Goal: Information Seeking & Learning: Learn about a topic

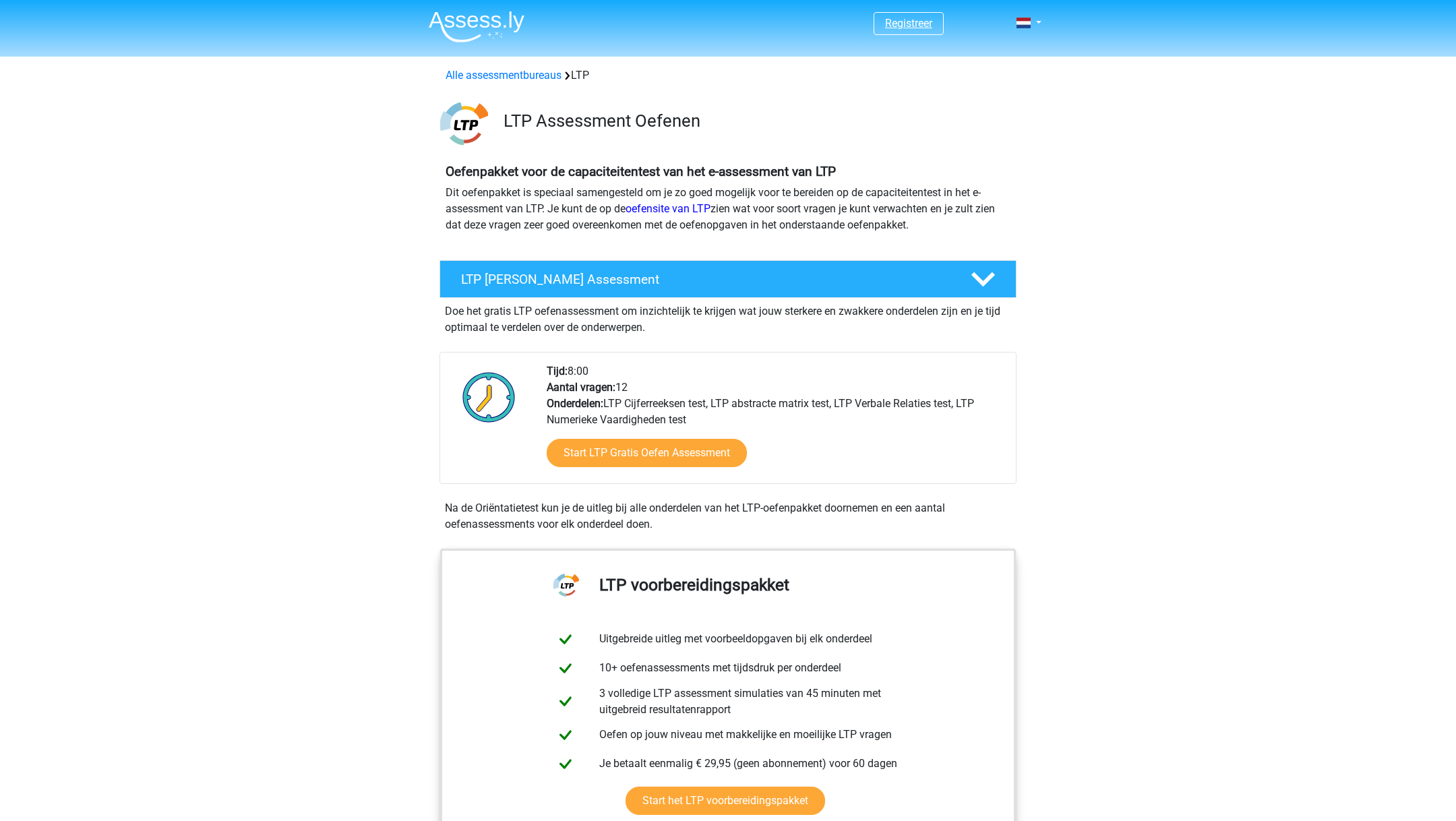
click at [910, 29] on link "Registreer" at bounding box center [908, 23] width 47 height 13
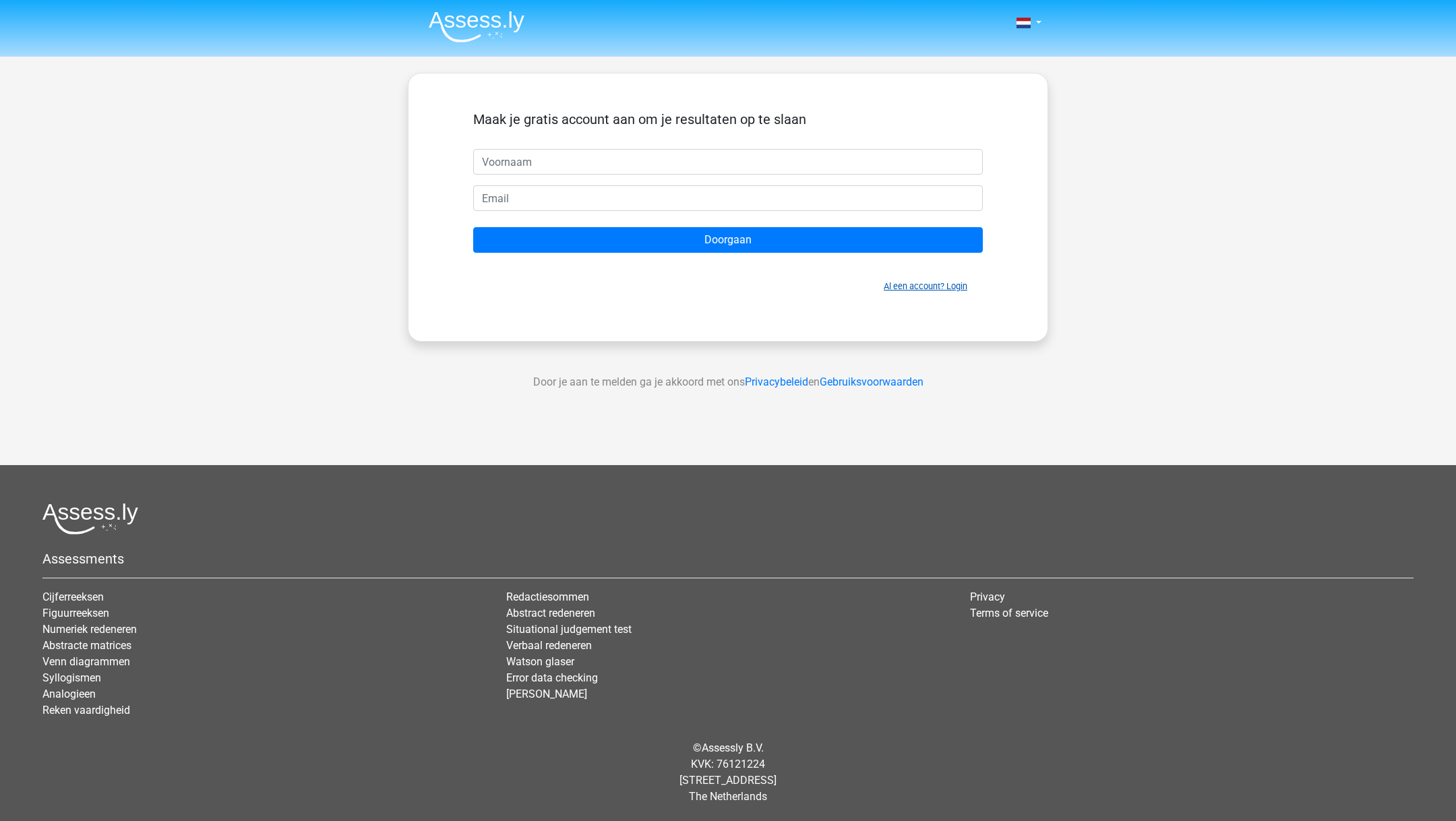
click at [901, 281] on link "Al een account? Login" at bounding box center [925, 285] width 84 height 10
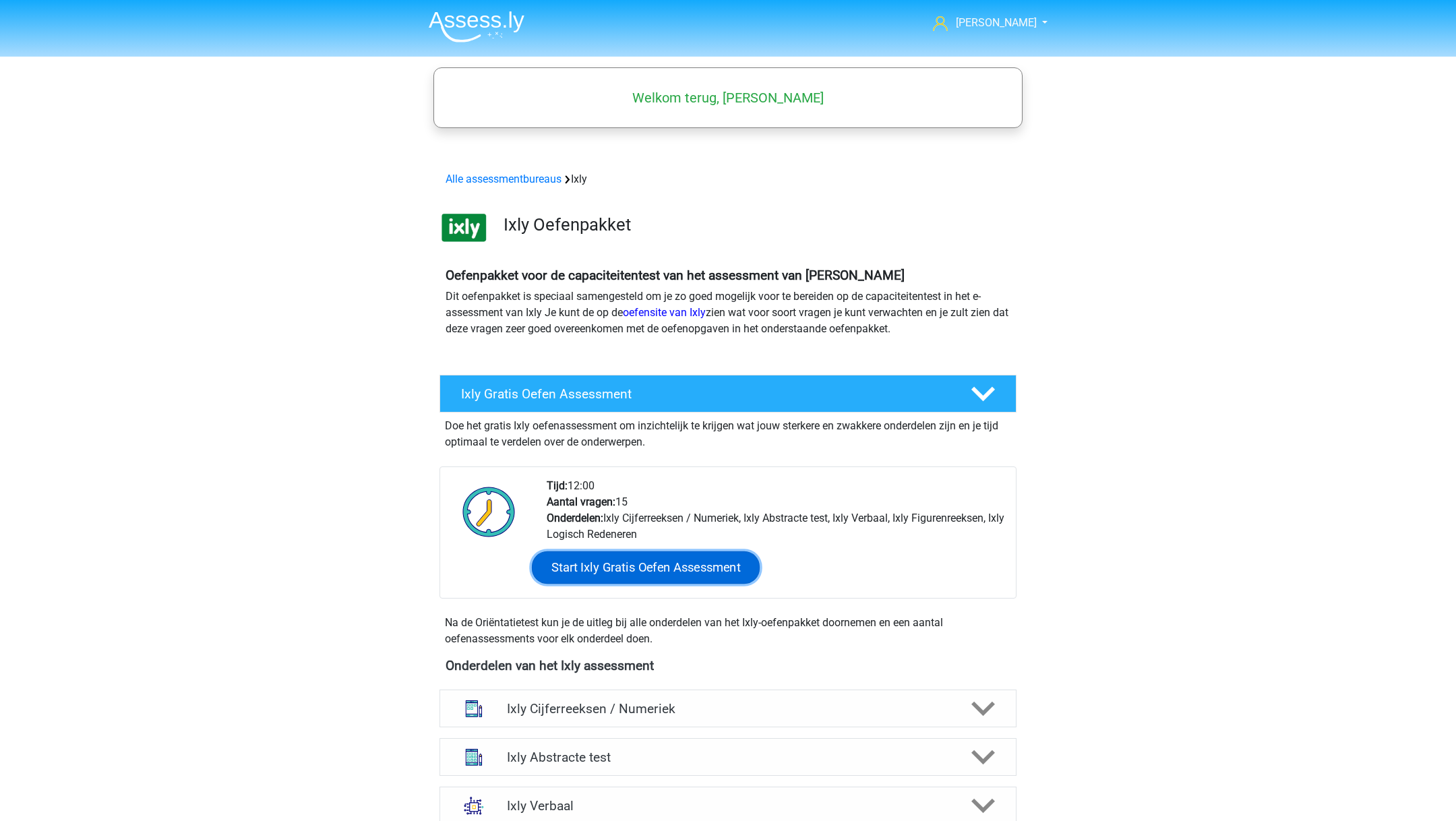
click at [714, 563] on link "Start Ixly Gratis Oefen Assessment" at bounding box center [645, 567] width 228 height 32
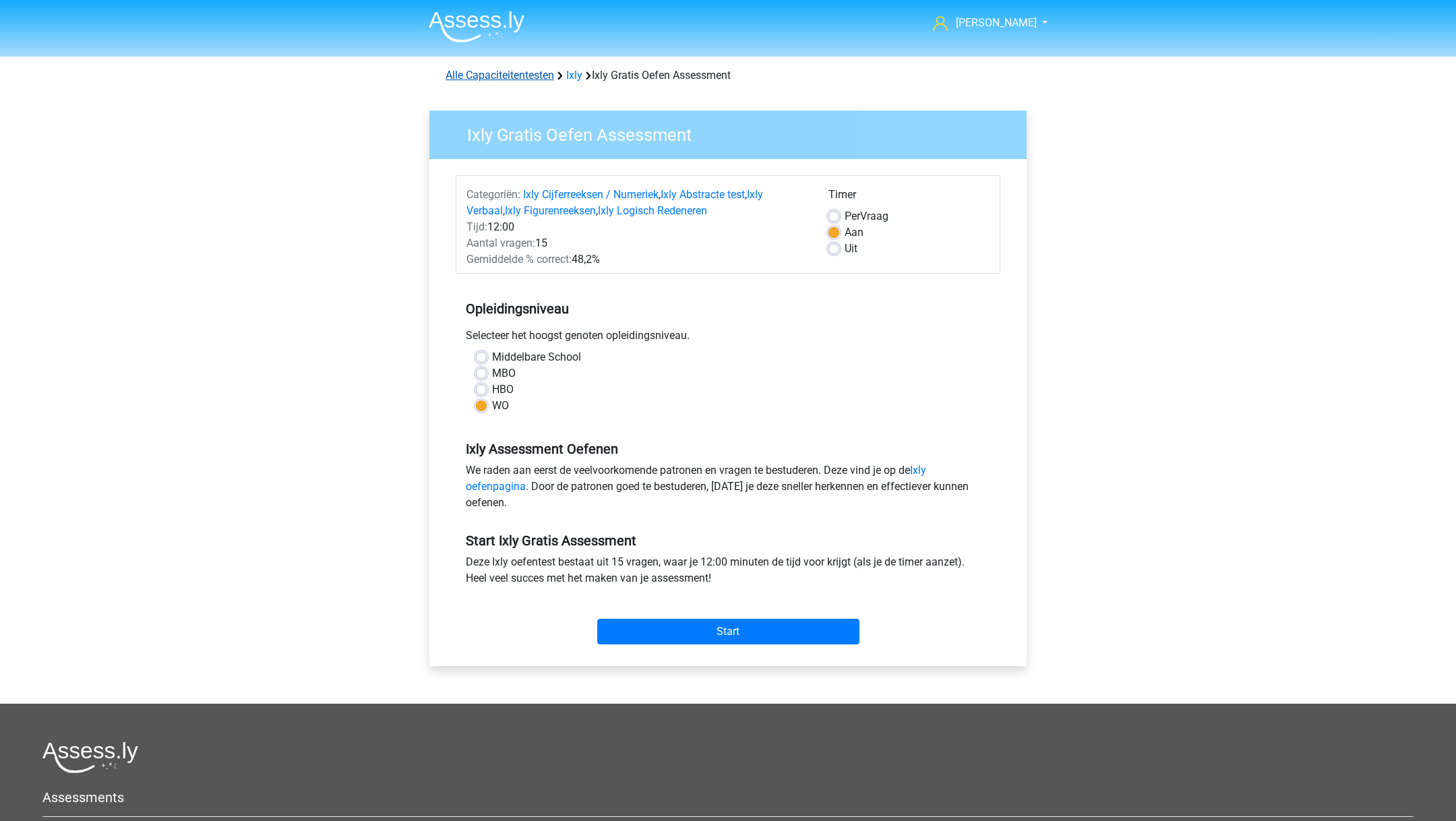
click at [472, 81] on link "Alle Capaciteitentesten" at bounding box center [500, 75] width 108 height 13
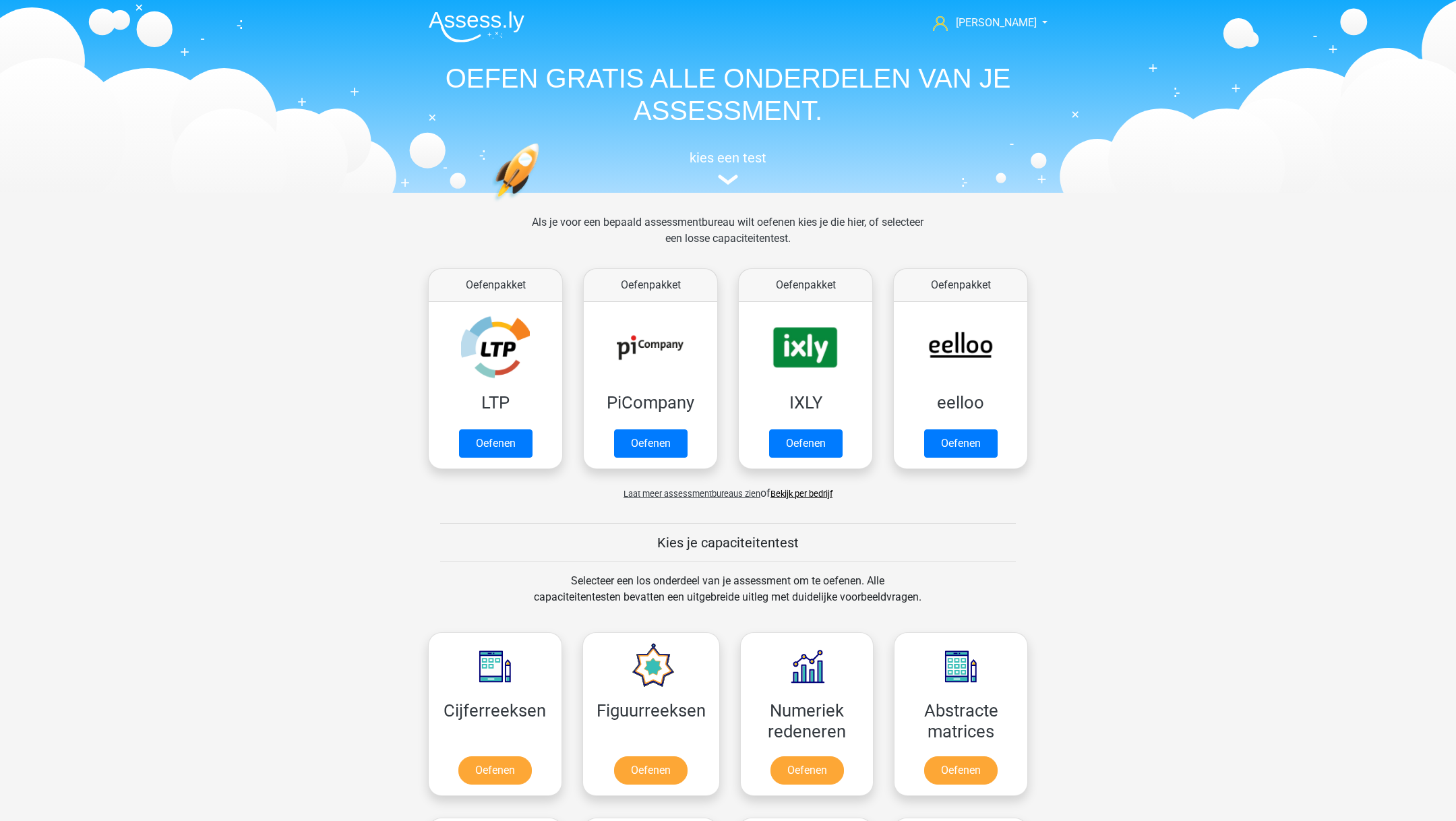
scroll to position [572, 0]
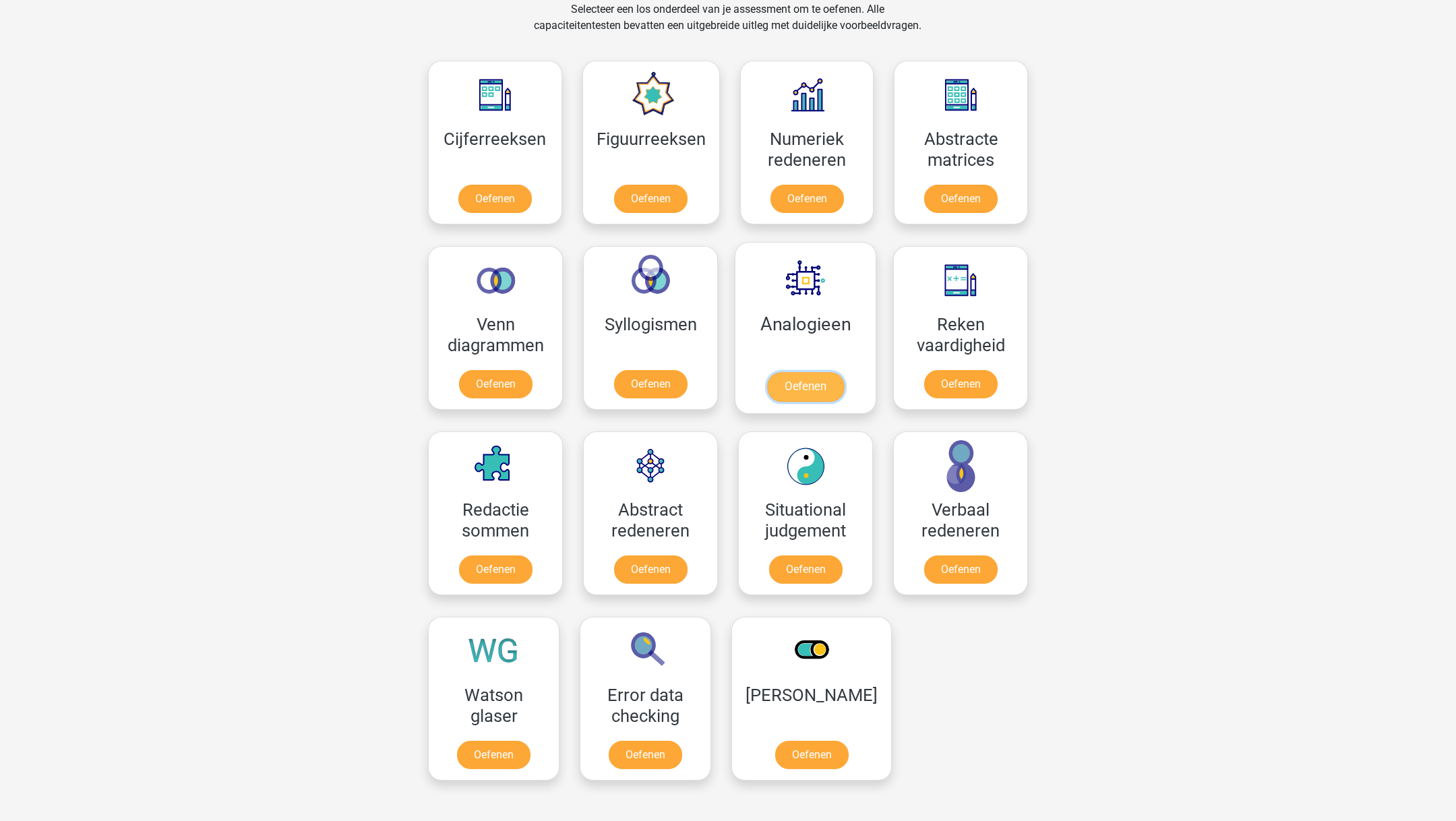
click at [818, 372] on link "Oefenen" at bounding box center [806, 386] width 77 height 29
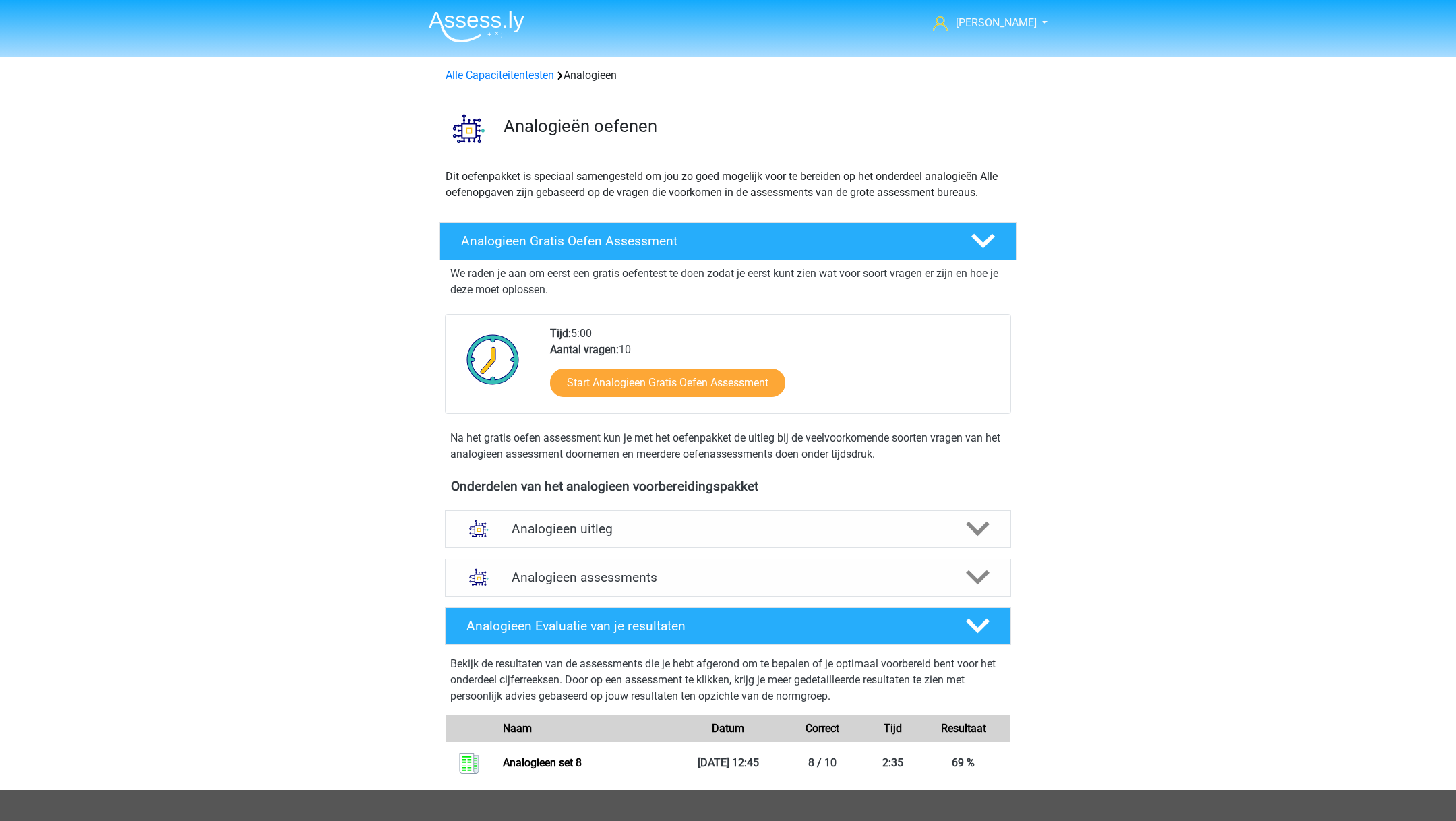
click at [505, 29] on img at bounding box center [476, 26] width 96 height 32
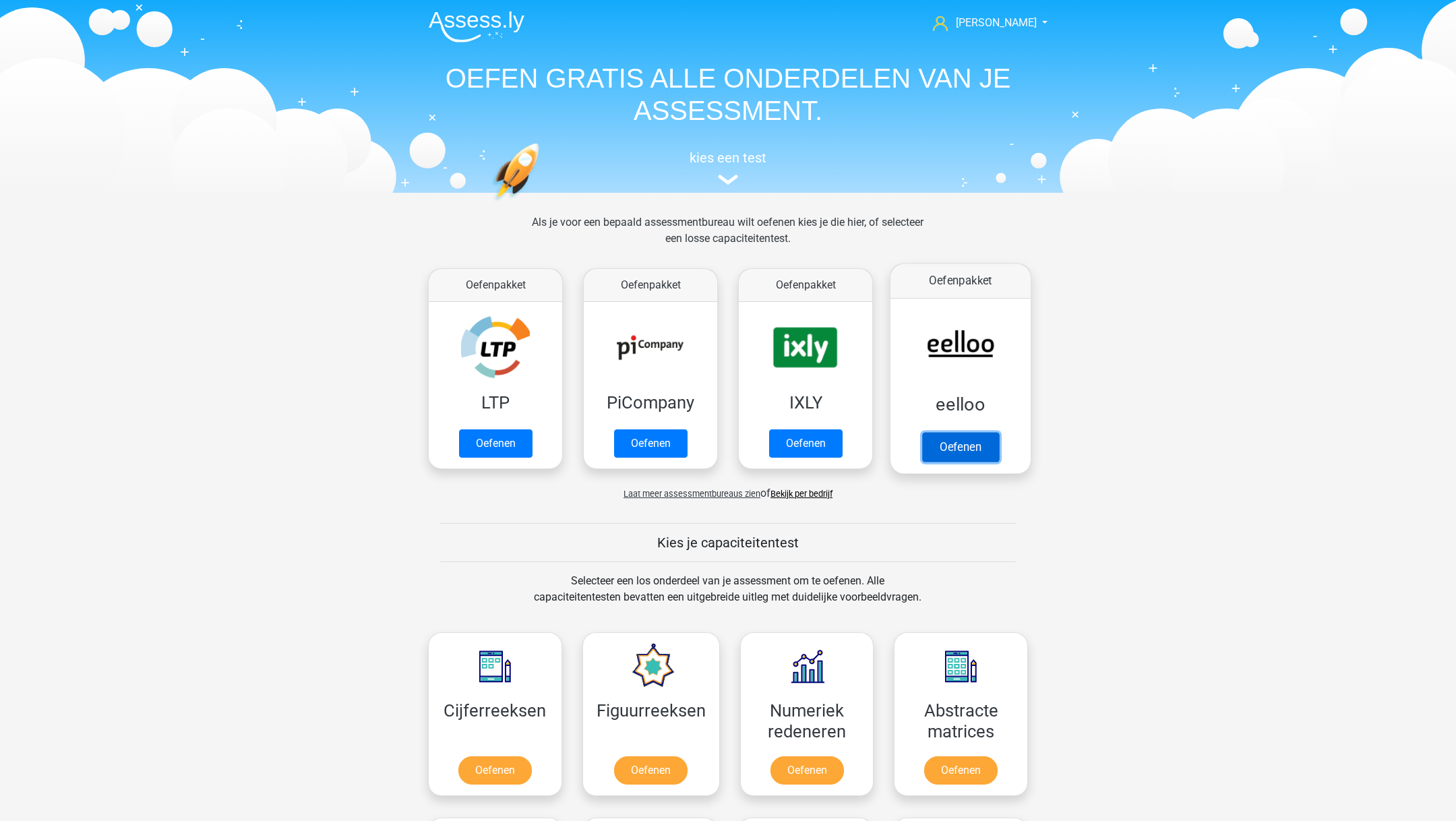
click at [987, 438] on link "Oefenen" at bounding box center [961, 447] width 77 height 29
click at [663, 443] on link "Oefenen" at bounding box center [650, 447] width 77 height 29
click at [821, 438] on link "Oefenen" at bounding box center [806, 447] width 77 height 29
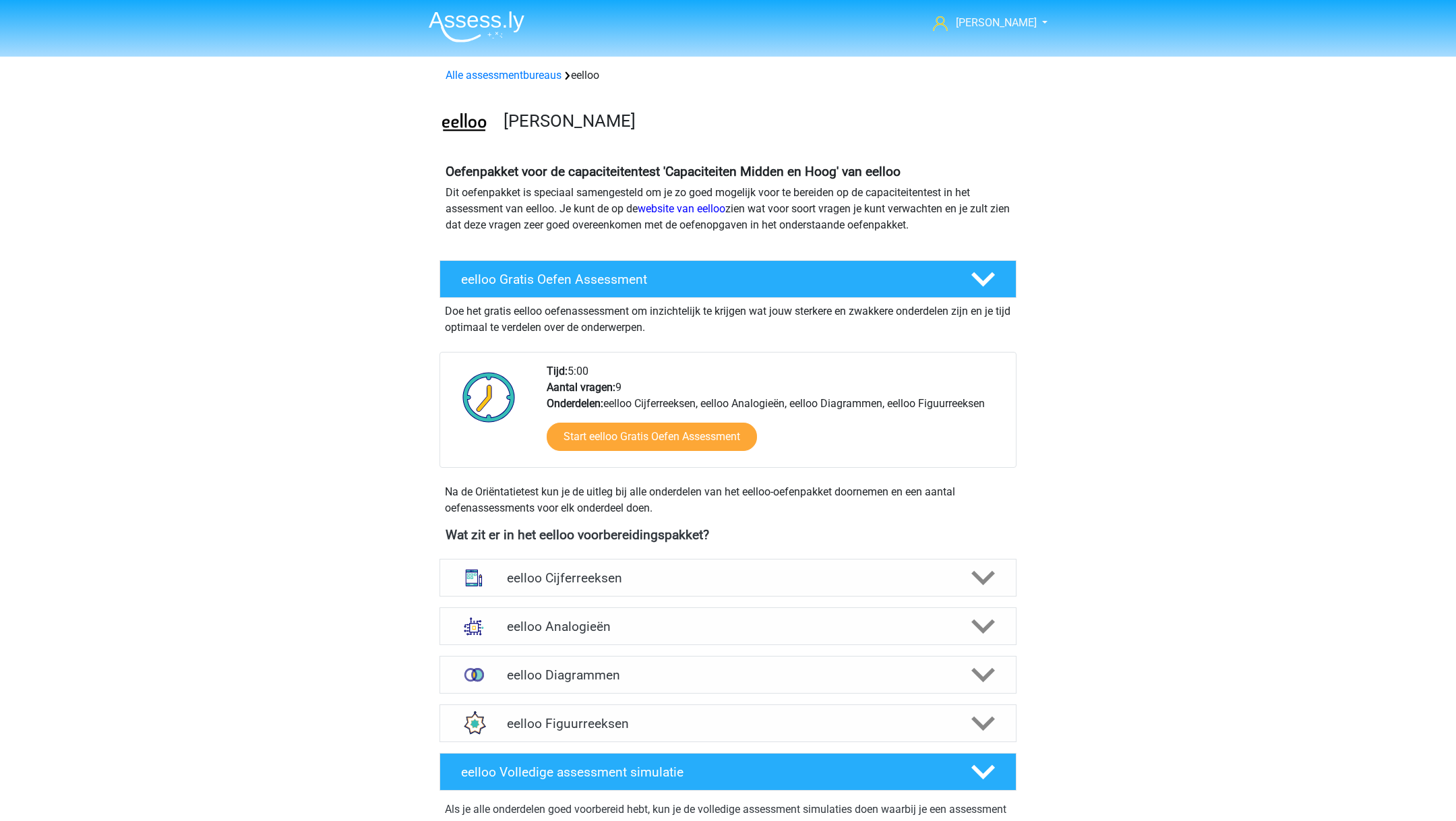
scroll to position [267, 0]
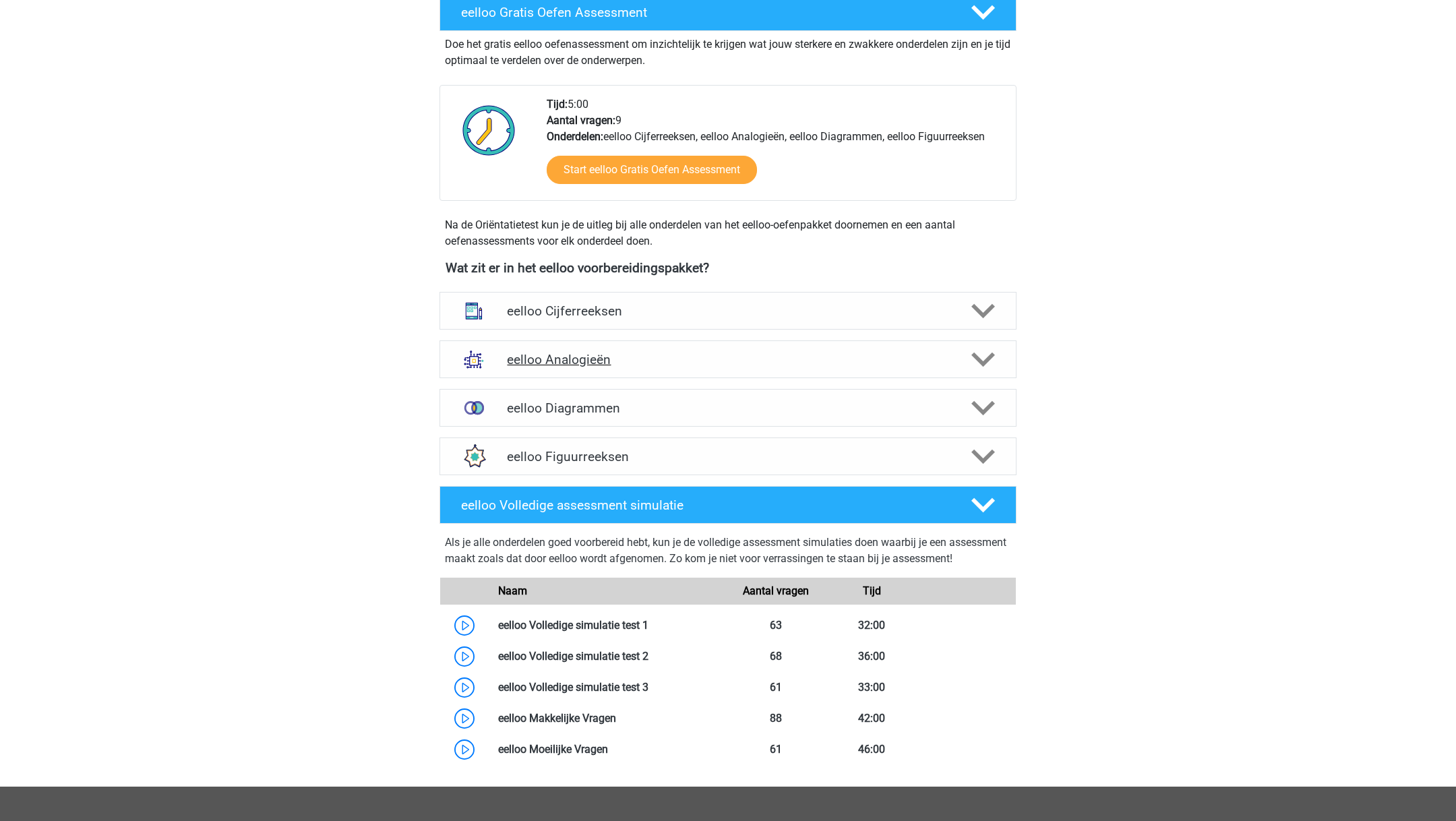
click at [687, 355] on h4 "eelloo Analogieën" at bounding box center [727, 359] width 441 height 16
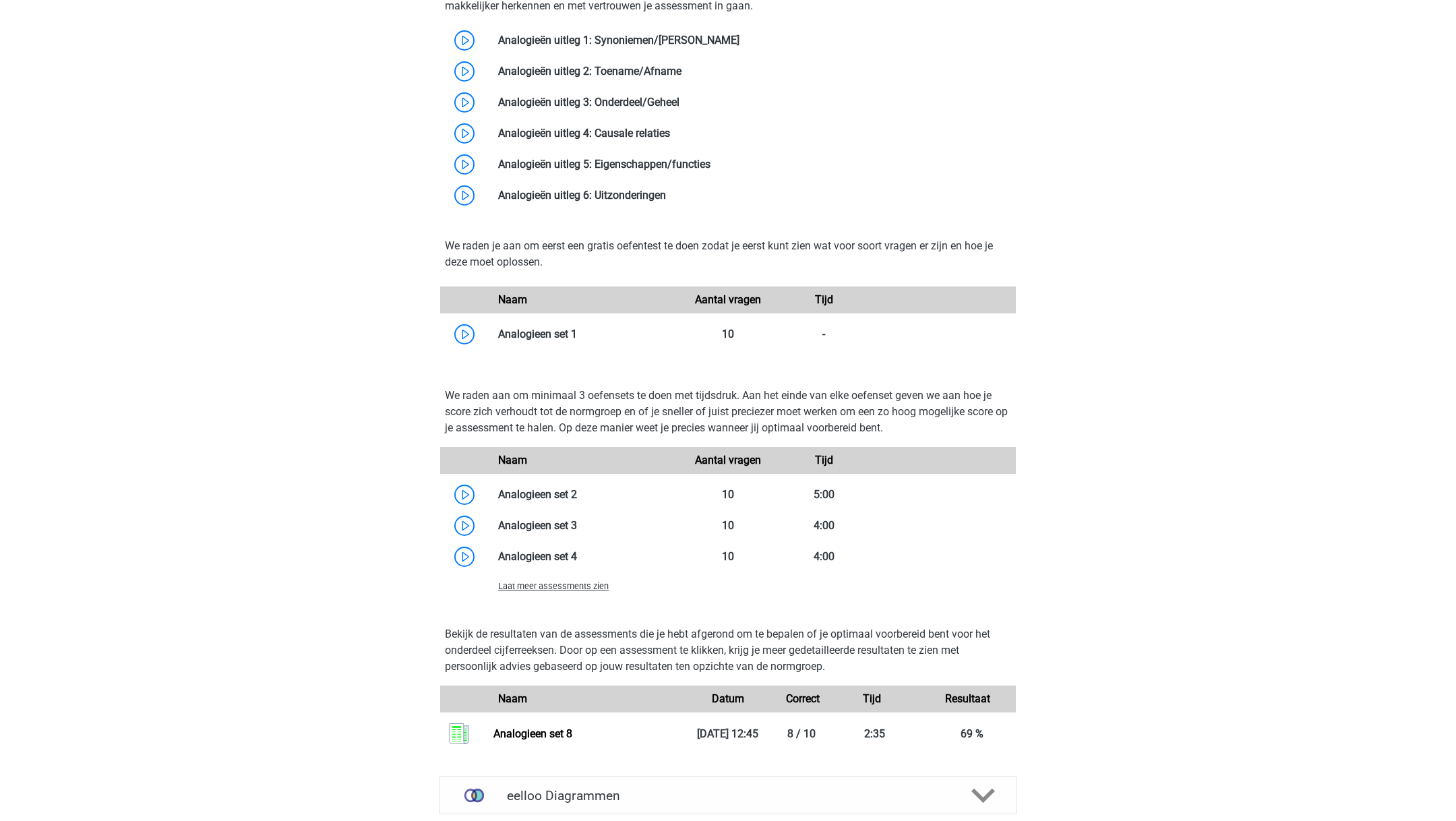
scroll to position [838, 0]
click at [577, 524] on link at bounding box center [577, 524] width 0 height 13
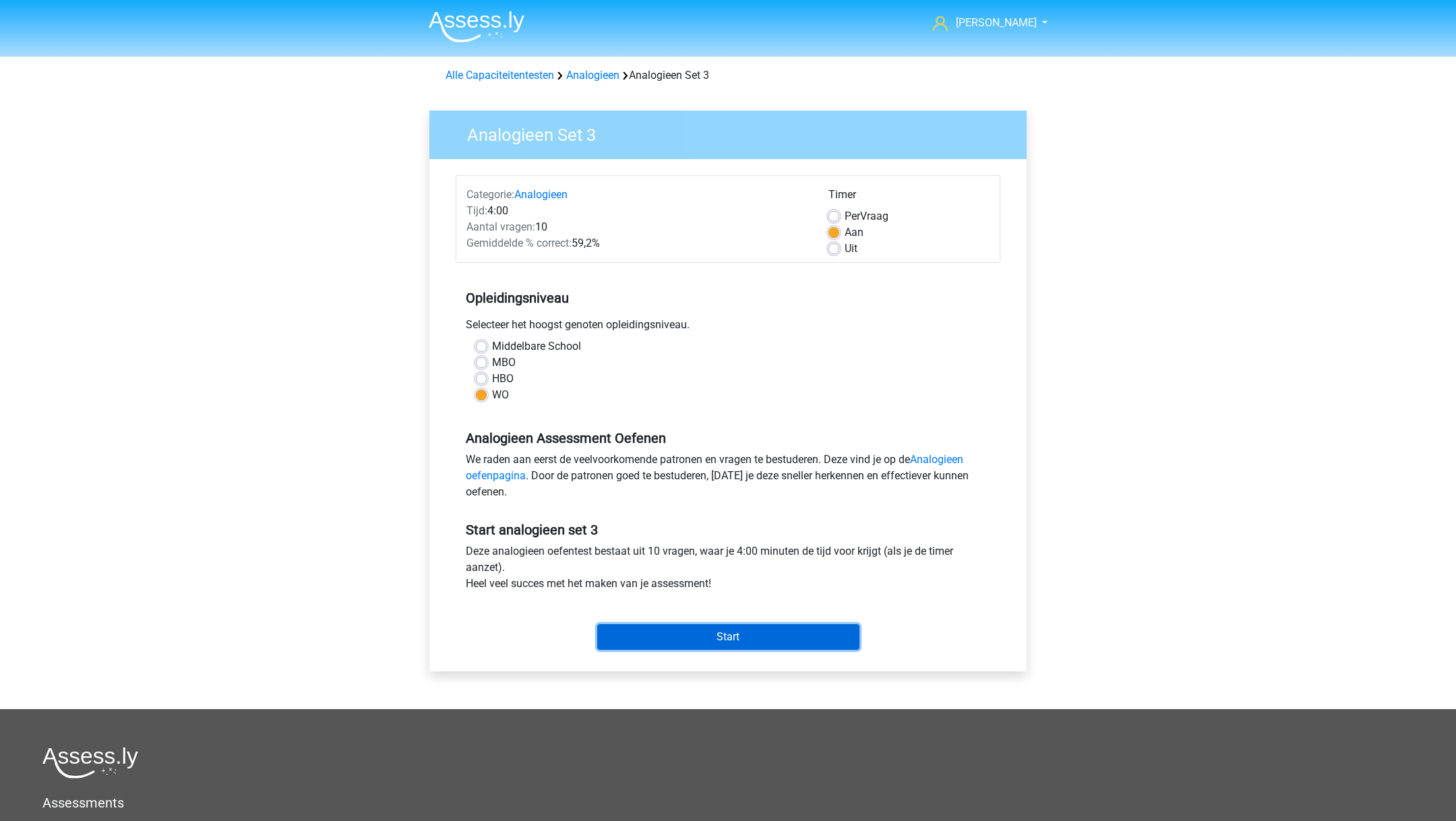
click at [652, 628] on input "Start" at bounding box center [728, 637] width 262 height 26
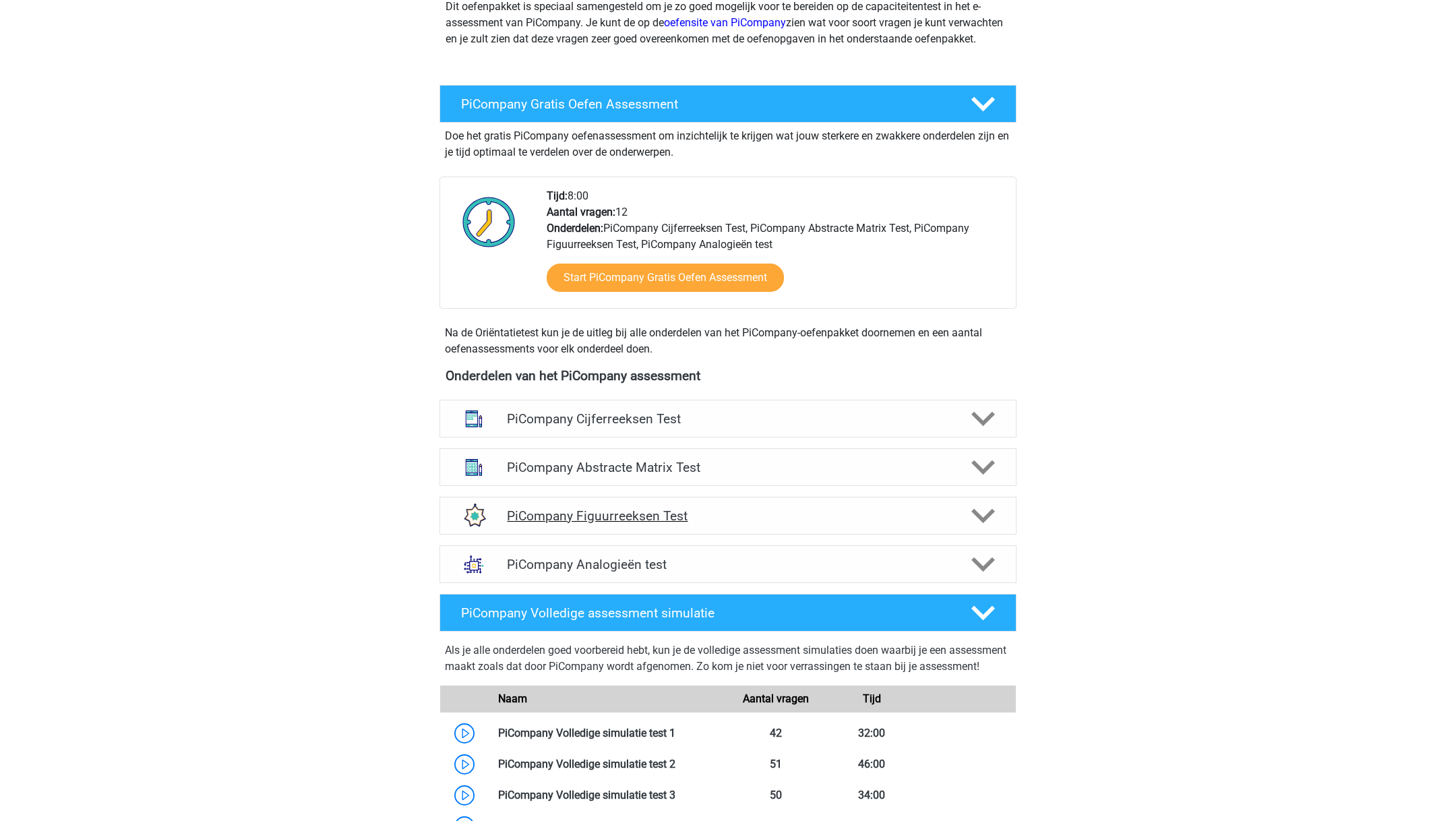
scroll to position [188, 0]
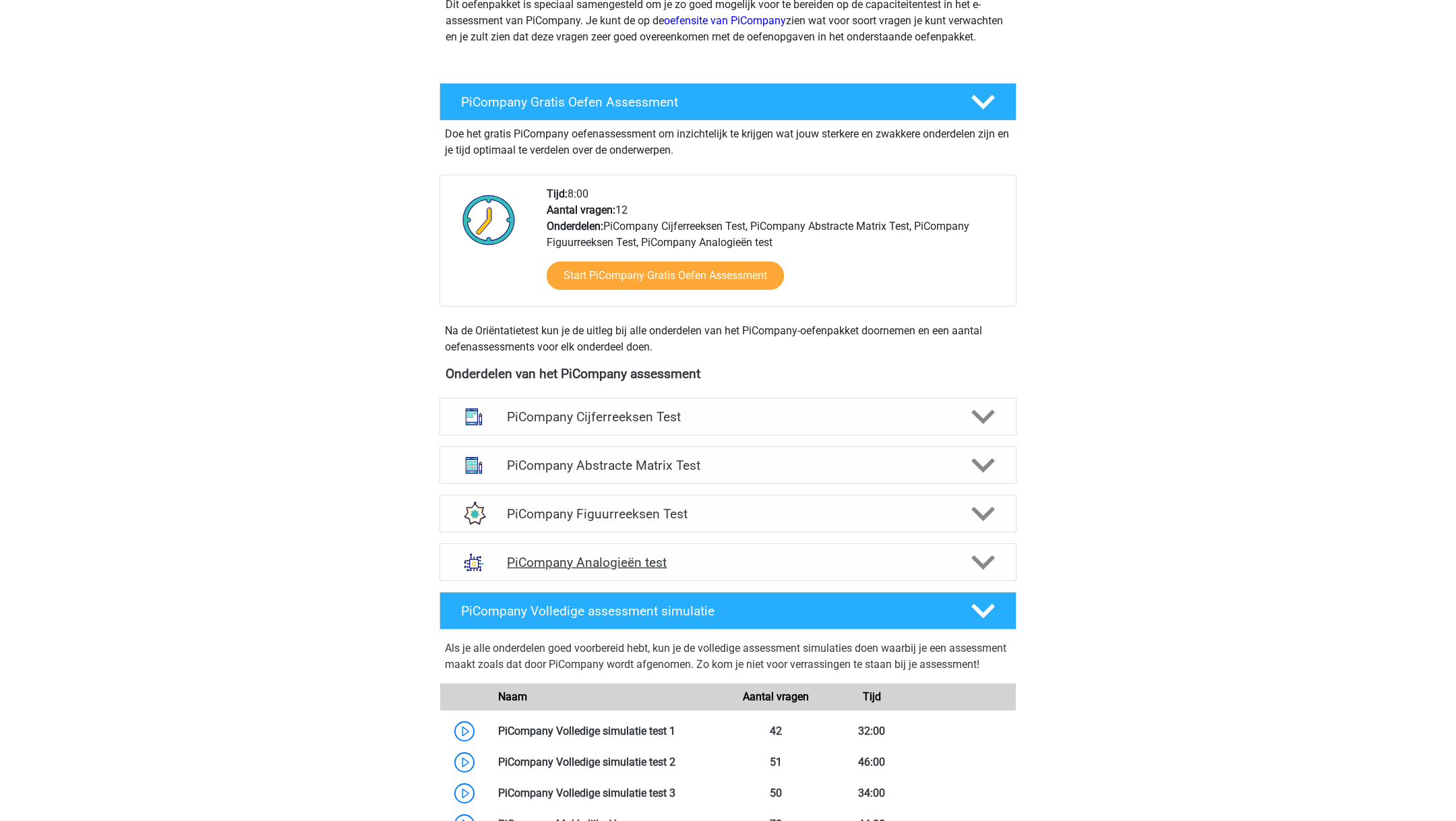
click at [652, 570] on h4 "PiCompany Analogieën test" at bounding box center [727, 563] width 441 height 16
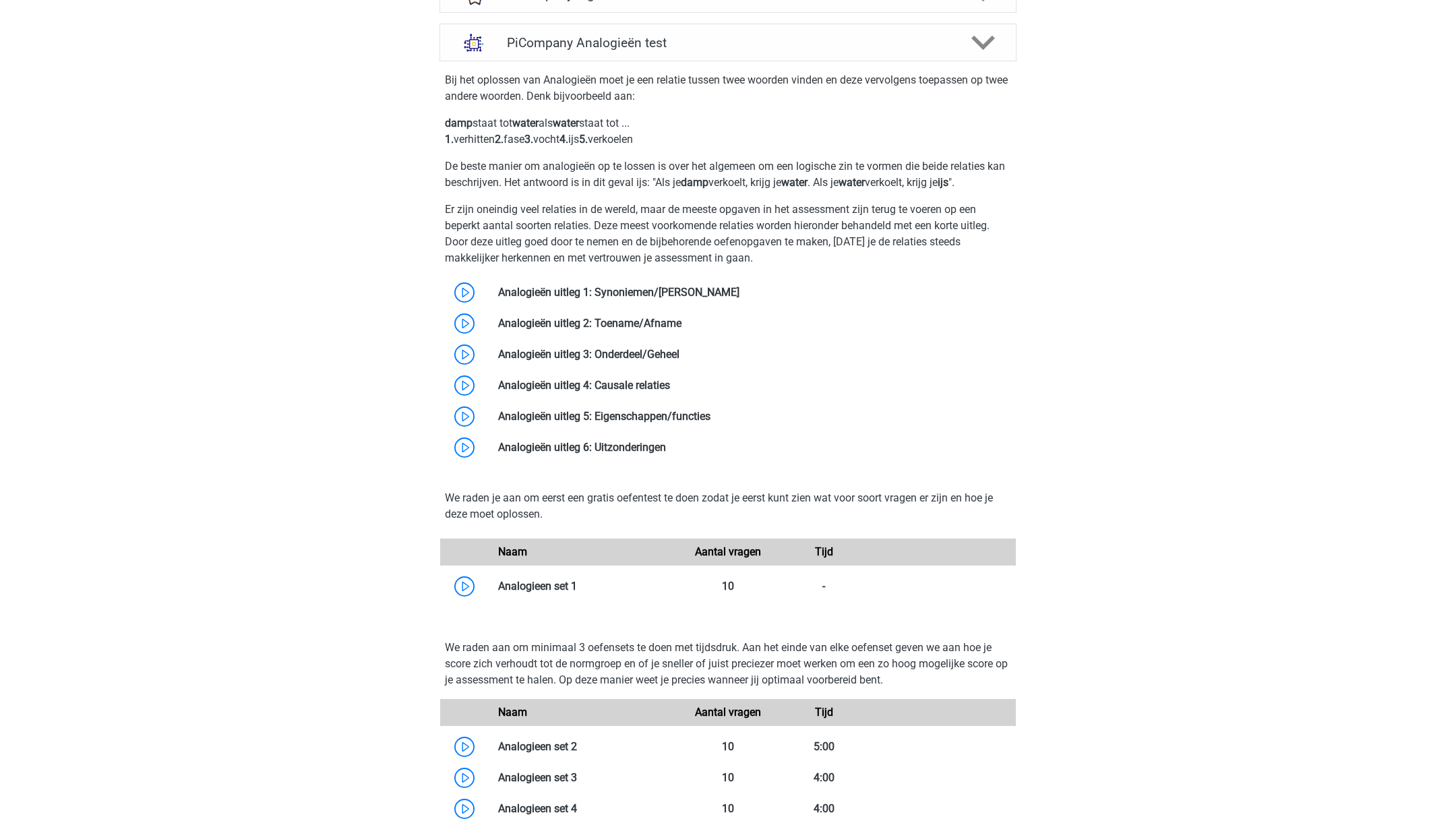
scroll to position [739, 0]
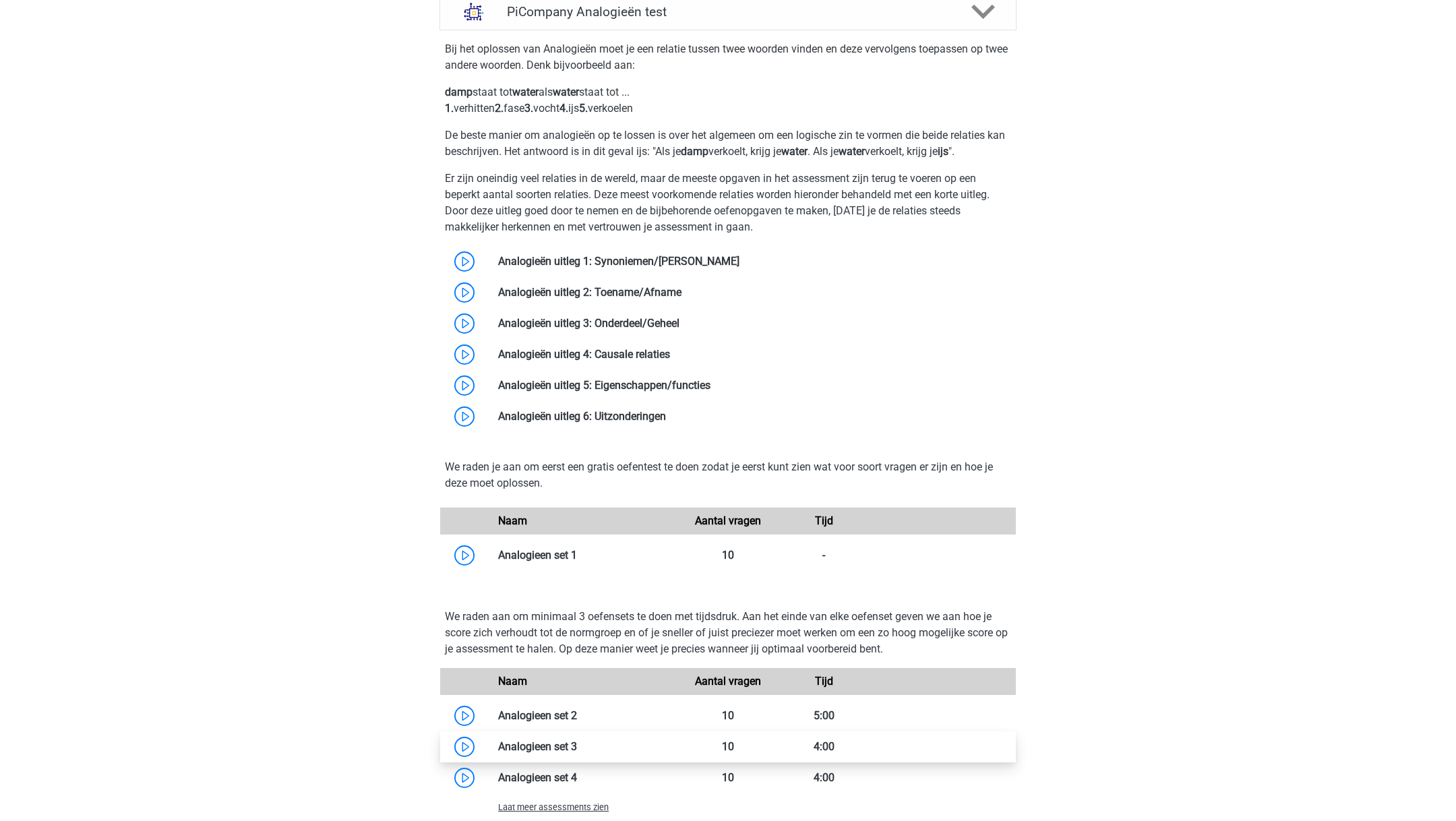
click at [577, 753] on link at bounding box center [577, 746] width 0 height 13
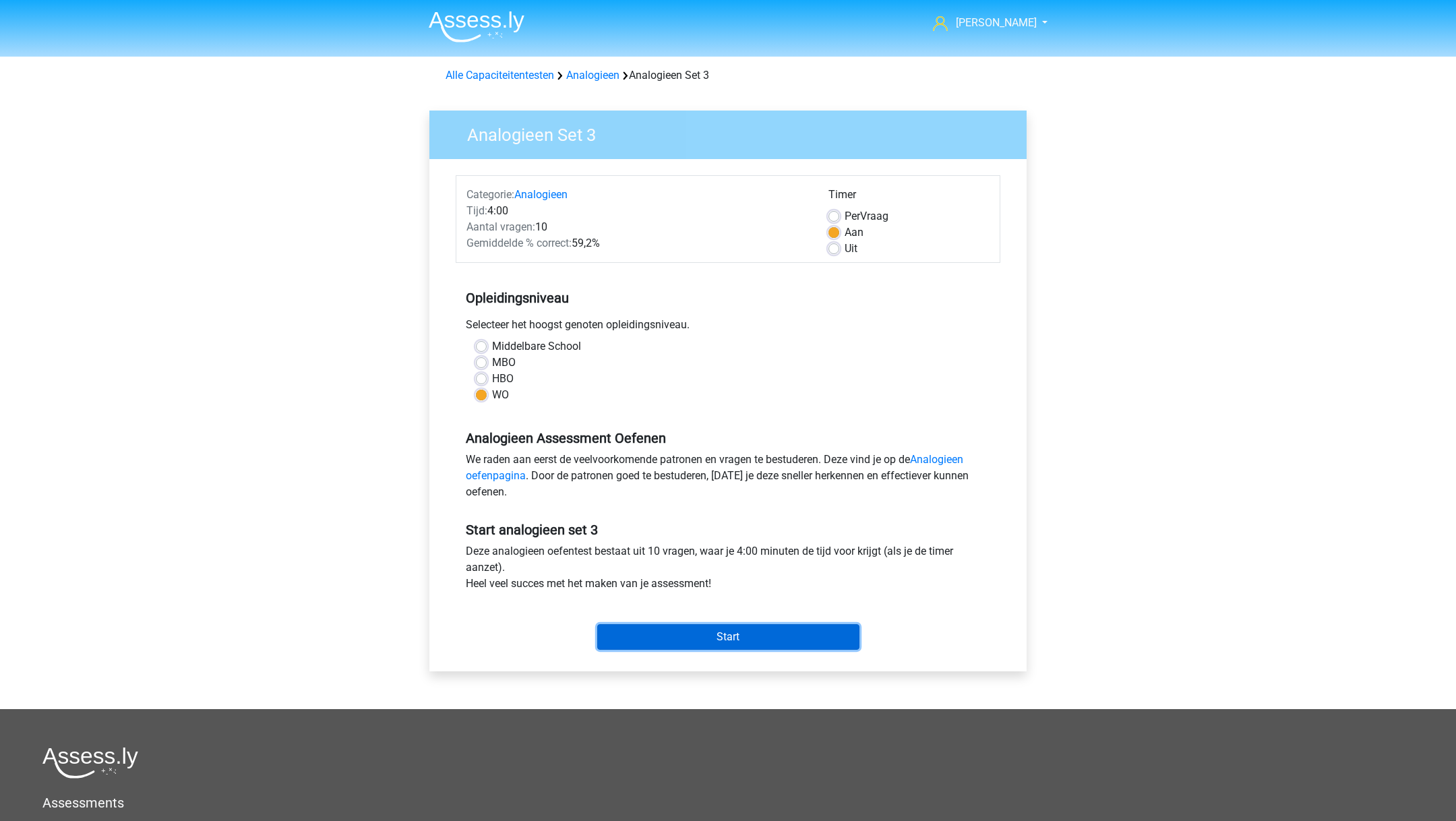
click at [675, 640] on input "Start" at bounding box center [728, 637] width 262 height 26
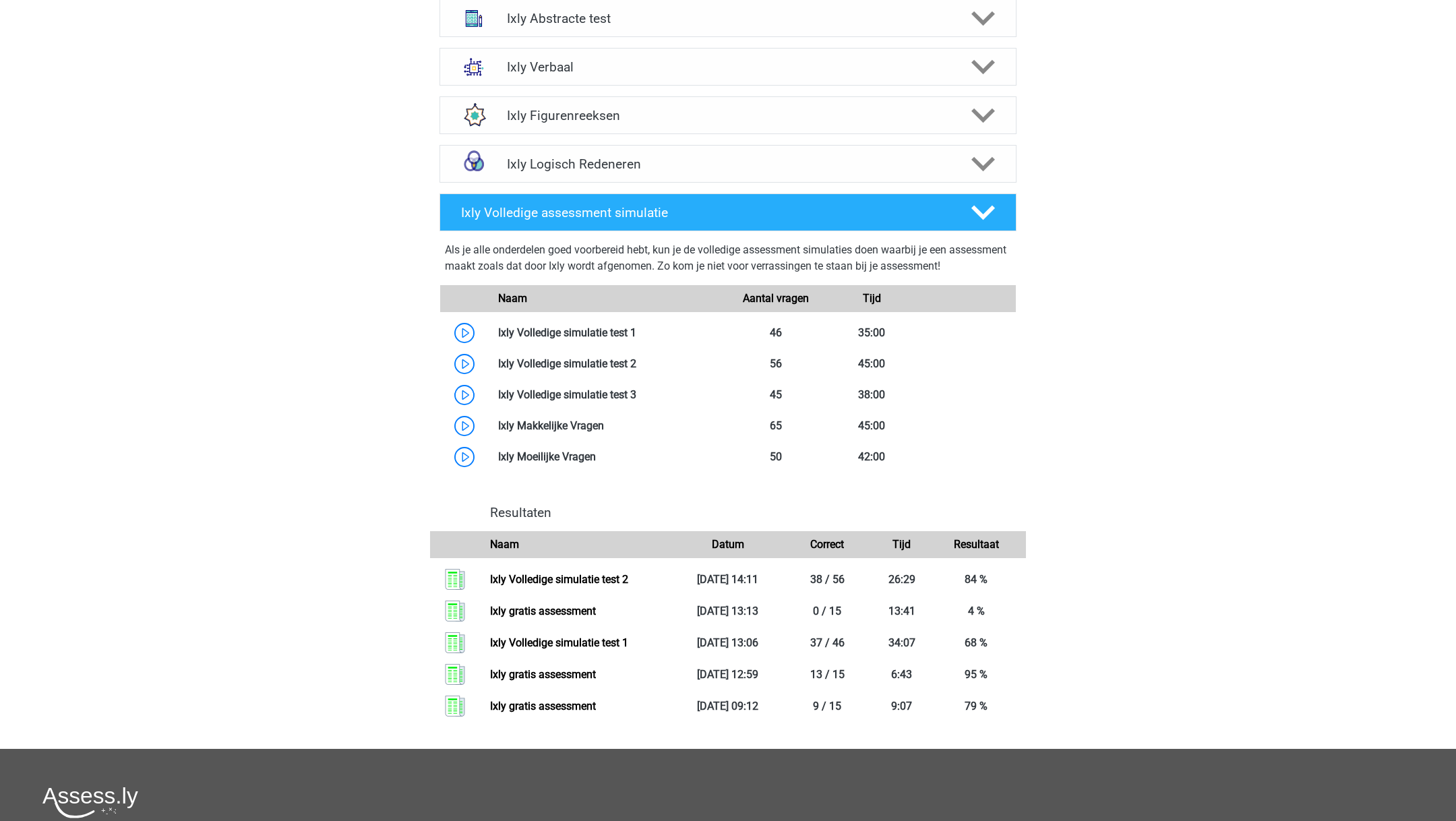
scroll to position [627, 0]
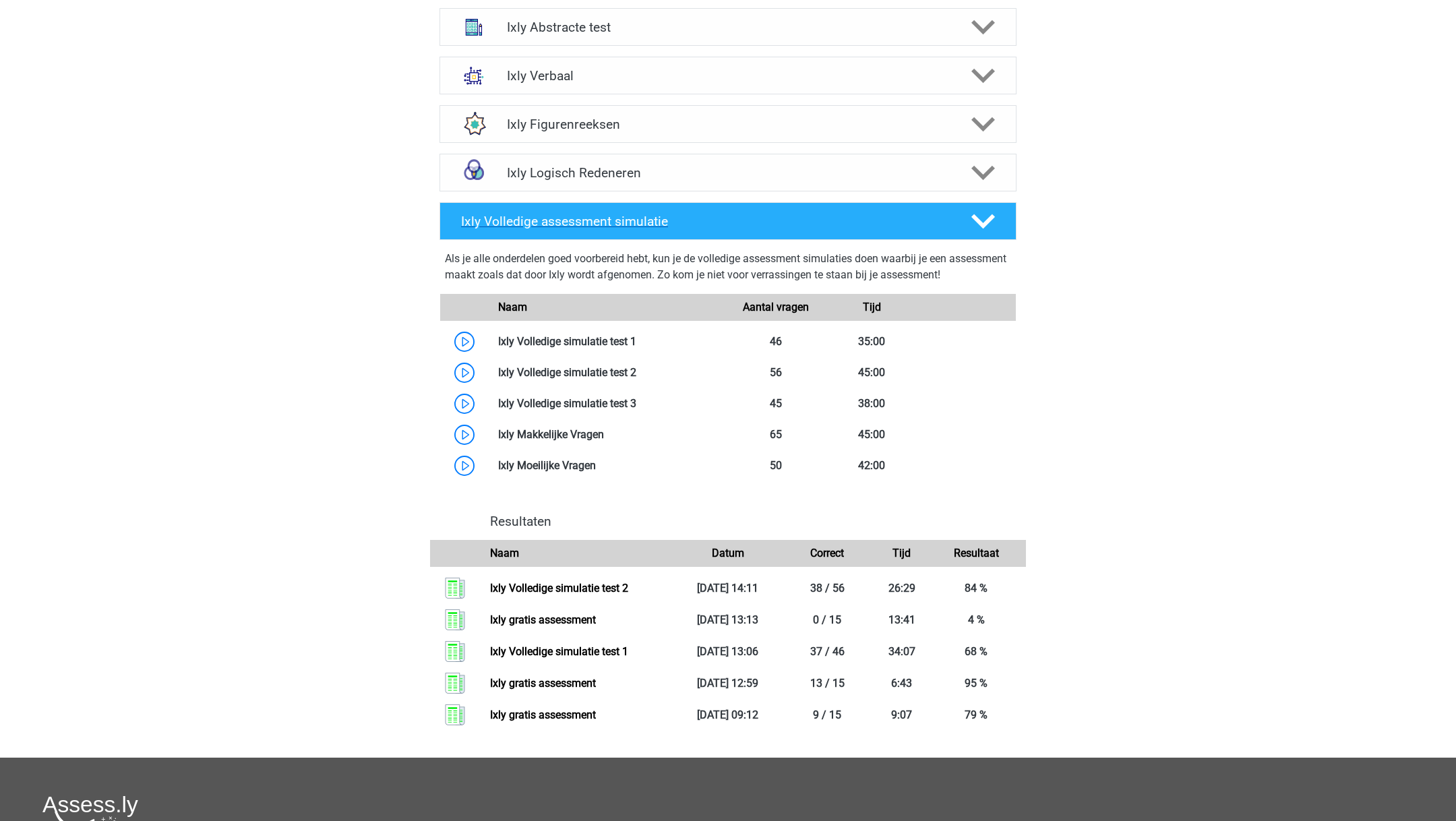
click at [978, 219] on polygon at bounding box center [982, 222] width 23 height 15
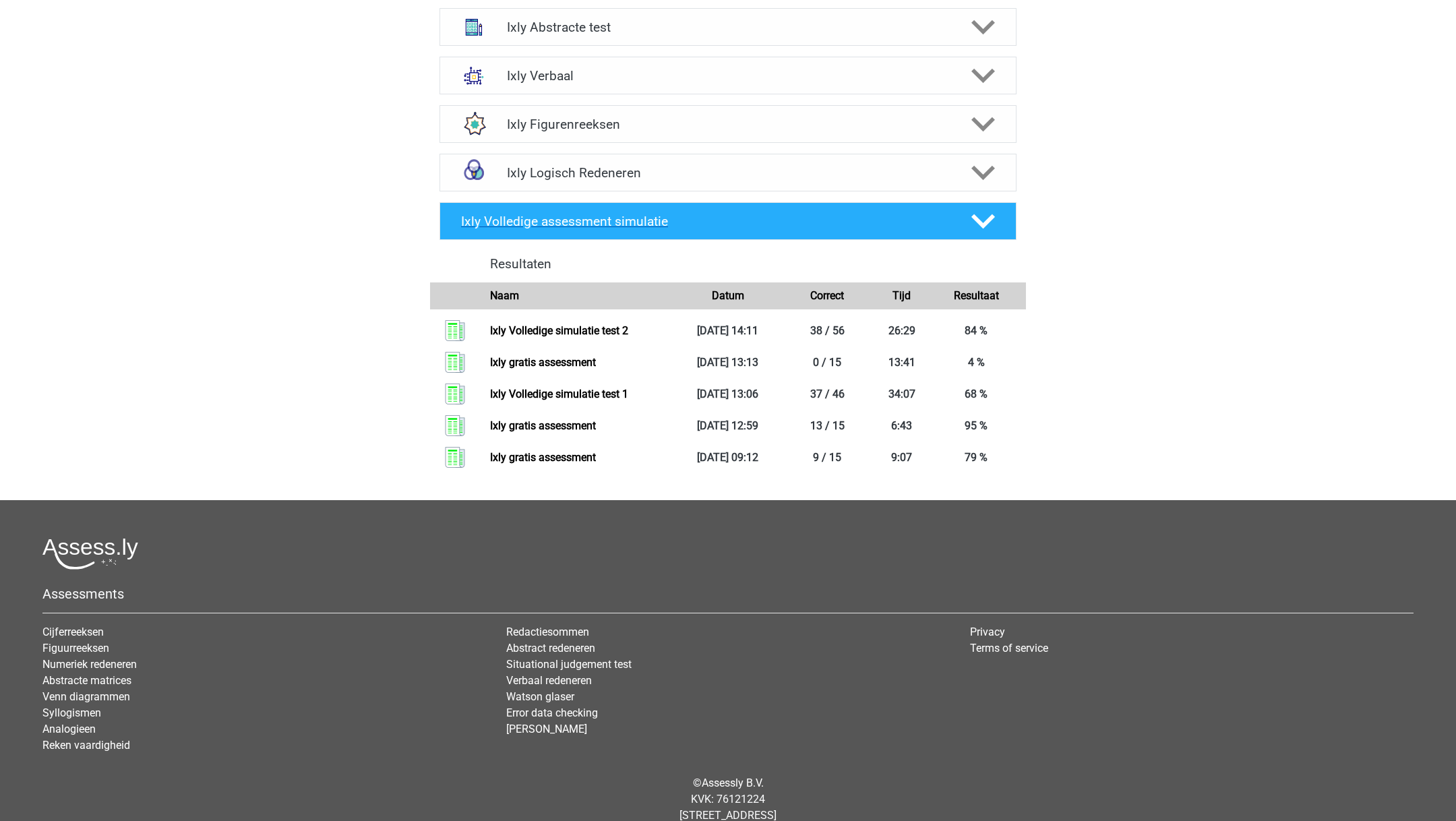
click at [978, 219] on polygon at bounding box center [982, 222] width 23 height 15
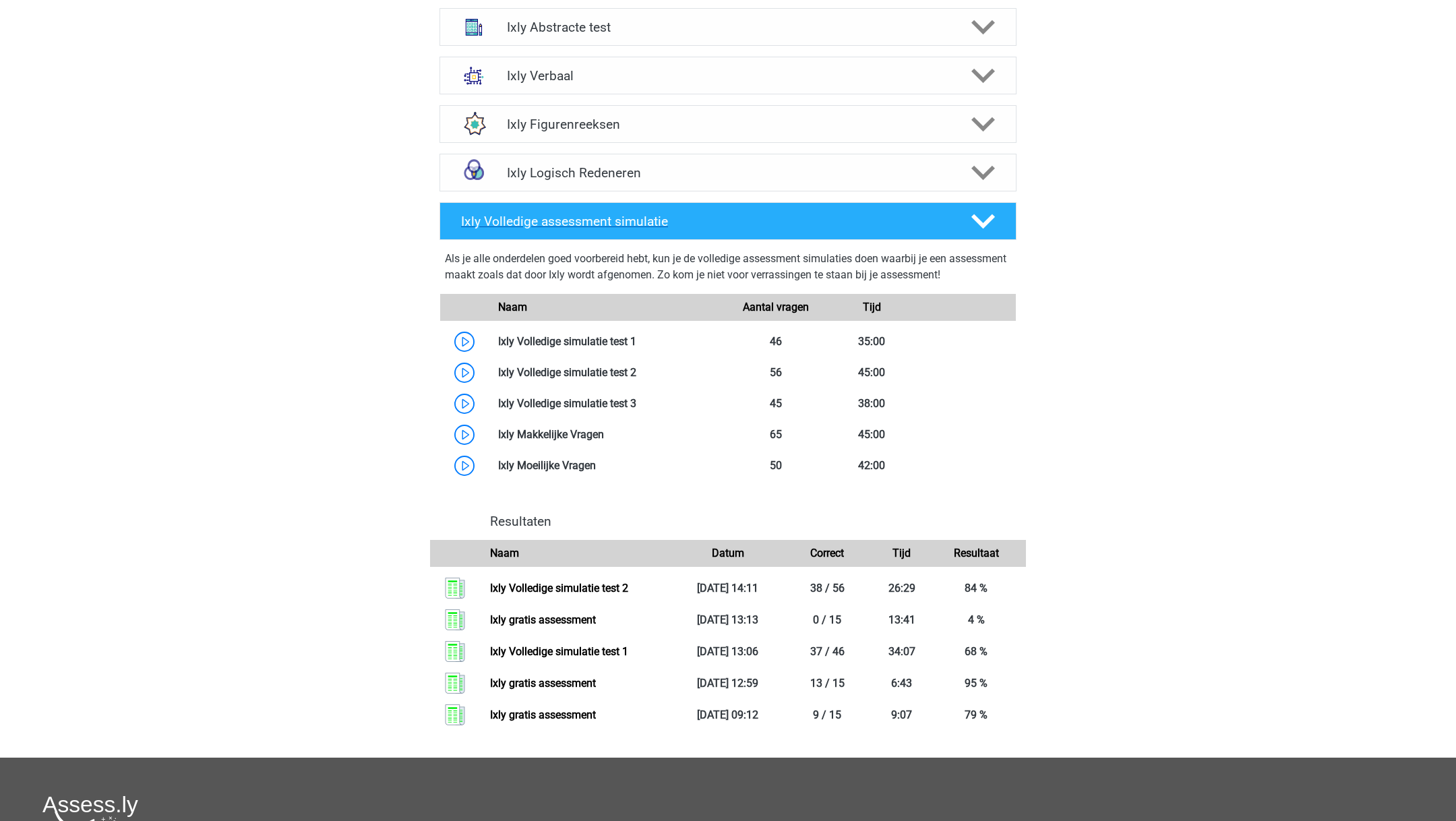
click at [626, 216] on h4 "Ixly Volledige assessment simulatie" at bounding box center [705, 221] width 488 height 16
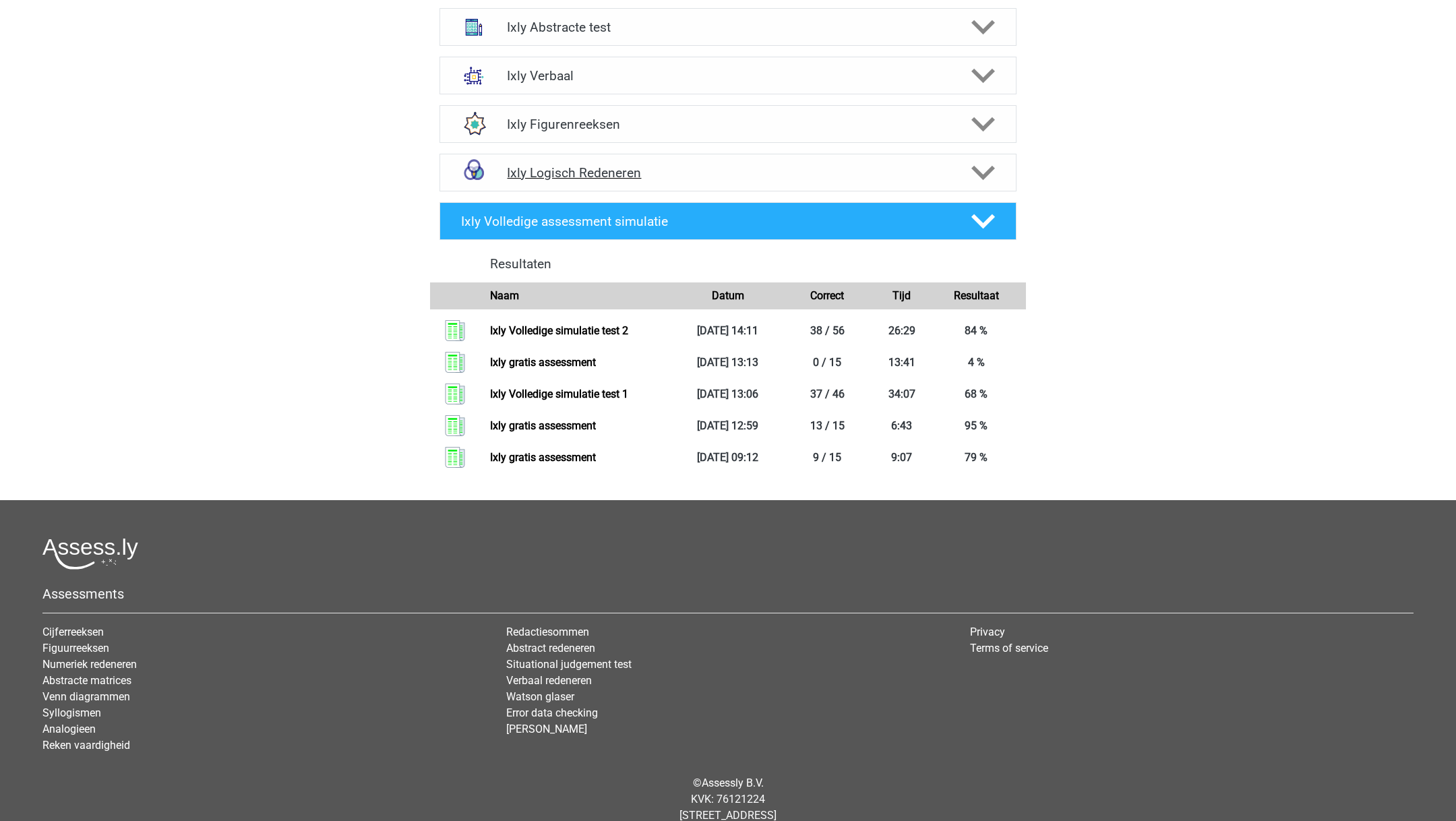
click at [628, 183] on div "Ixly Logisch Redeneren" at bounding box center [728, 172] width 577 height 38
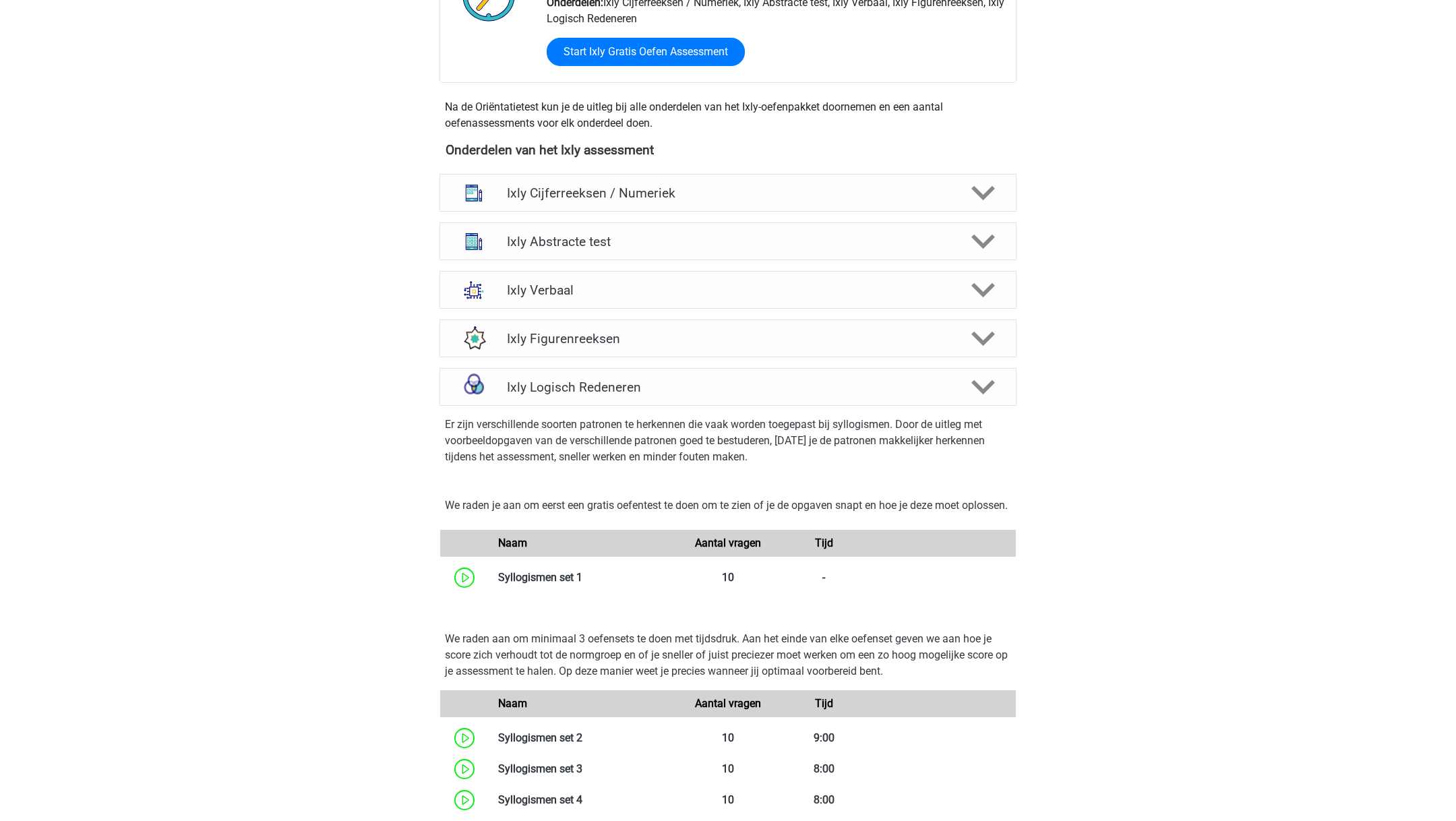
scroll to position [703, 0]
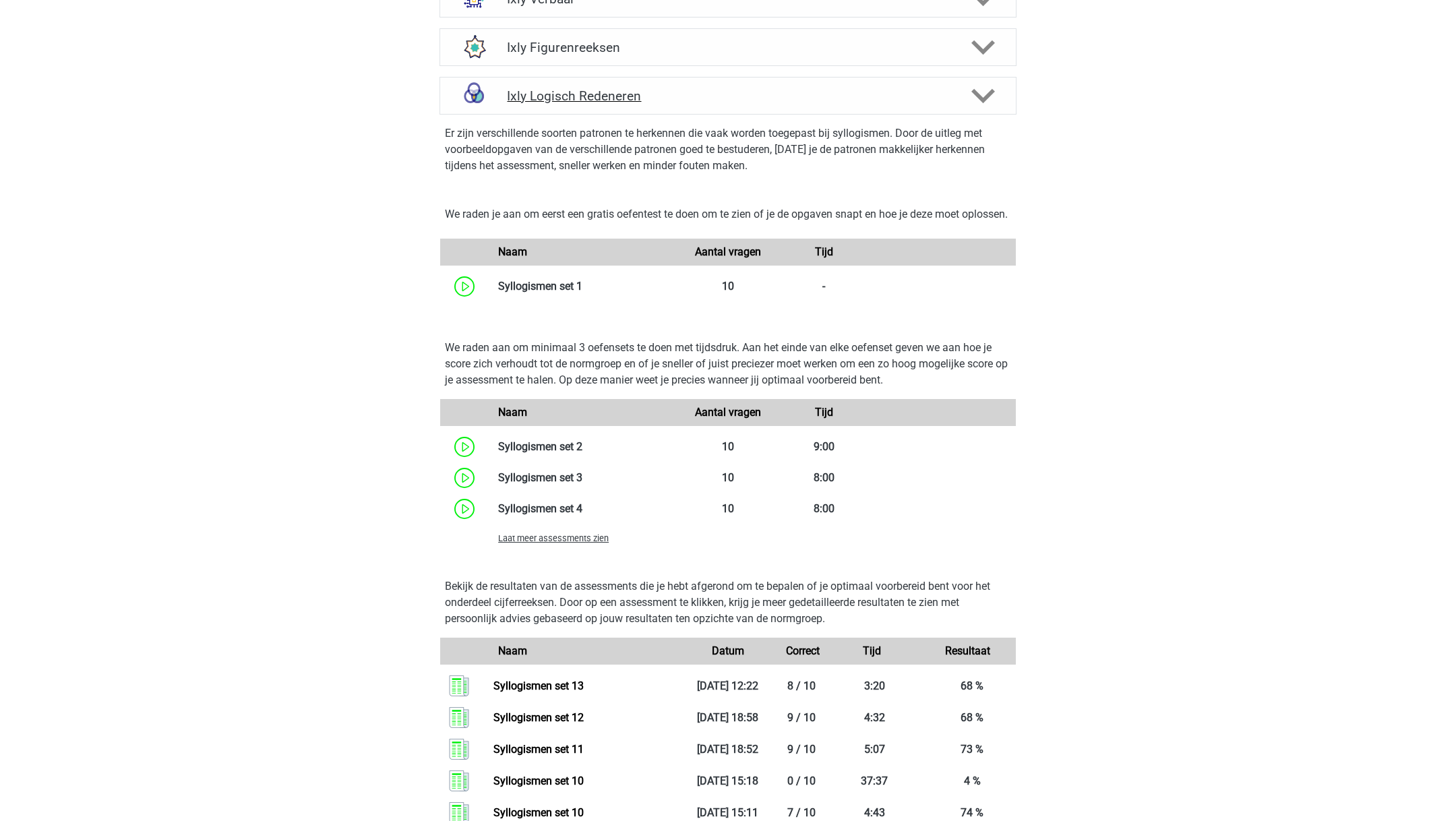
click at [653, 96] on h4 "Ixly Logisch Redeneren" at bounding box center [727, 96] width 441 height 16
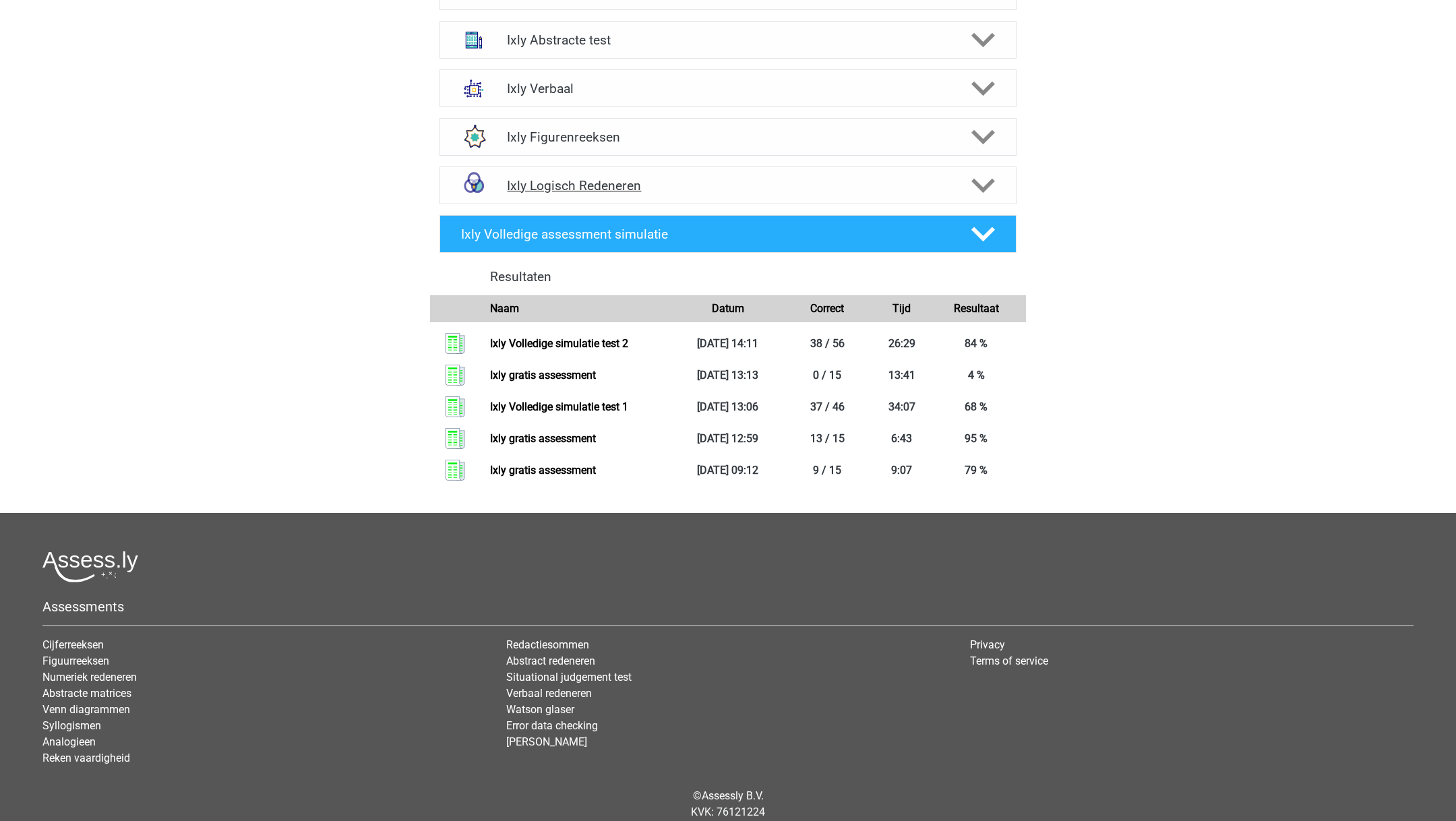
scroll to position [601, 0]
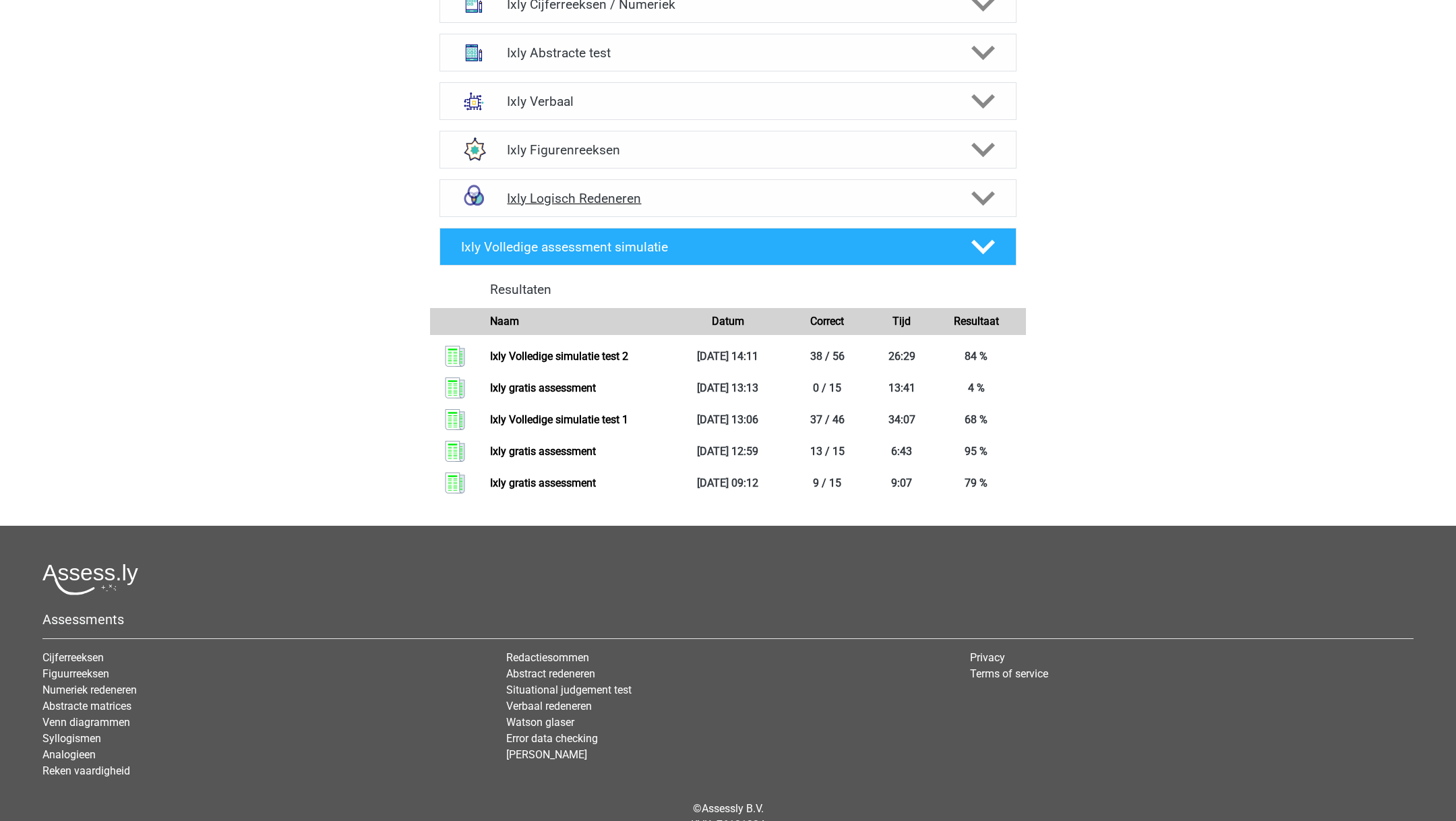
click at [601, 189] on div "Ixly Logisch Redeneren" at bounding box center [728, 198] width 577 height 38
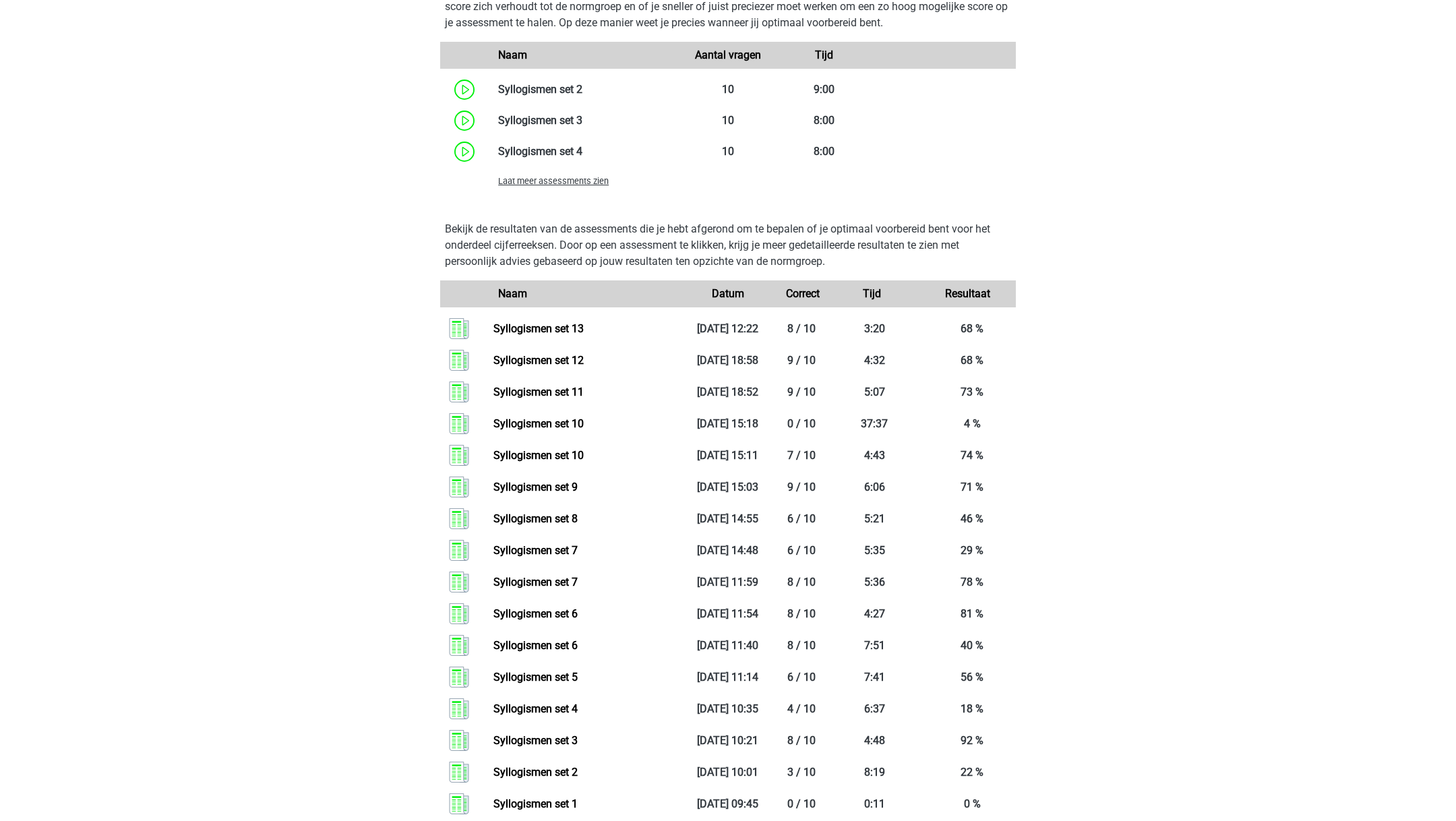
scroll to position [937, 0]
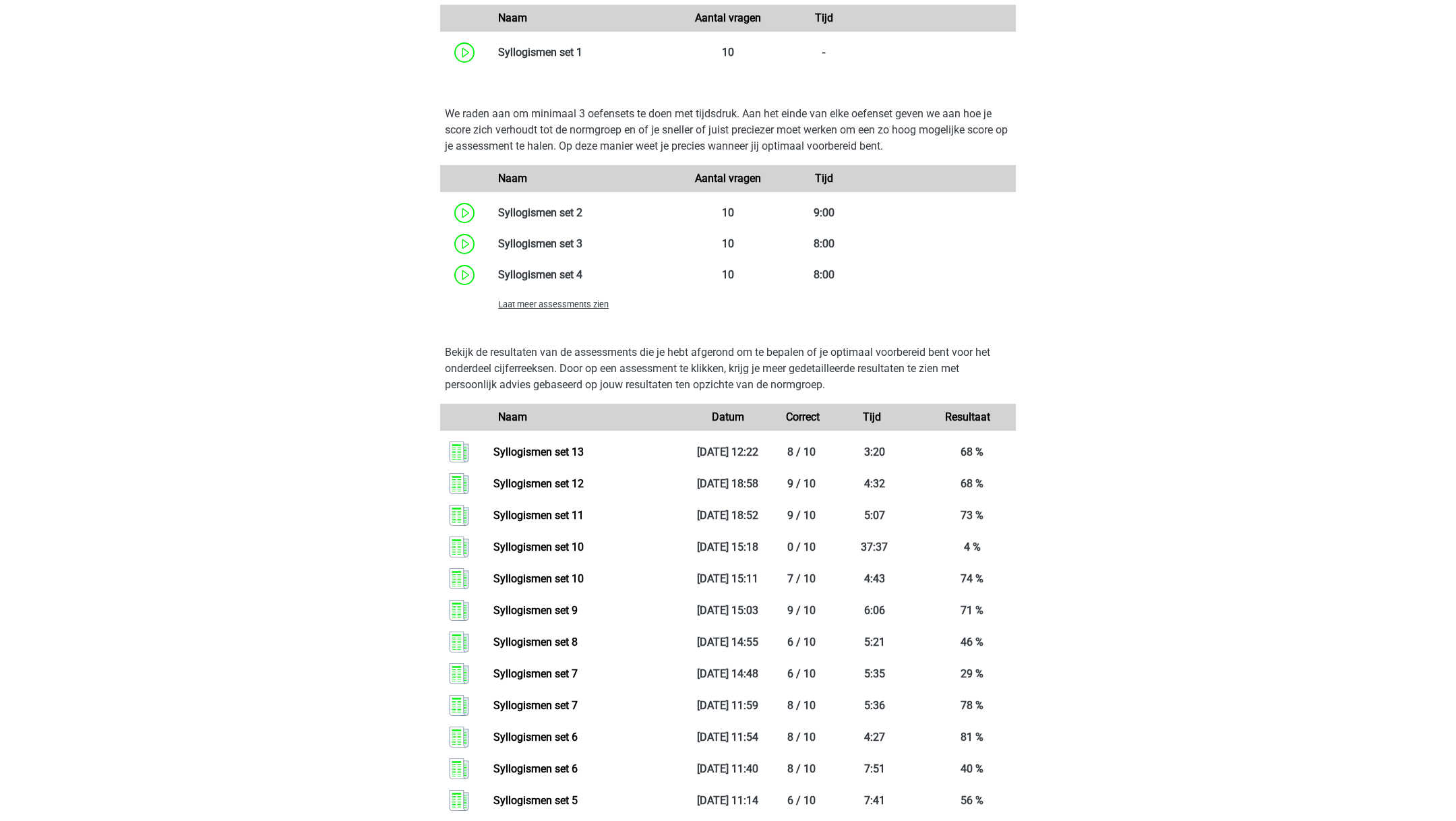
click at [578, 310] on span "Laat meer assessments zien" at bounding box center [553, 304] width 111 height 10
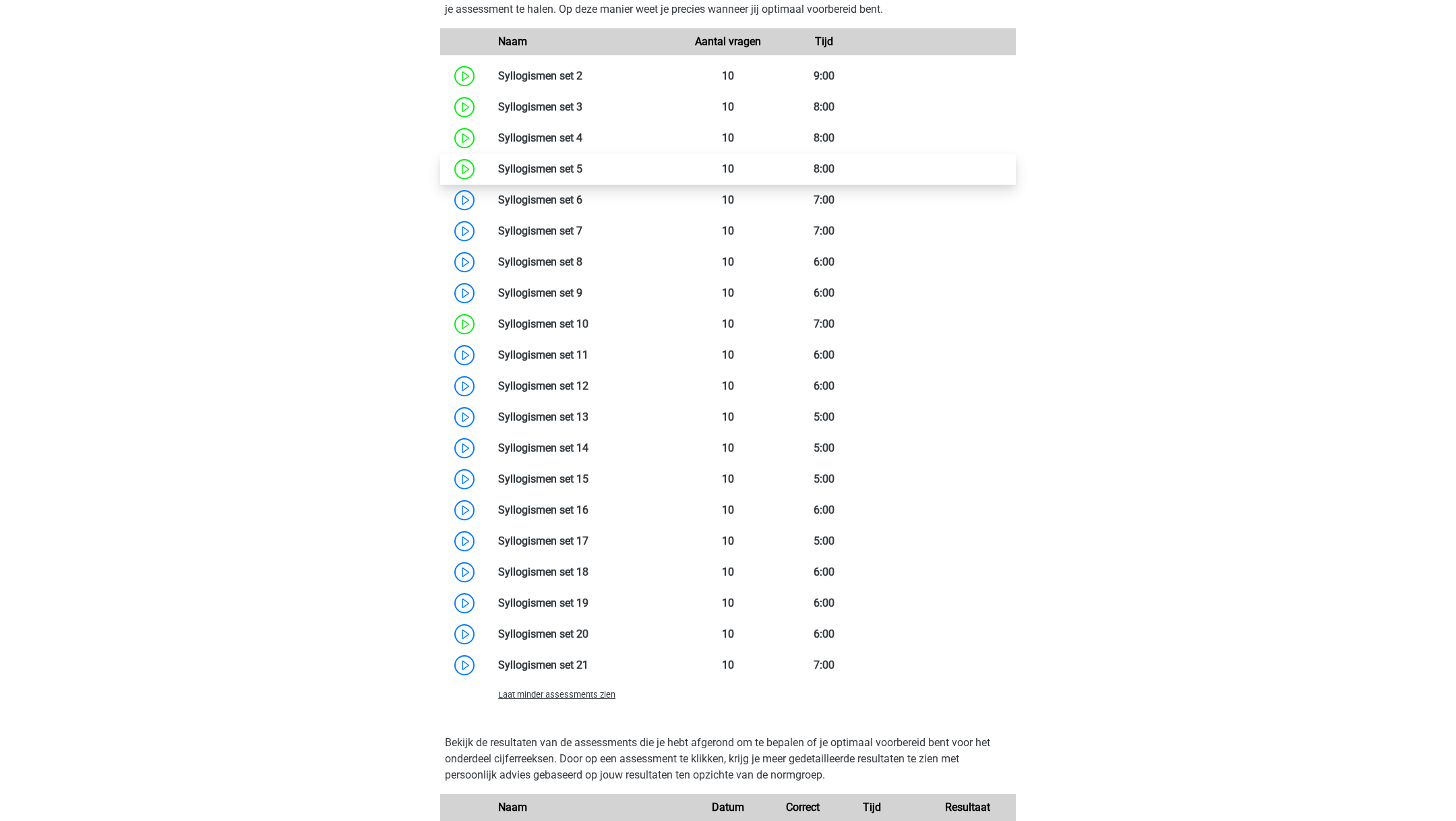
scroll to position [1140, 0]
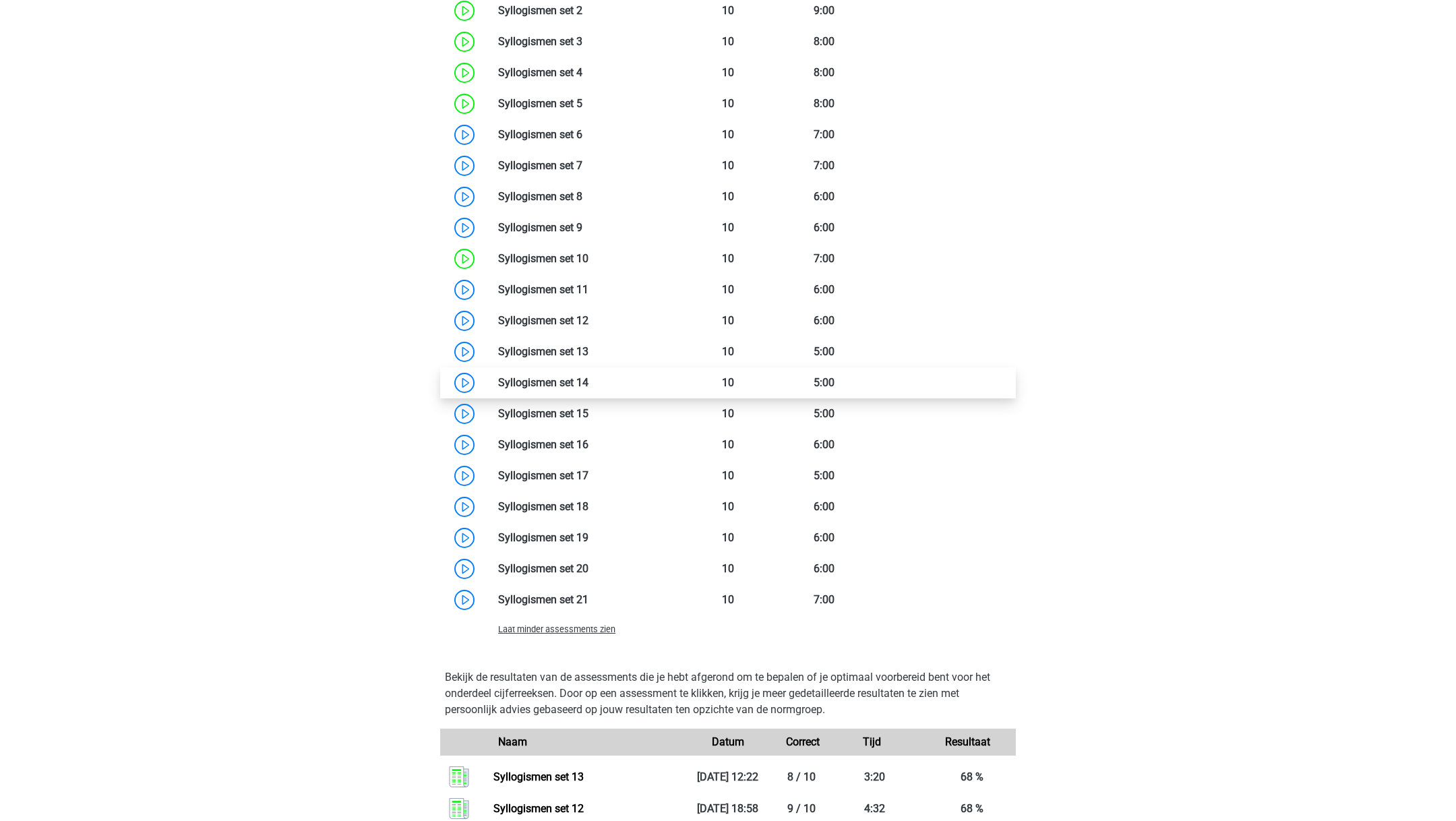
click at [589, 389] on link at bounding box center [589, 383] width 0 height 13
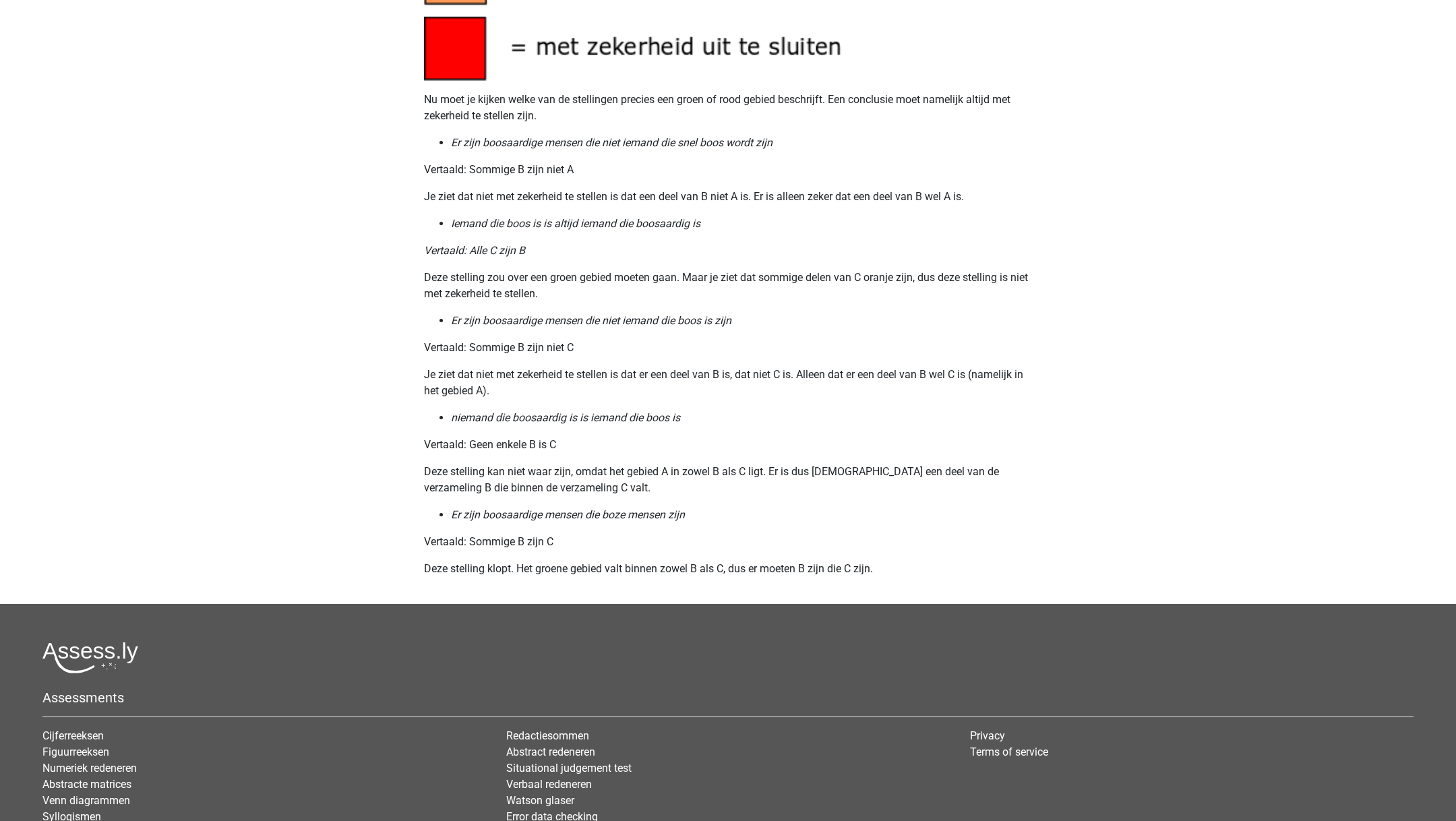
scroll to position [1569, 0]
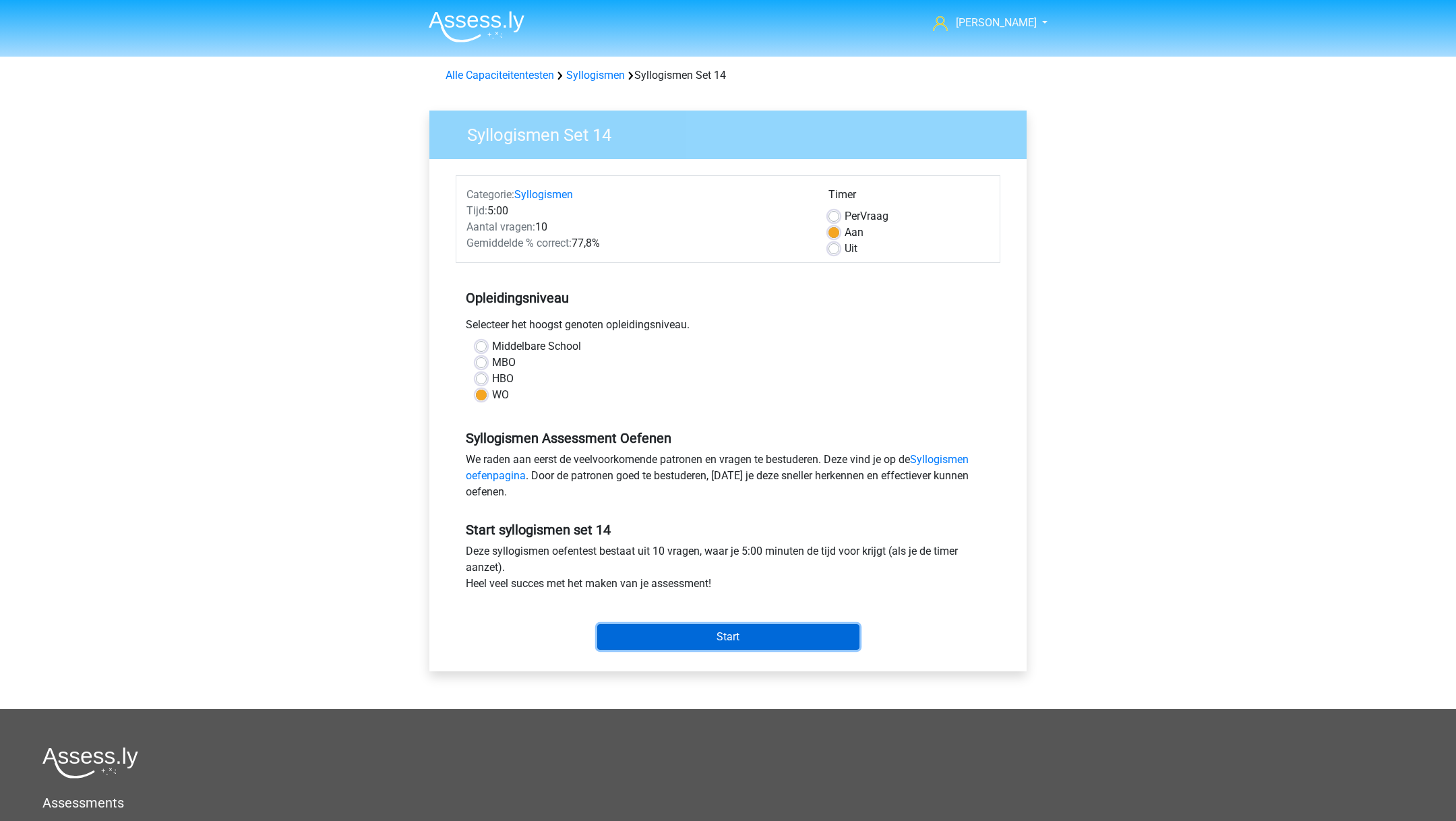
click at [678, 633] on input "Start" at bounding box center [728, 637] width 262 height 26
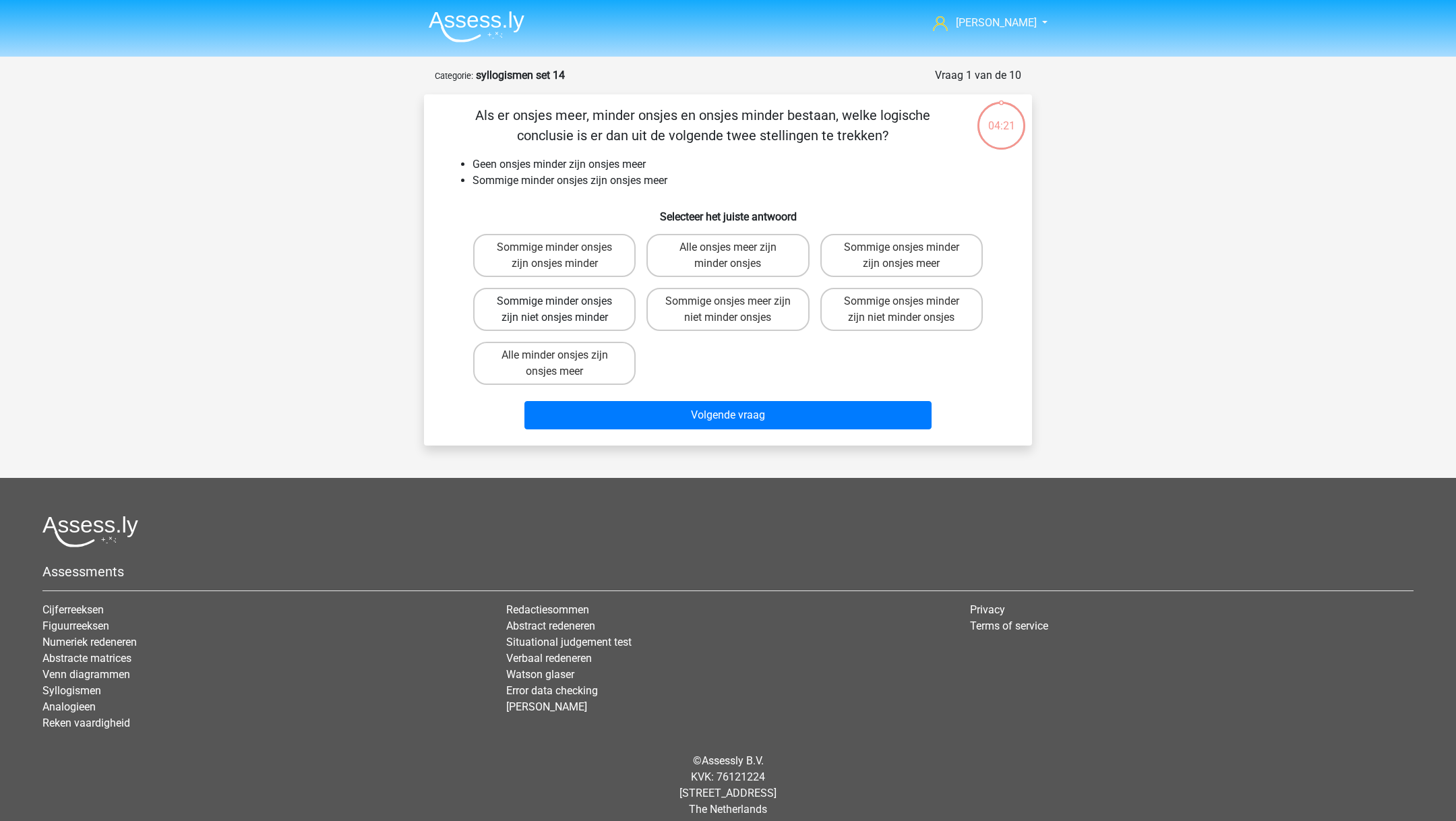
click at [596, 312] on label "Sommige minder onsjes zijn niet onsjes minder" at bounding box center [554, 309] width 163 height 43
click at [563, 310] on input "Sommige minder onsjes zijn niet onsjes minder" at bounding box center [559, 306] width 9 height 9
radio input "true"
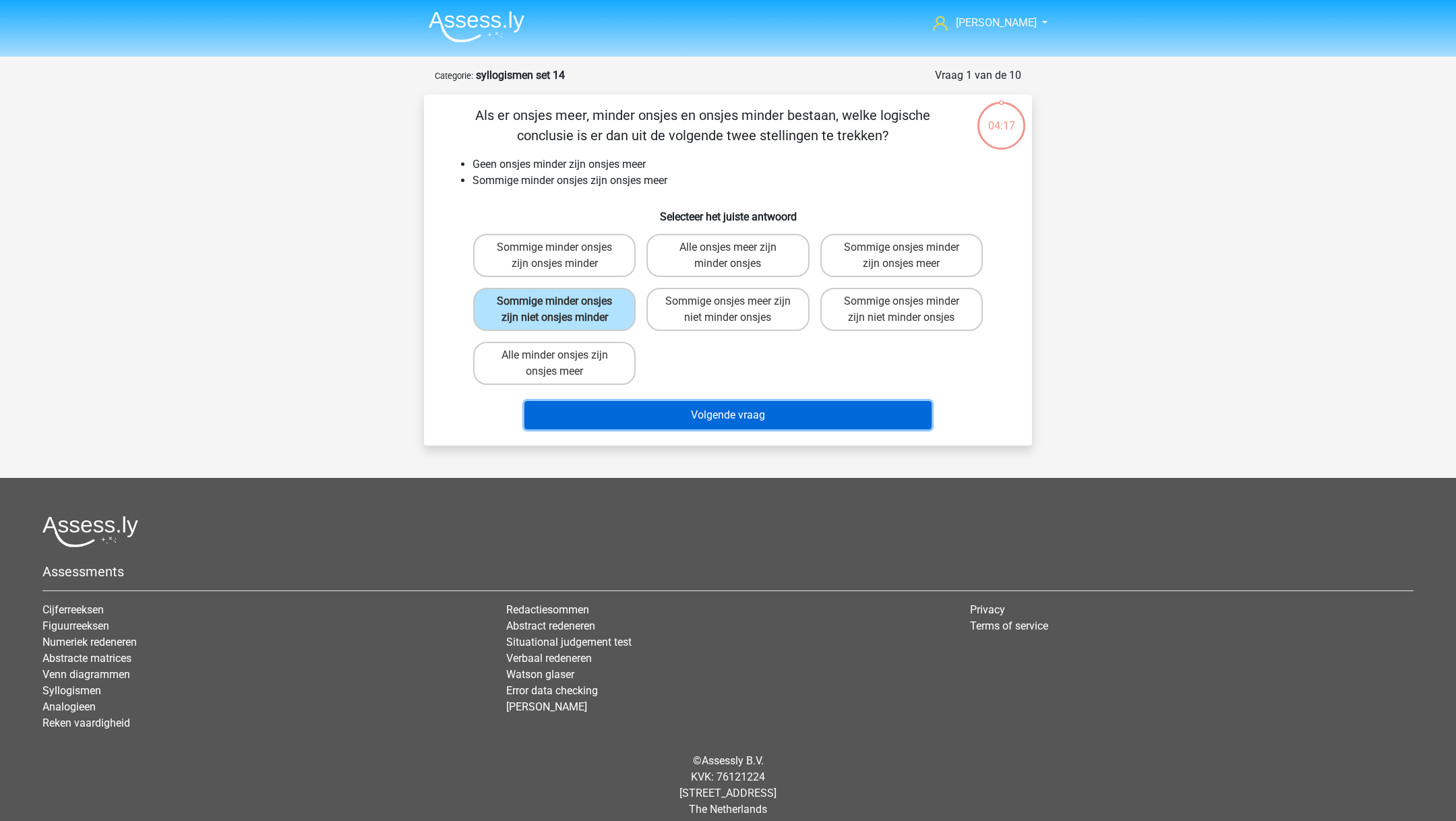
click at [675, 409] on button "Volgende vraag" at bounding box center [728, 416] width 408 height 29
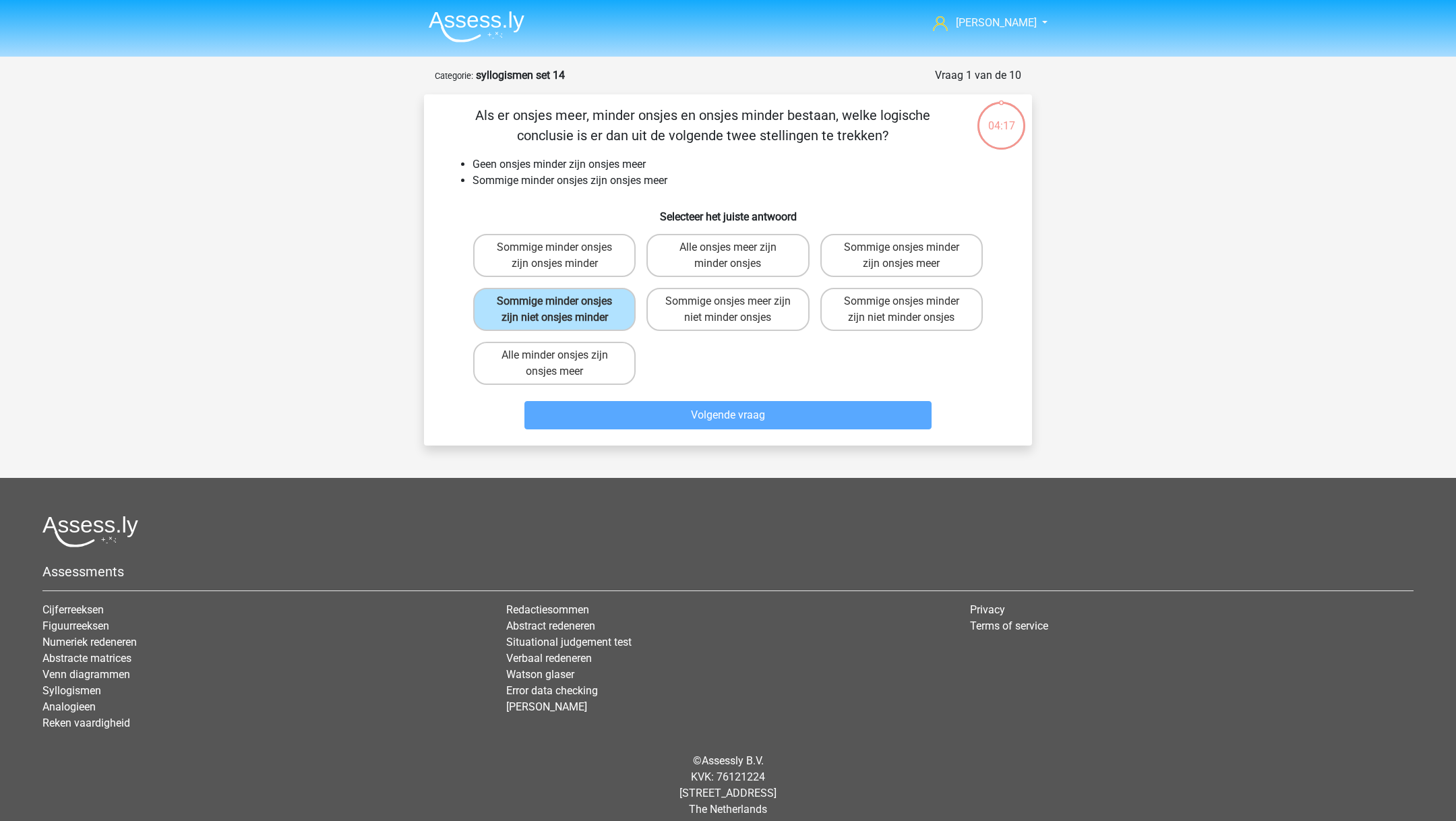
scroll to position [10, 0]
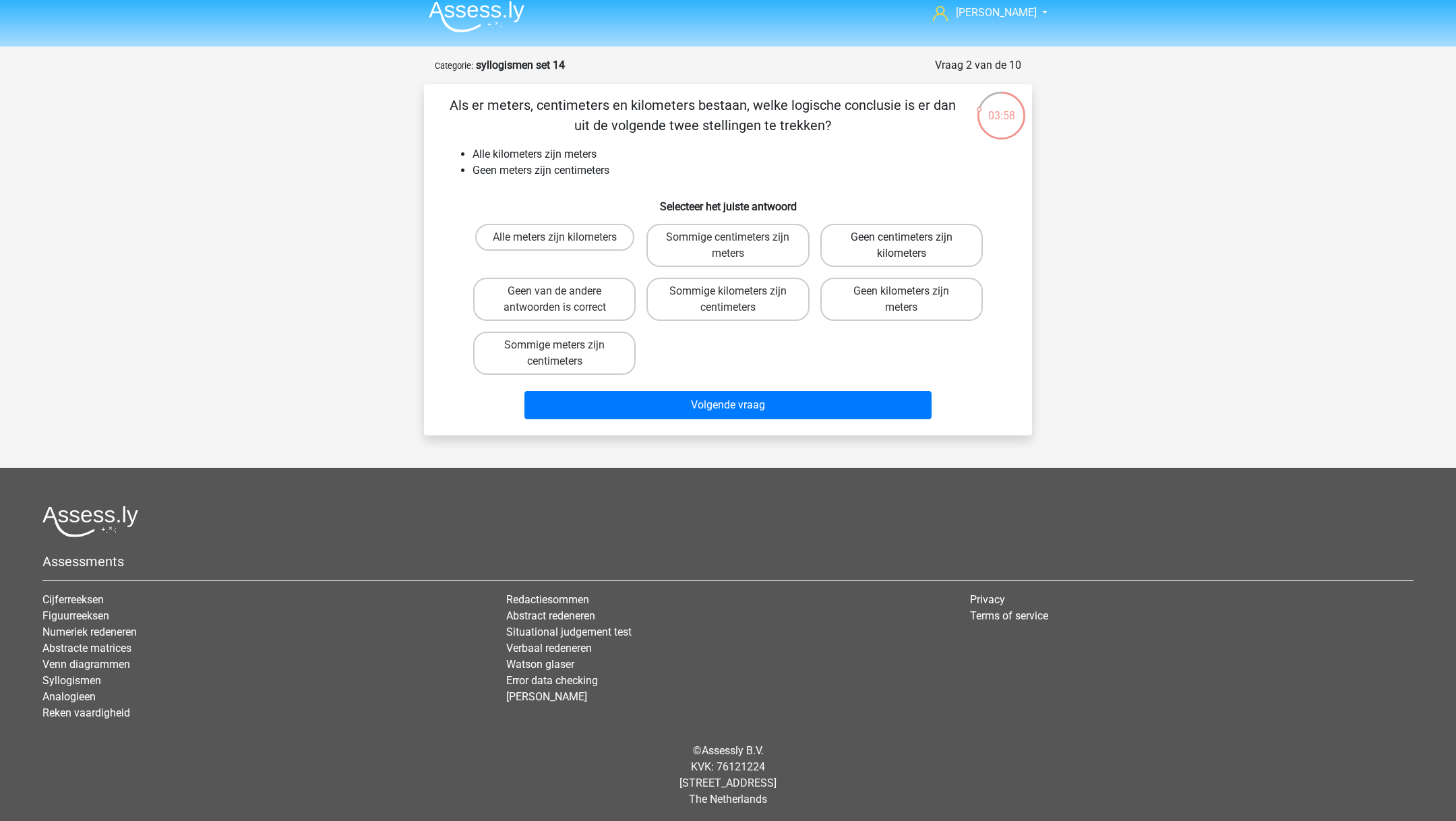
click at [897, 239] on label "Geen centimeters zijn kilometers" at bounding box center [901, 245] width 163 height 43
click at [901, 239] on input "Geen centimeters zijn kilometers" at bounding box center [906, 242] width 9 height 9
radio input "true"
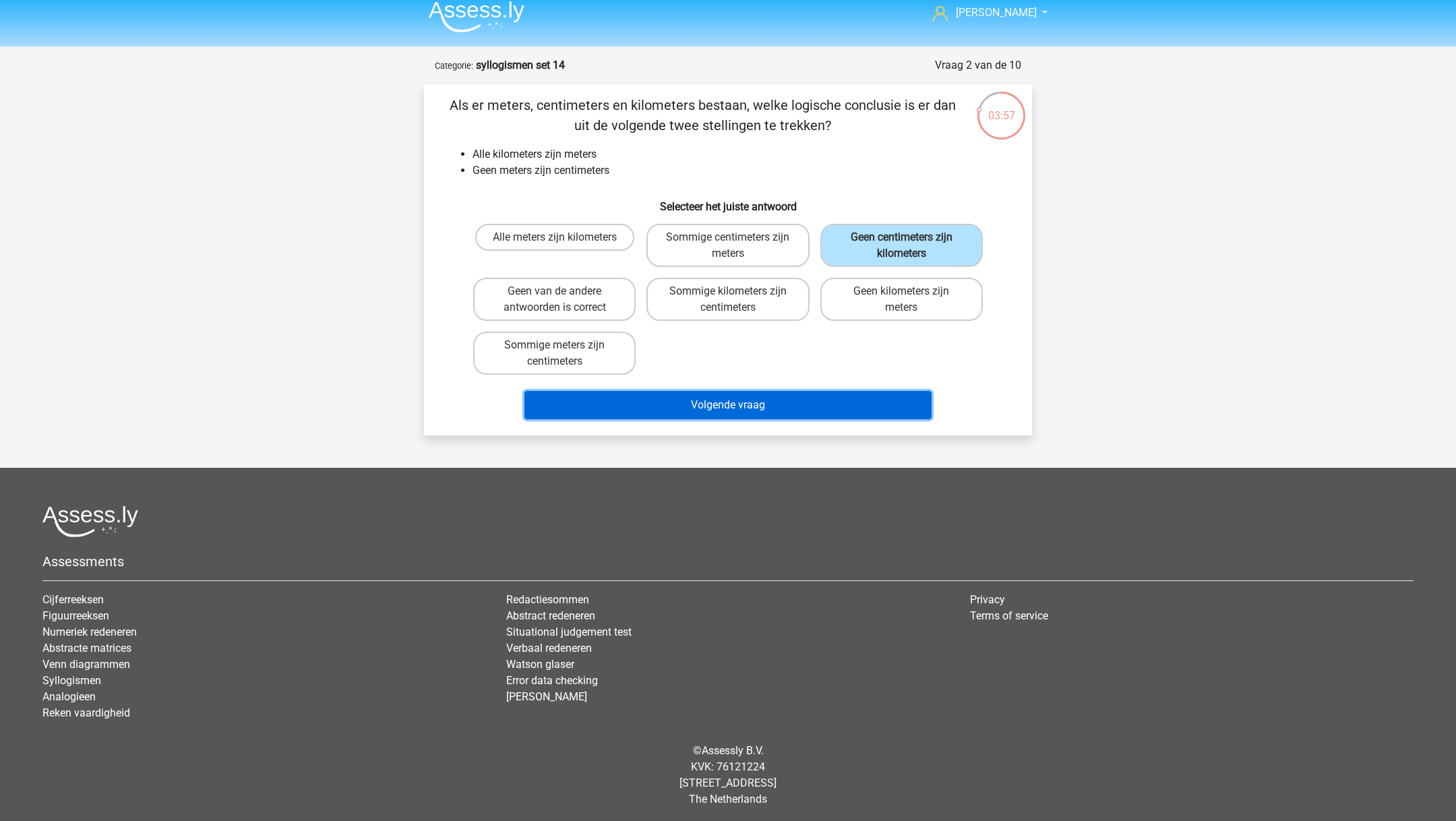
click at [807, 402] on button "Volgende vraag" at bounding box center [728, 405] width 408 height 29
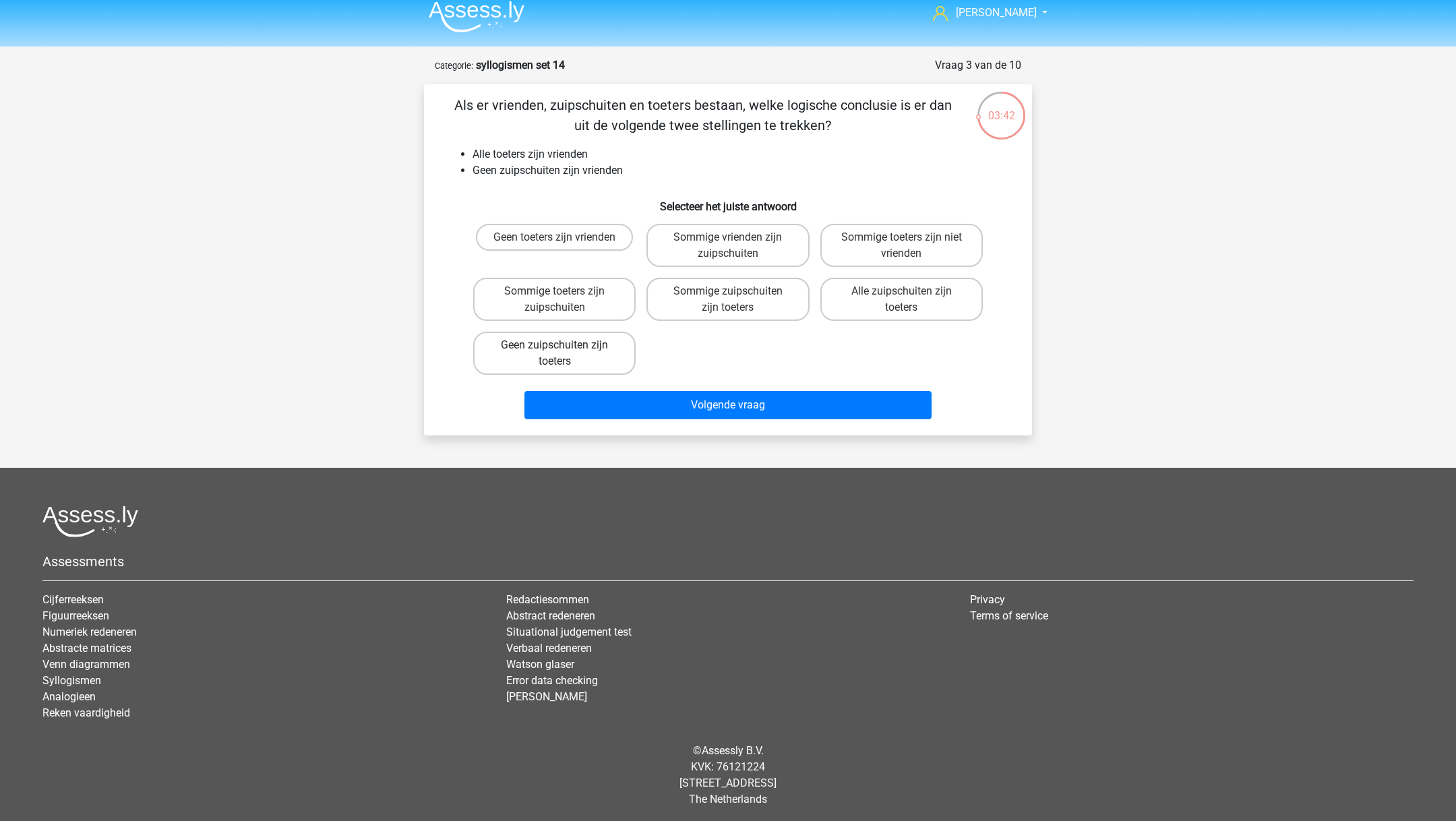
click at [593, 339] on label "Geen zuipschuiten zijn toeters" at bounding box center [554, 353] width 163 height 43
click at [563, 345] on input "Geen zuipschuiten zijn toeters" at bounding box center [559, 349] width 9 height 9
radio input "true"
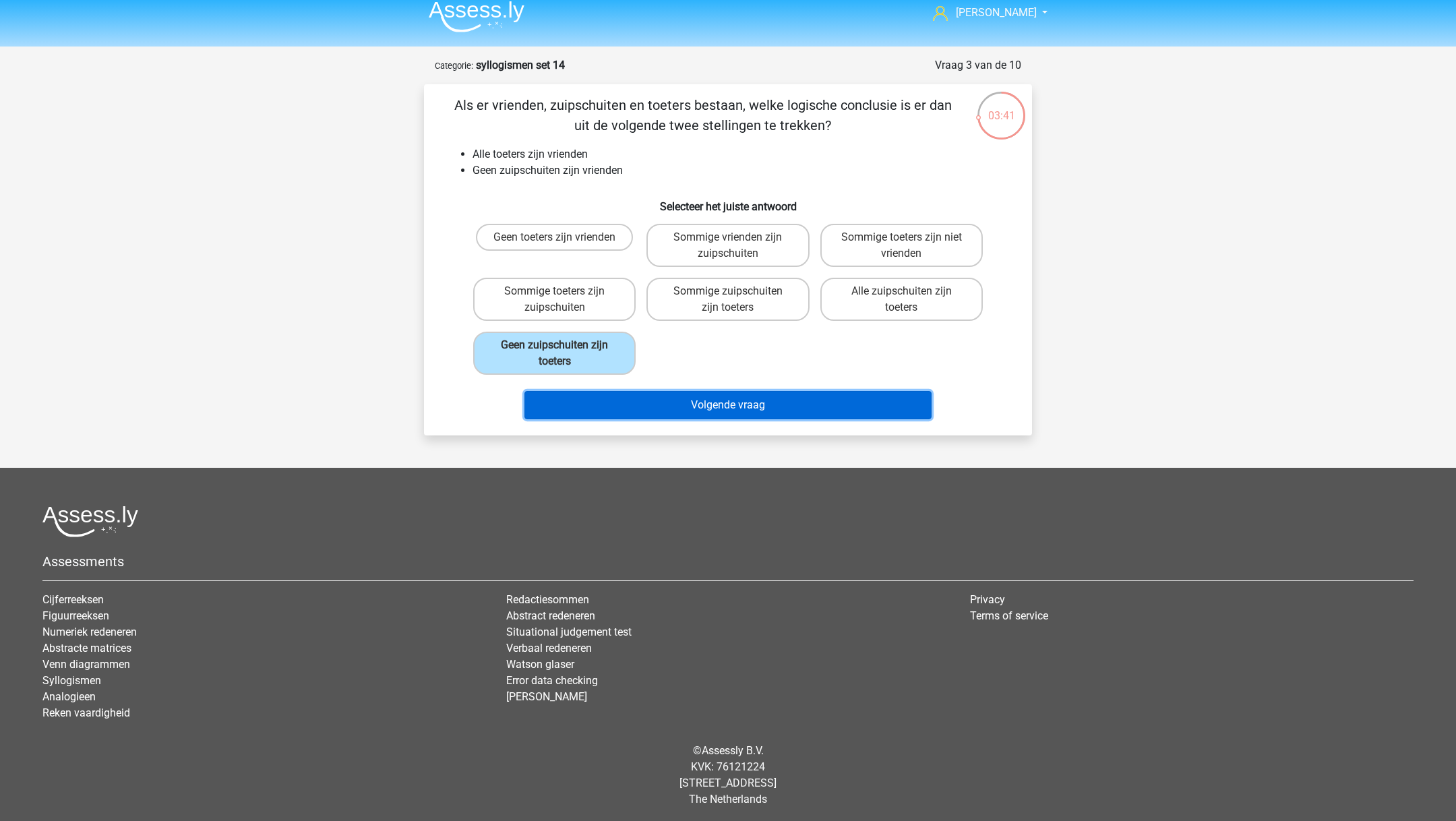
click at [627, 405] on button "Volgende vraag" at bounding box center [728, 405] width 408 height 29
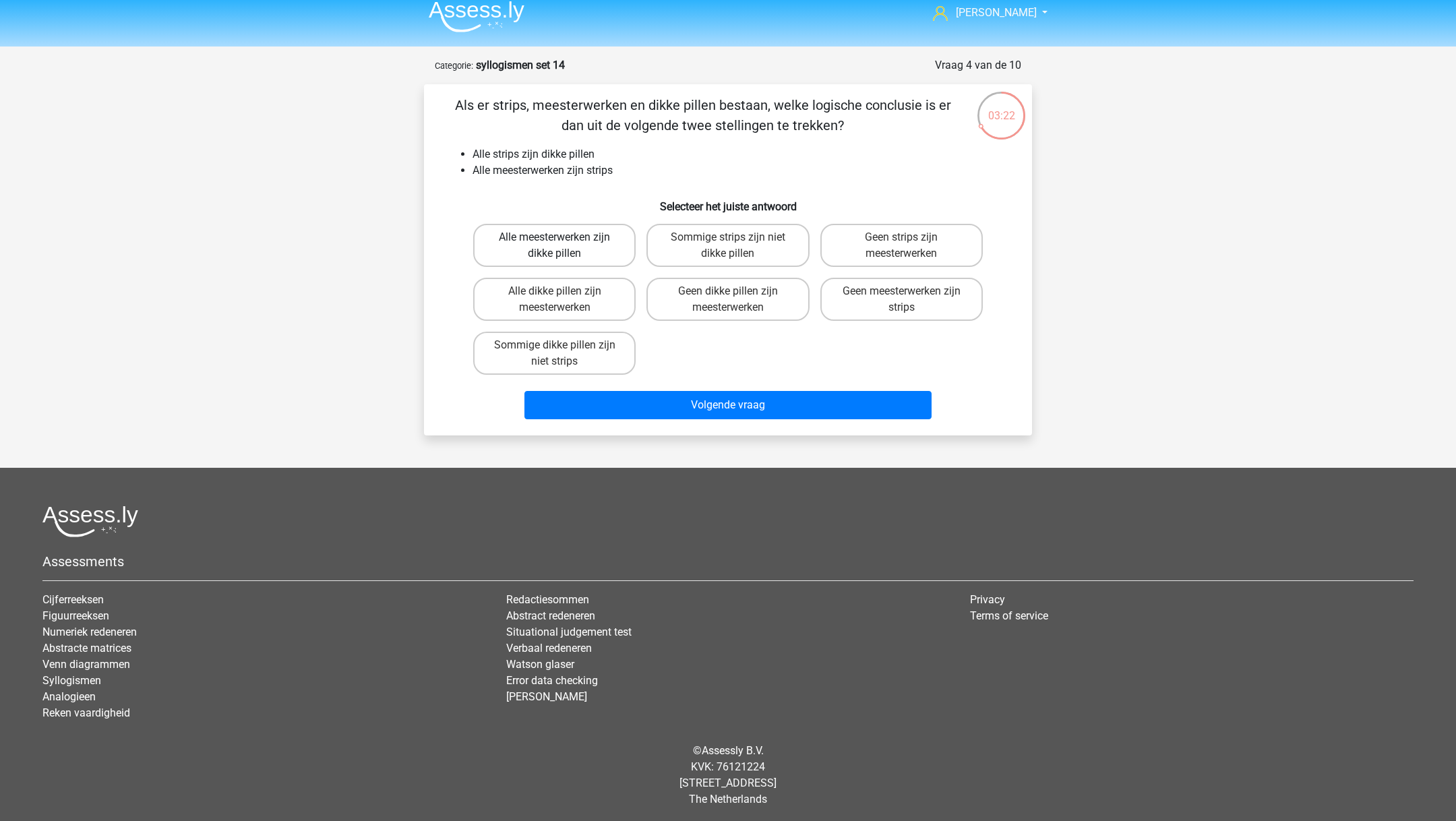
click at [583, 261] on label "Alle meesterwerken zijn dikke pillen" at bounding box center [554, 245] width 163 height 43
click at [563, 246] on input "Alle meesterwerken zijn dikke pillen" at bounding box center [559, 242] width 9 height 9
radio input "true"
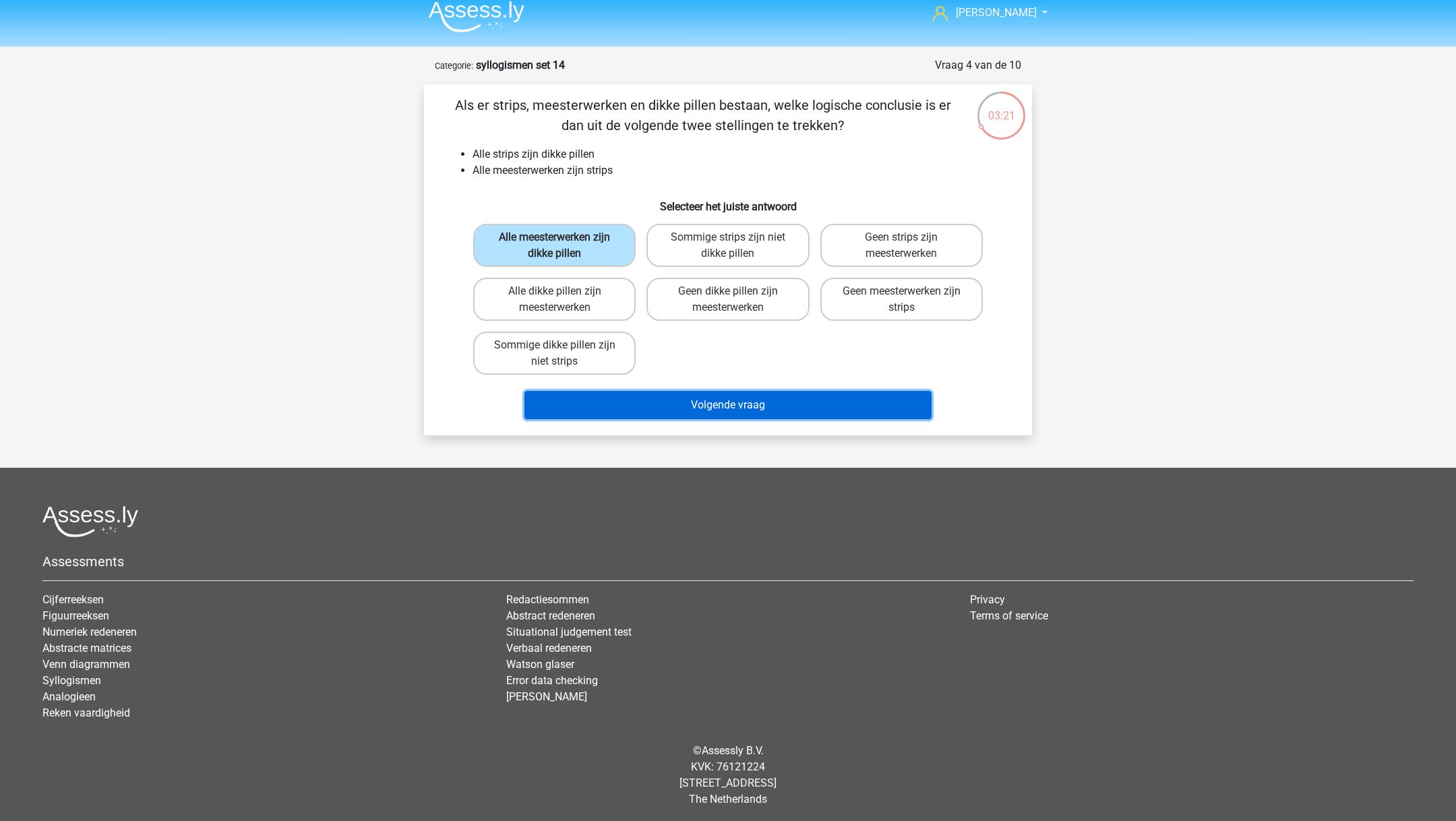
click at [644, 398] on button "Volgende vraag" at bounding box center [728, 405] width 408 height 29
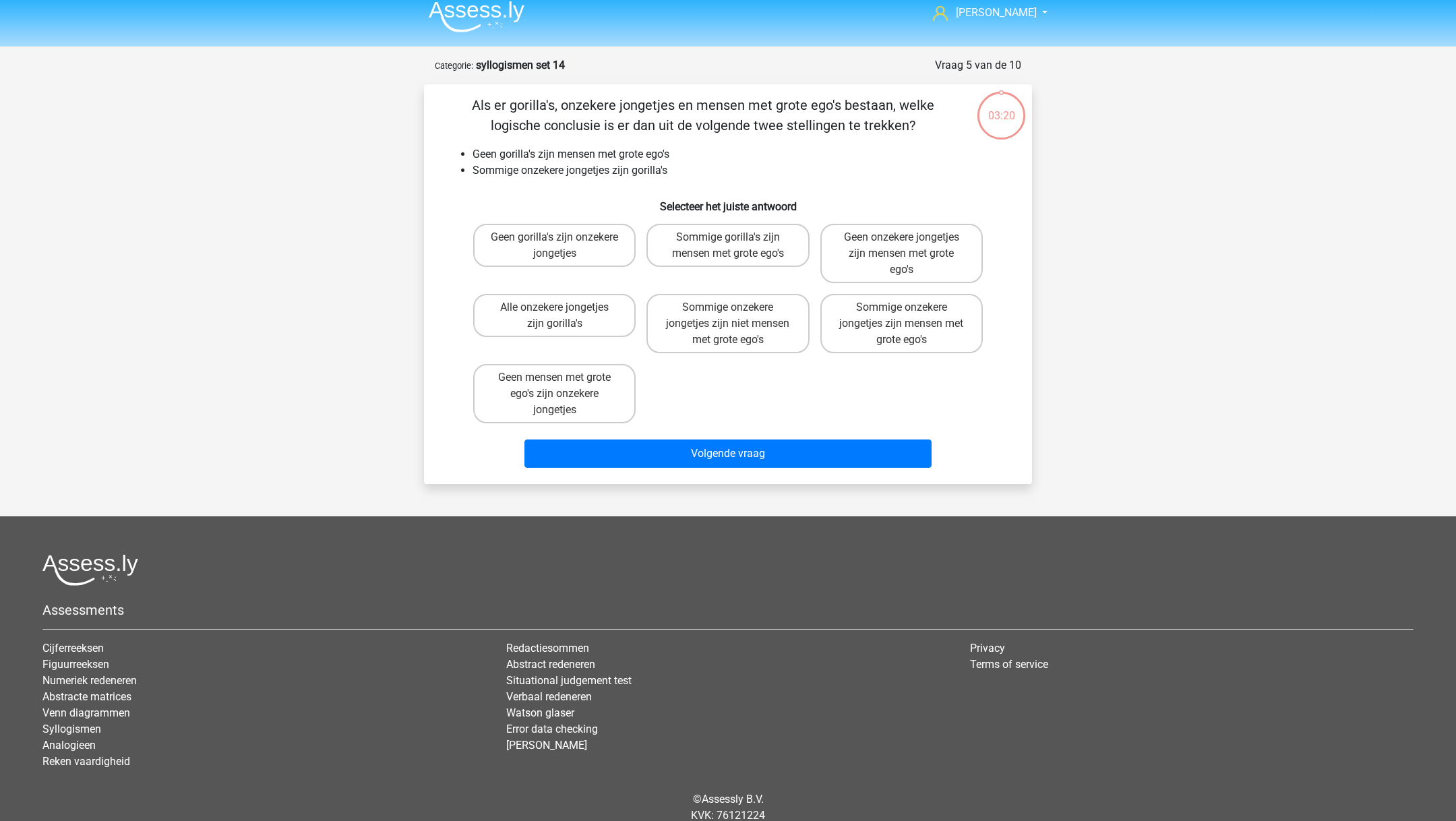
scroll to position [59, 0]
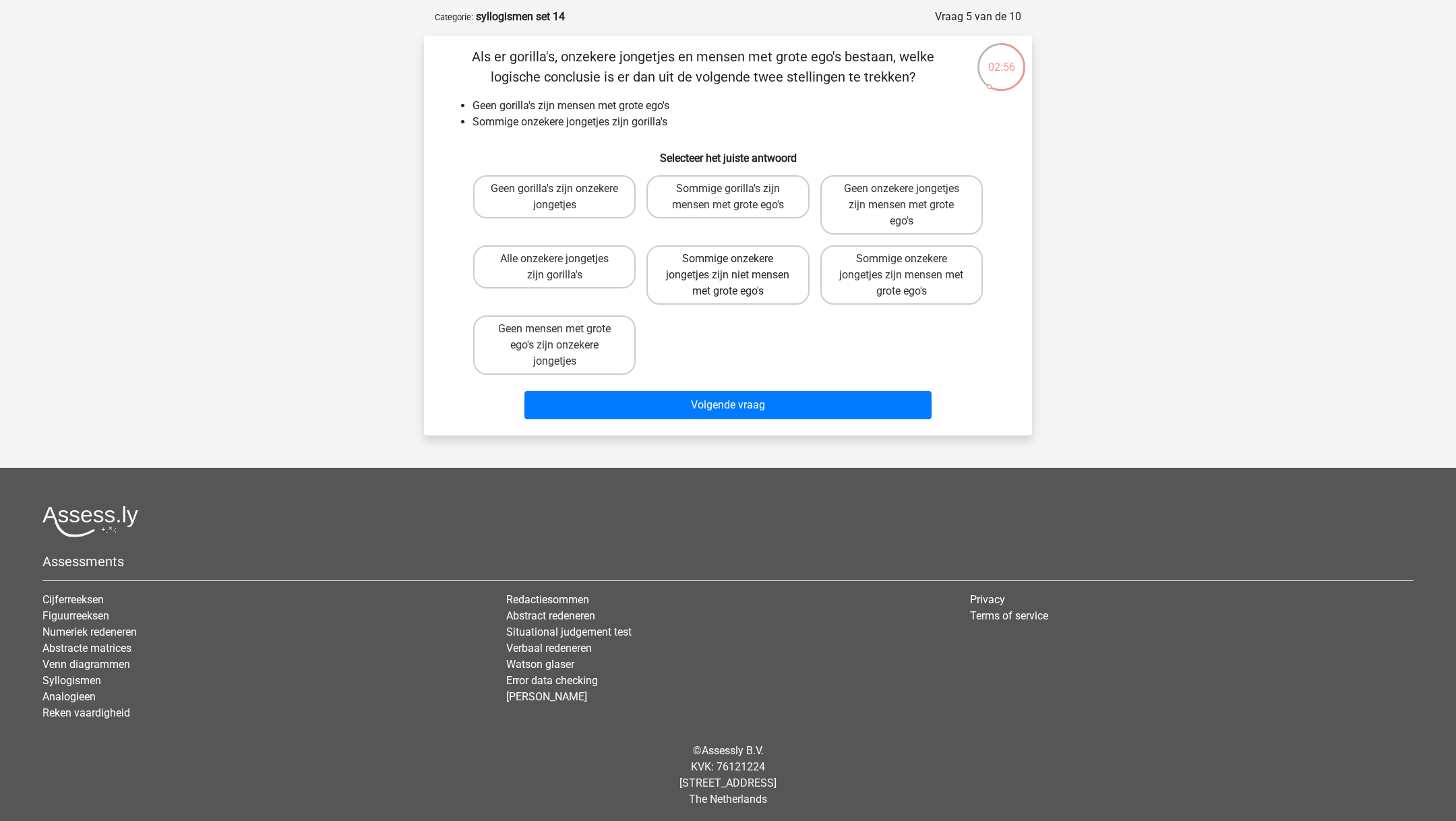
click at [763, 279] on label "Sommige onzekere jongetjes zijn niet mensen met grote ego's" at bounding box center [728, 275] width 163 height 60
click at [736, 267] on input "Sommige onzekere jongetjes zijn niet mensen met grote ego's" at bounding box center [733, 264] width 9 height 9
radio input "true"
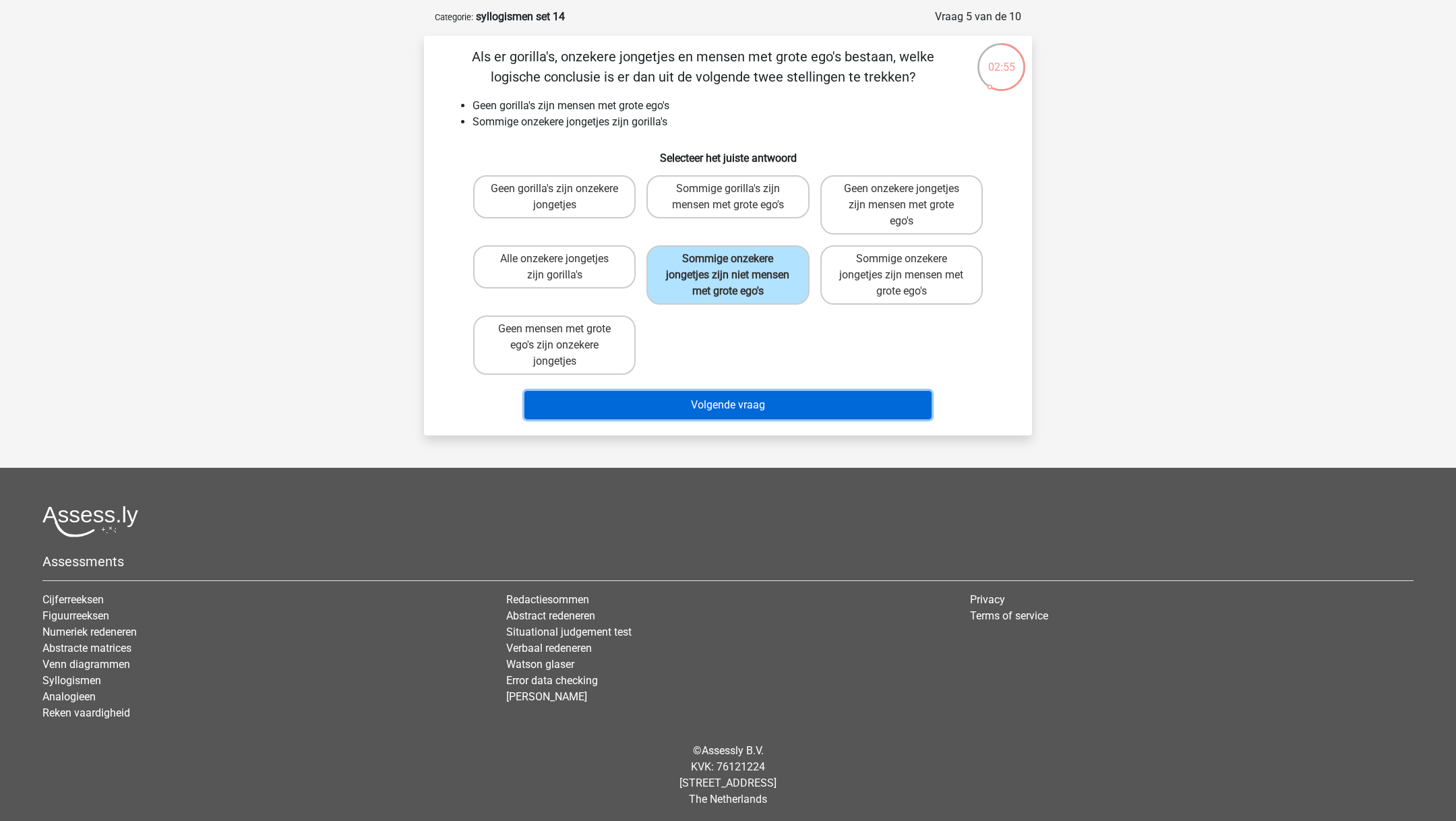
click at [775, 396] on button "Volgende vraag" at bounding box center [728, 405] width 408 height 29
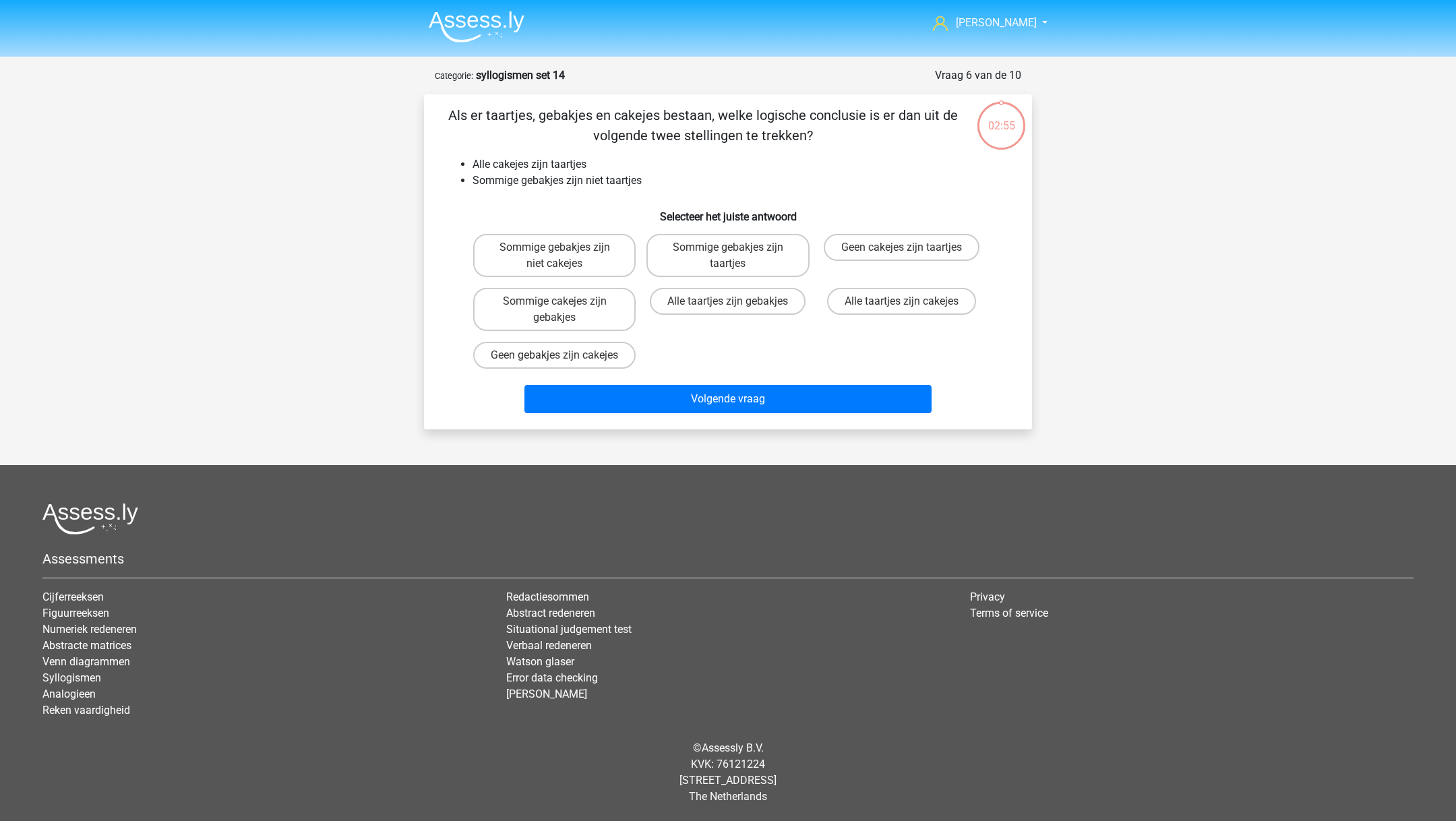
scroll to position [10, 0]
click at [558, 362] on label "Geen gebakjes zijn cakejes" at bounding box center [554, 356] width 163 height 27
click at [558, 362] on input "Geen gebakjes zijn cakejes" at bounding box center [559, 360] width 9 height 9
radio input "true"
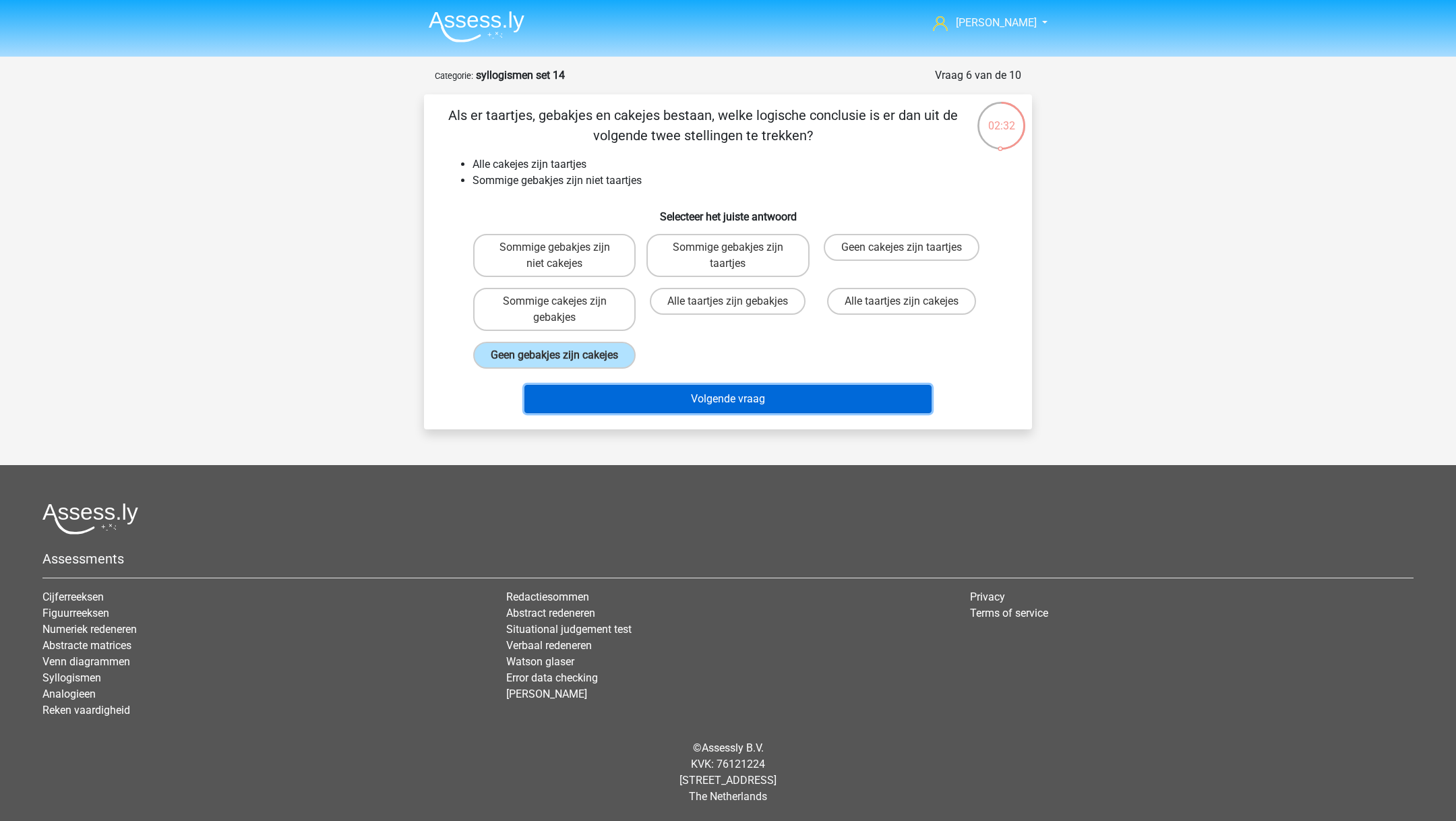
click at [624, 392] on button "Volgende vraag" at bounding box center [728, 399] width 408 height 29
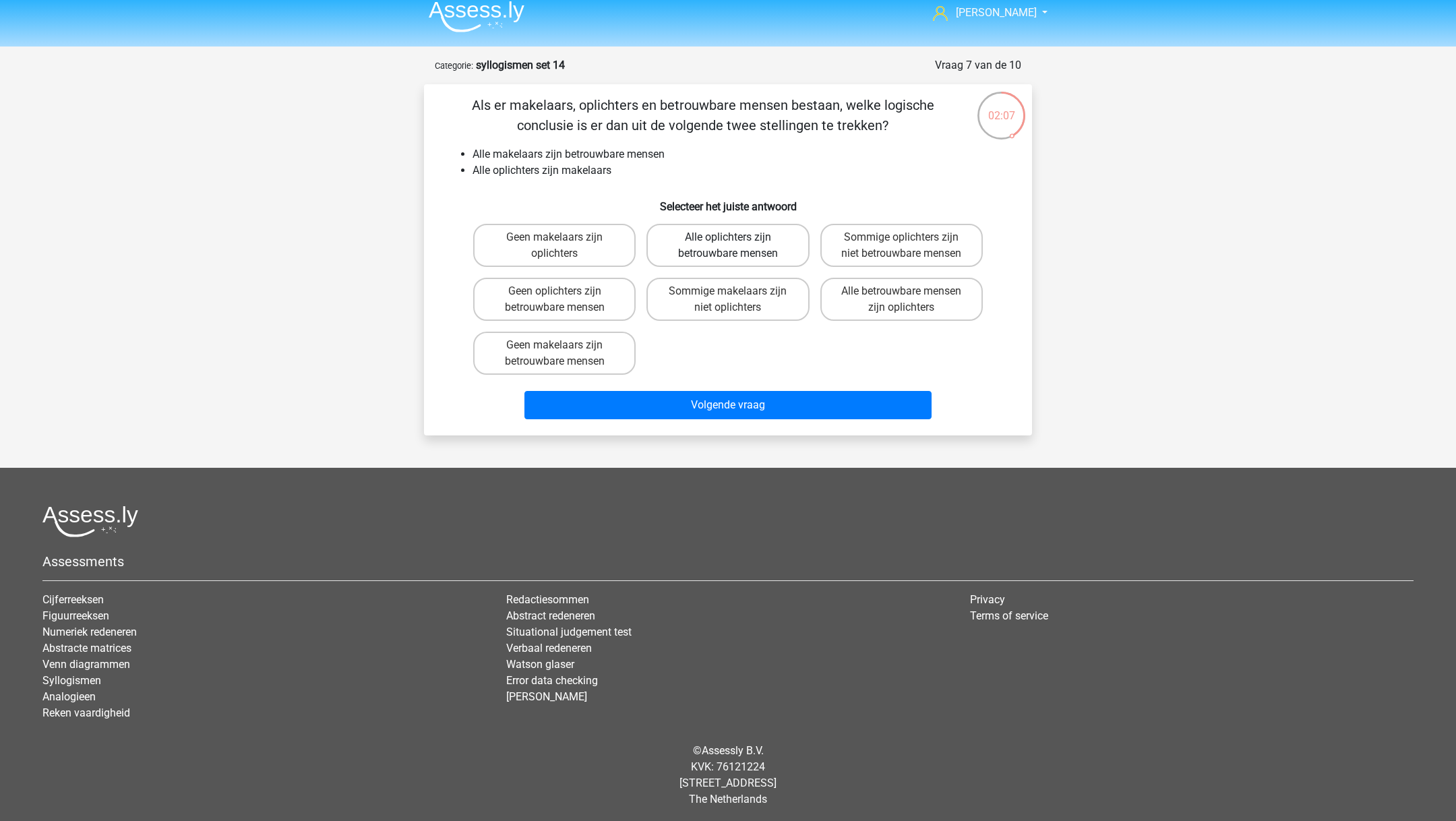
click at [782, 254] on label "Alle oplichters zijn betrouwbare mensen" at bounding box center [728, 245] width 163 height 43
click at [736, 246] on input "Alle oplichters zijn betrouwbare mensen" at bounding box center [733, 242] width 9 height 9
radio input "true"
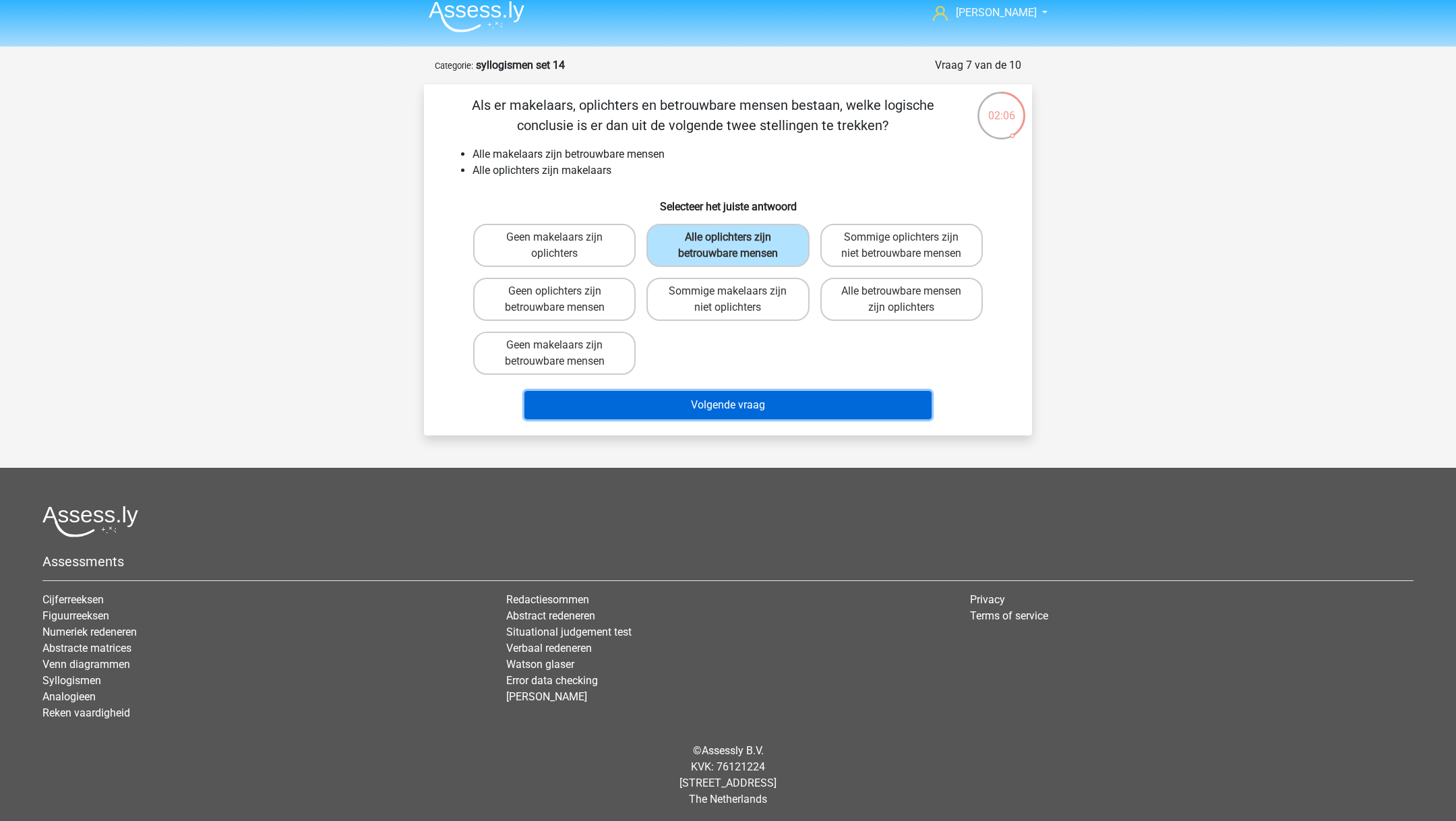
click at [781, 396] on button "Volgende vraag" at bounding box center [728, 405] width 408 height 29
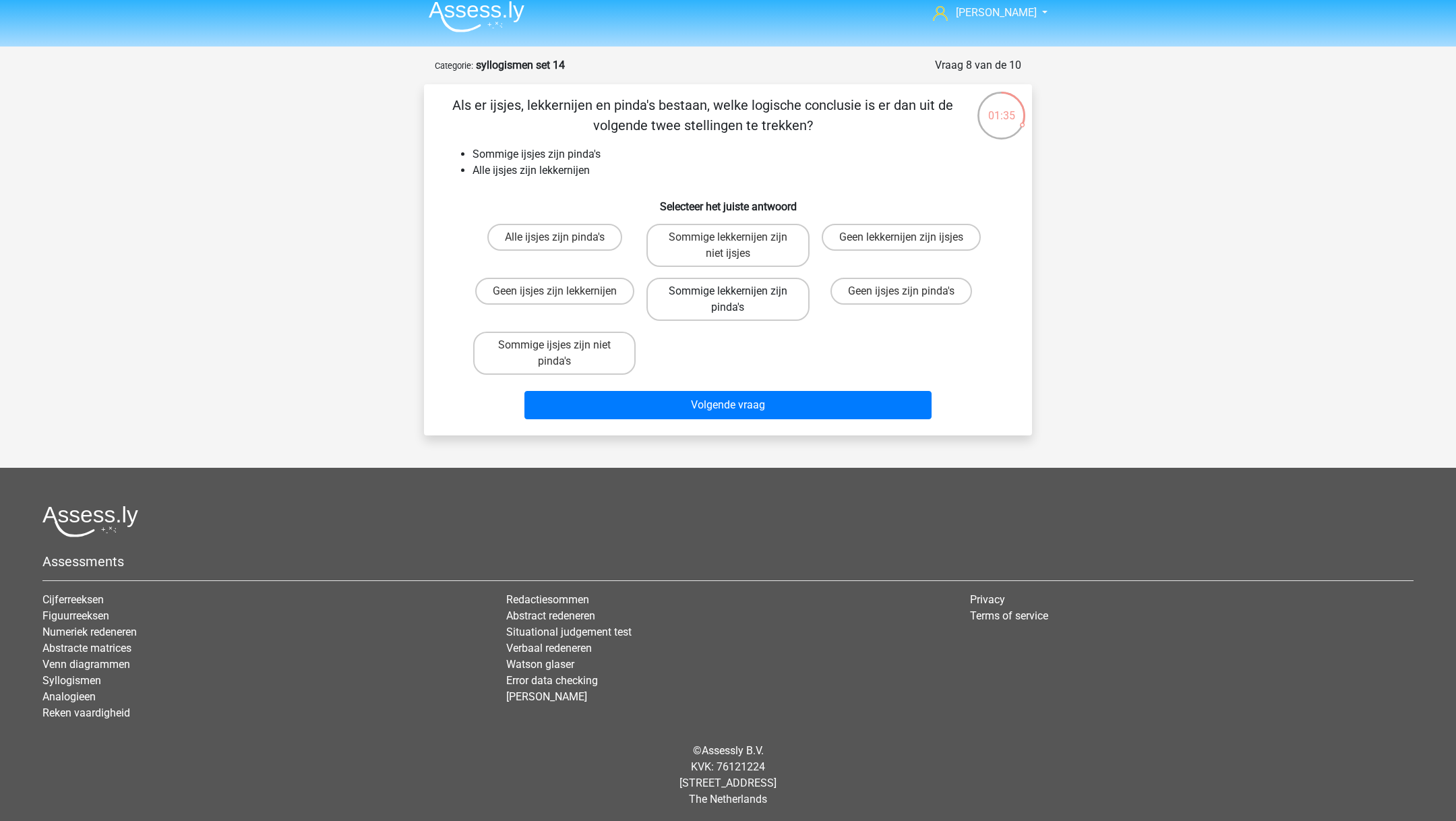
click at [743, 291] on label "Sommige lekkernijen zijn pinda's" at bounding box center [728, 299] width 163 height 43
click at [736, 291] on input "Sommige lekkernijen zijn pinda's" at bounding box center [733, 296] width 9 height 9
radio input "true"
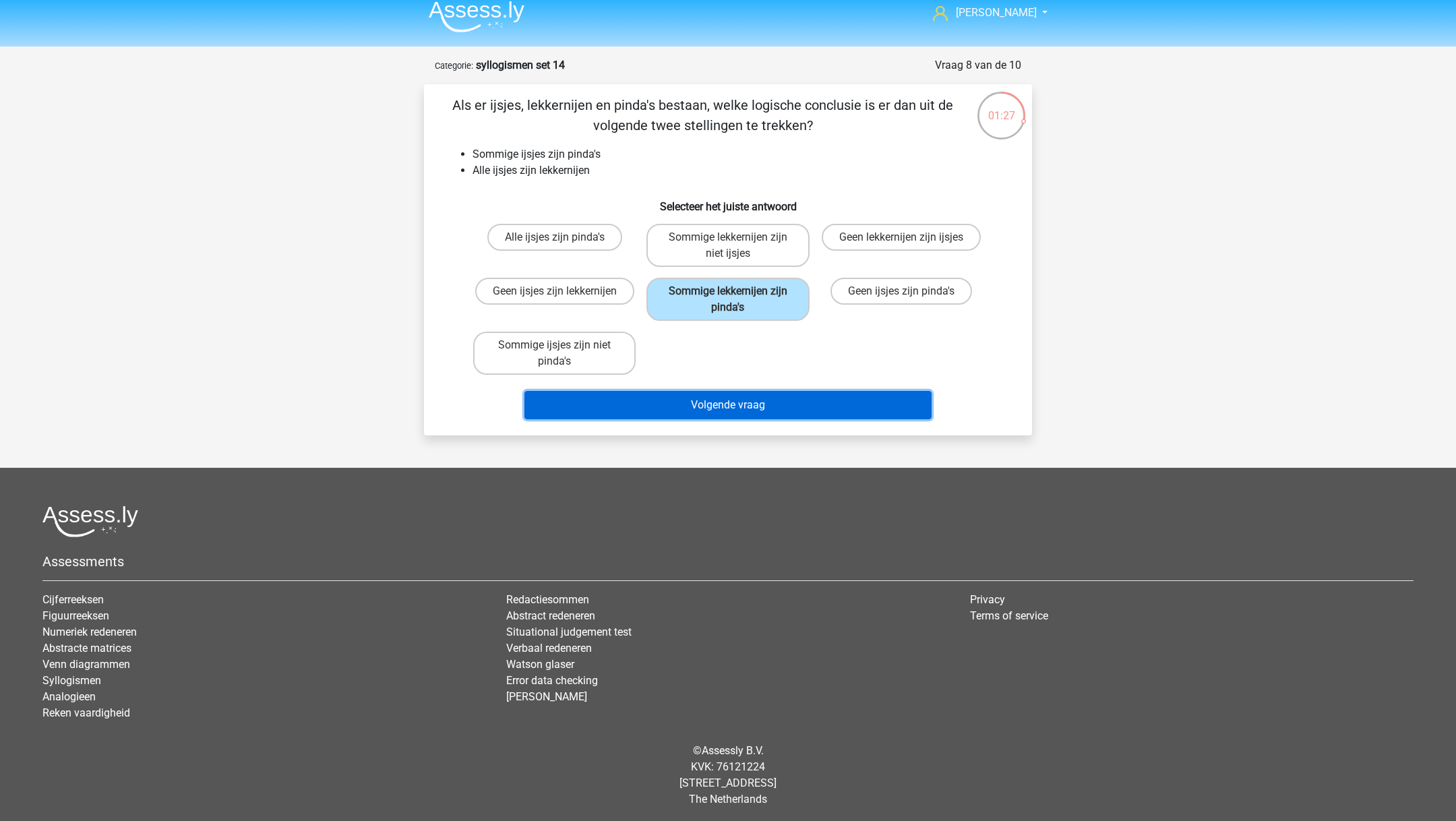
click at [768, 392] on button "Volgende vraag" at bounding box center [728, 405] width 408 height 29
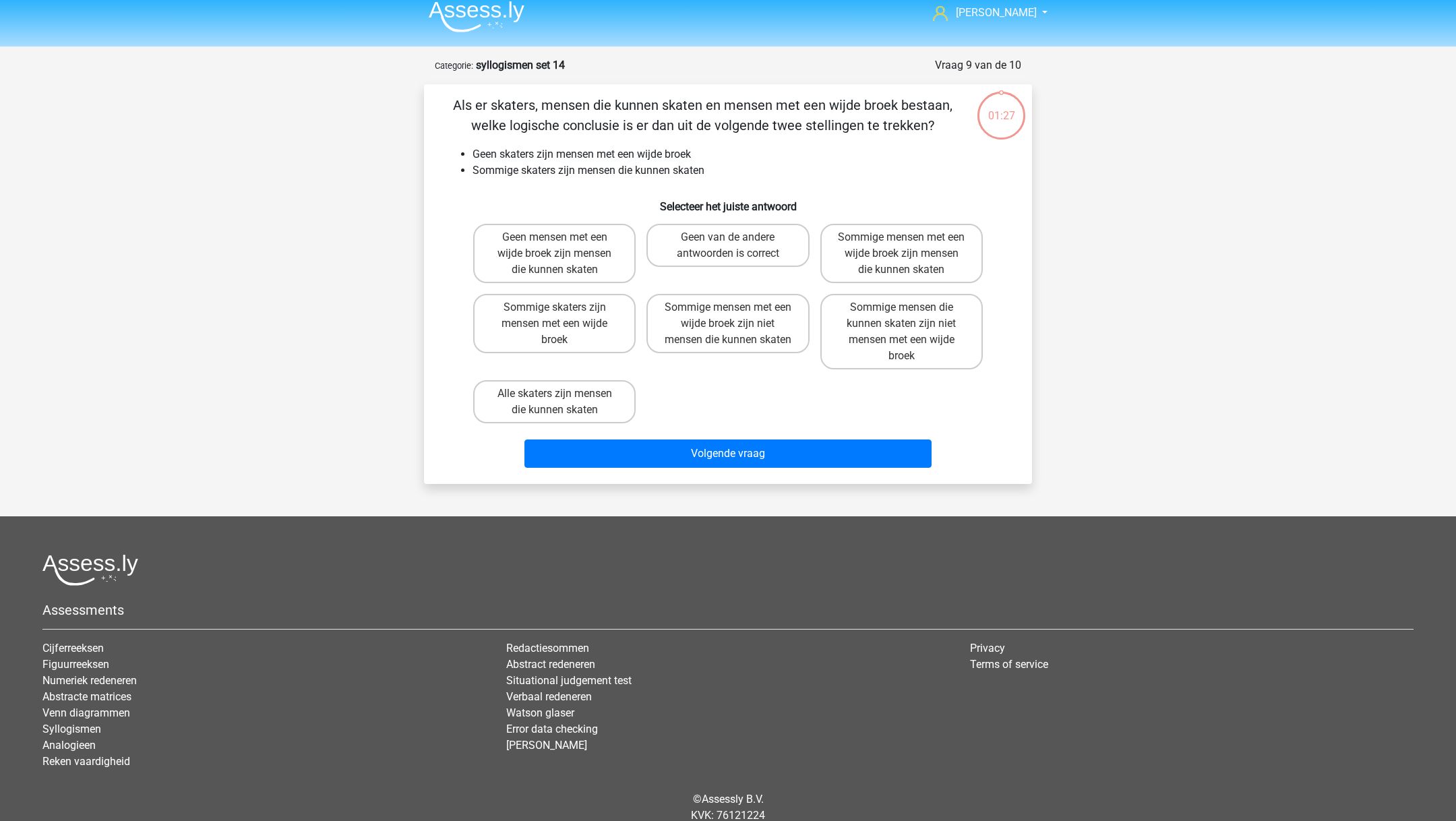
scroll to position [59, 0]
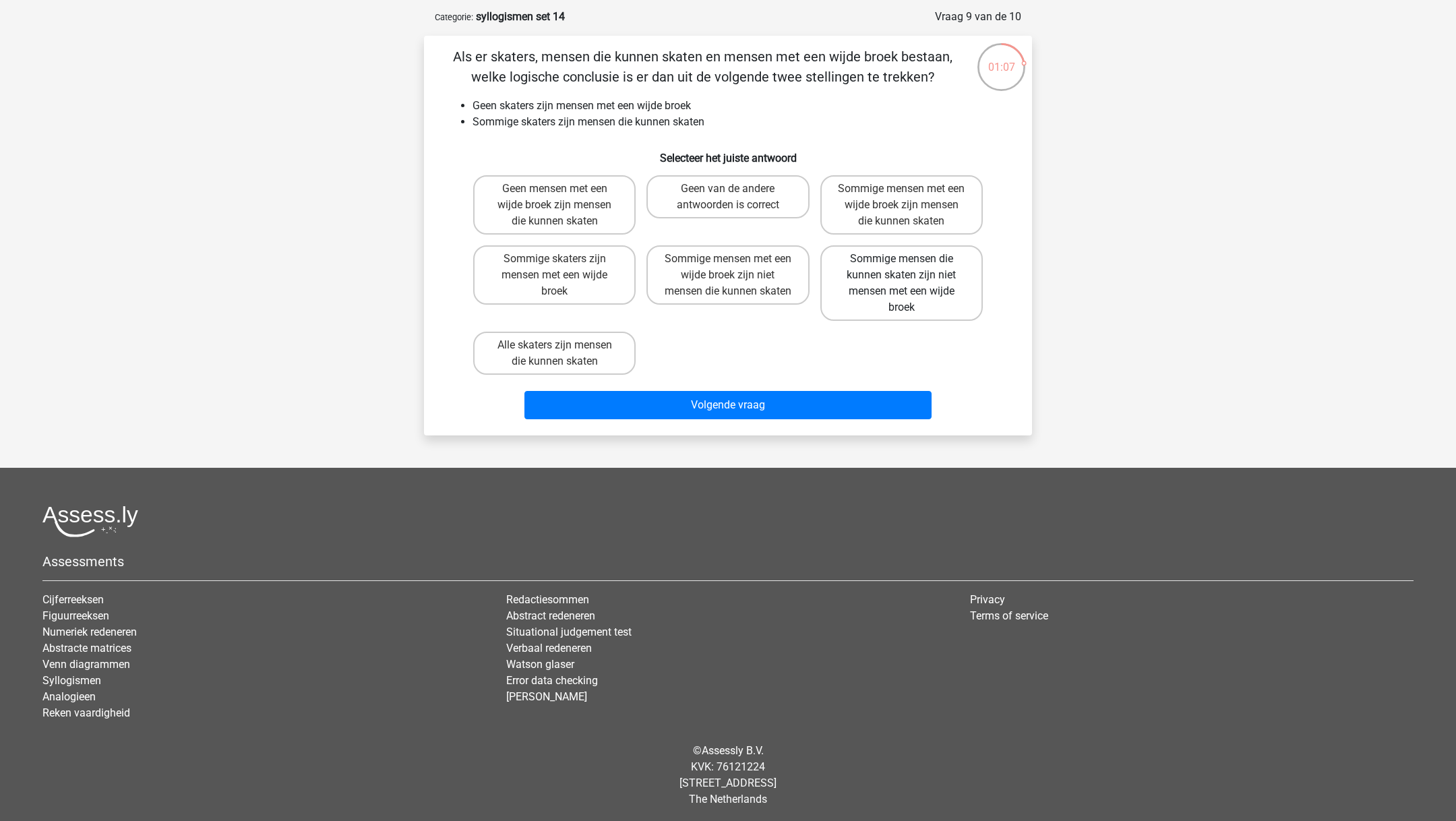
click at [918, 297] on label "Sommige mensen die kunnen skaten zijn niet mensen met een wijde broek" at bounding box center [901, 283] width 163 height 75
click at [910, 267] on input "Sommige mensen die kunnen skaten zijn niet mensen met een wijde broek" at bounding box center [906, 264] width 9 height 9
radio input "true"
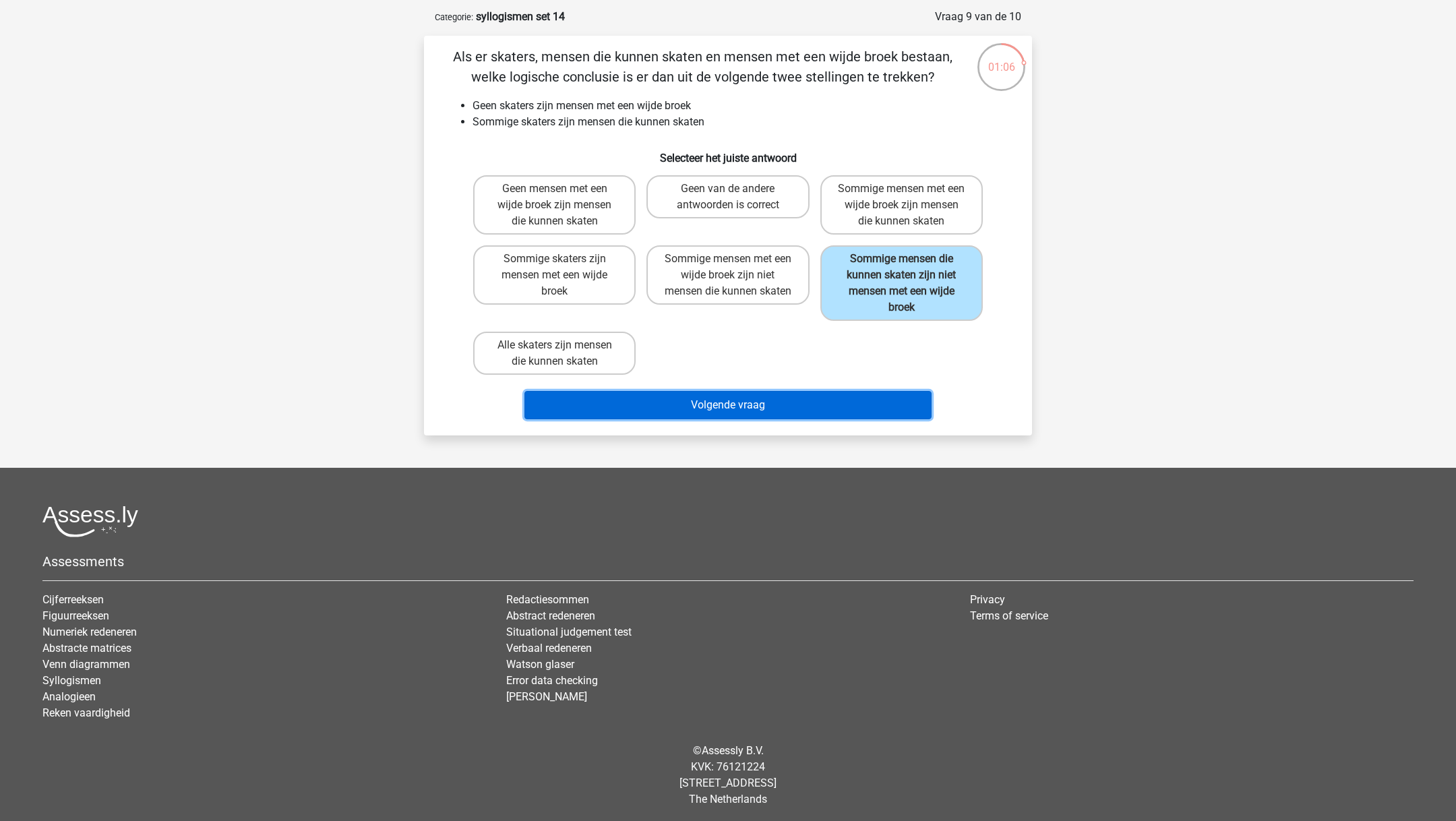
click at [864, 395] on button "Volgende vraag" at bounding box center [728, 405] width 408 height 29
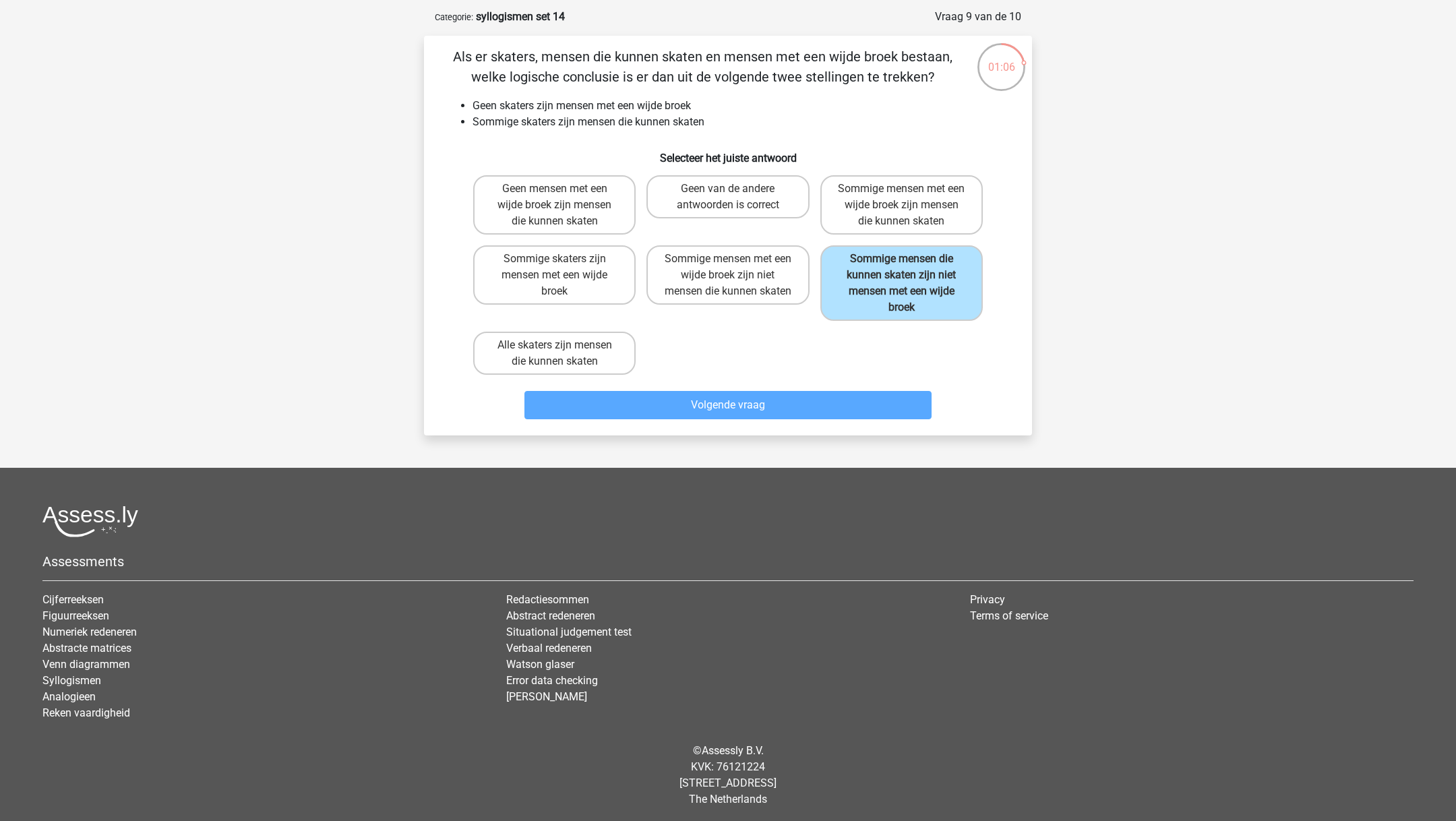
scroll to position [10, 0]
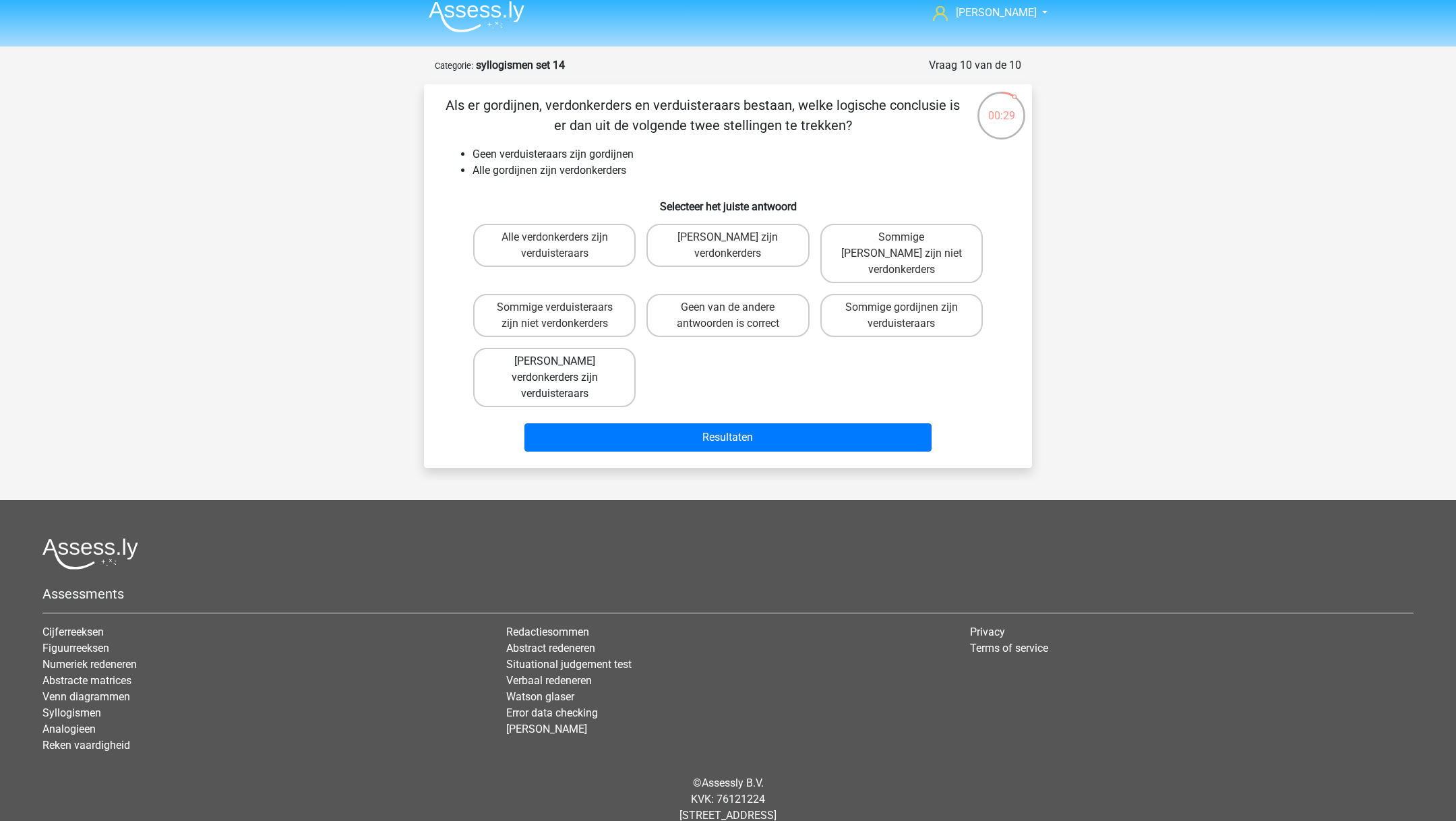
click at [595, 349] on label "Geen verdonkerders zijn verduisteraars" at bounding box center [554, 377] width 163 height 60
click at [563, 362] on input "Geen verdonkerders zijn verduisteraars" at bounding box center [559, 366] width 9 height 9
radio input "true"
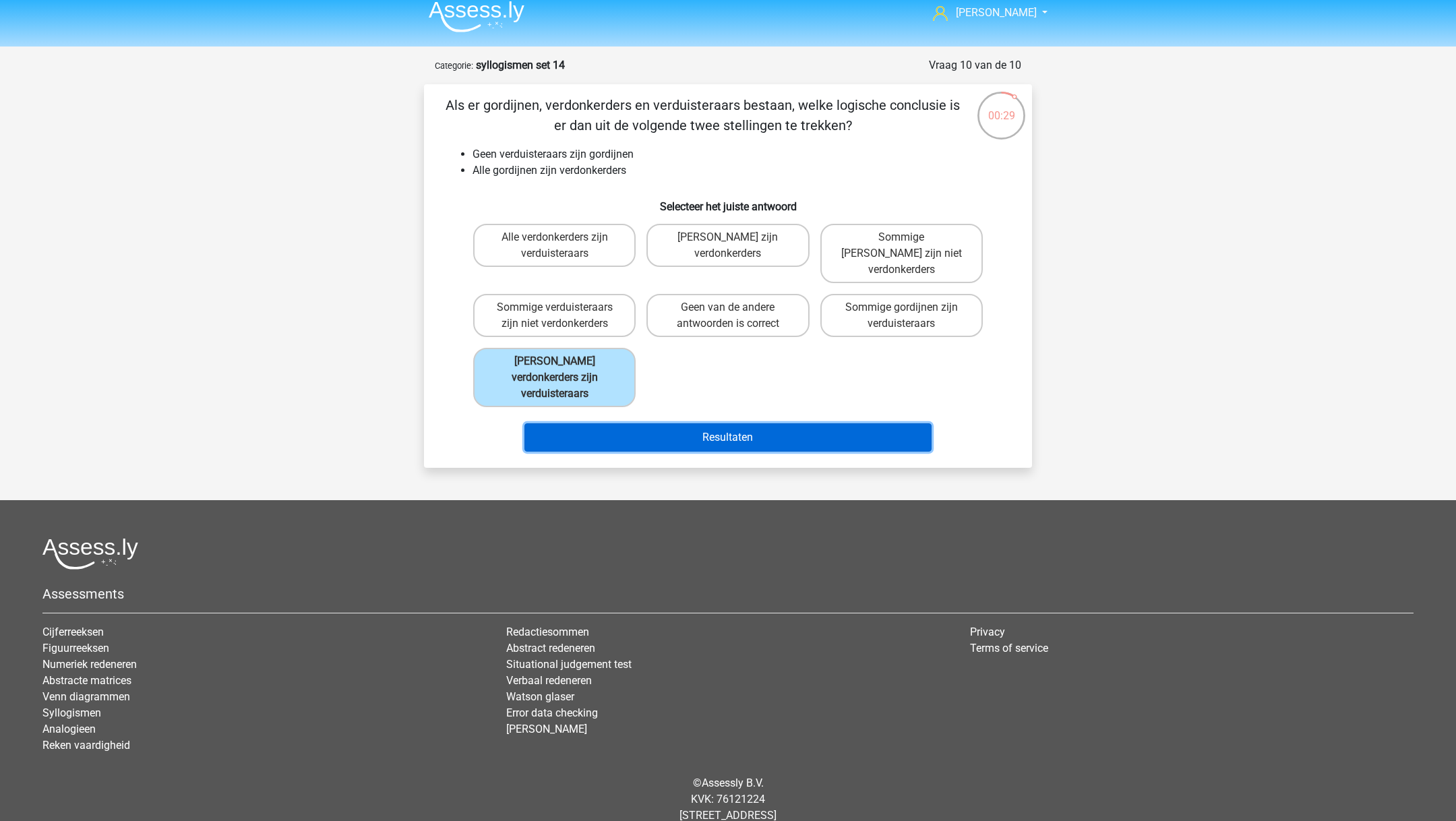
click at [663, 423] on button "Resultaten" at bounding box center [728, 438] width 408 height 29
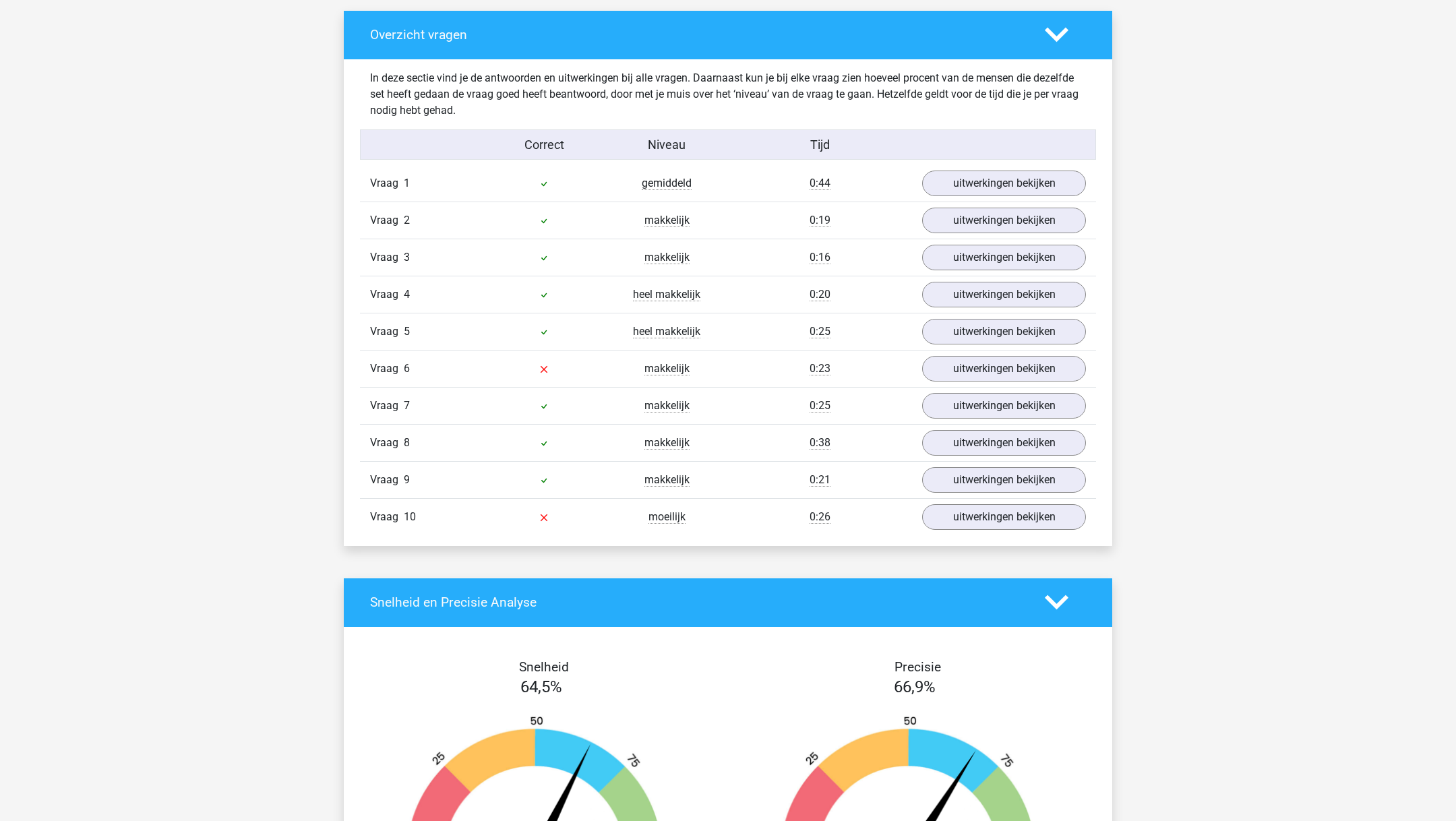
scroll to position [719, 0]
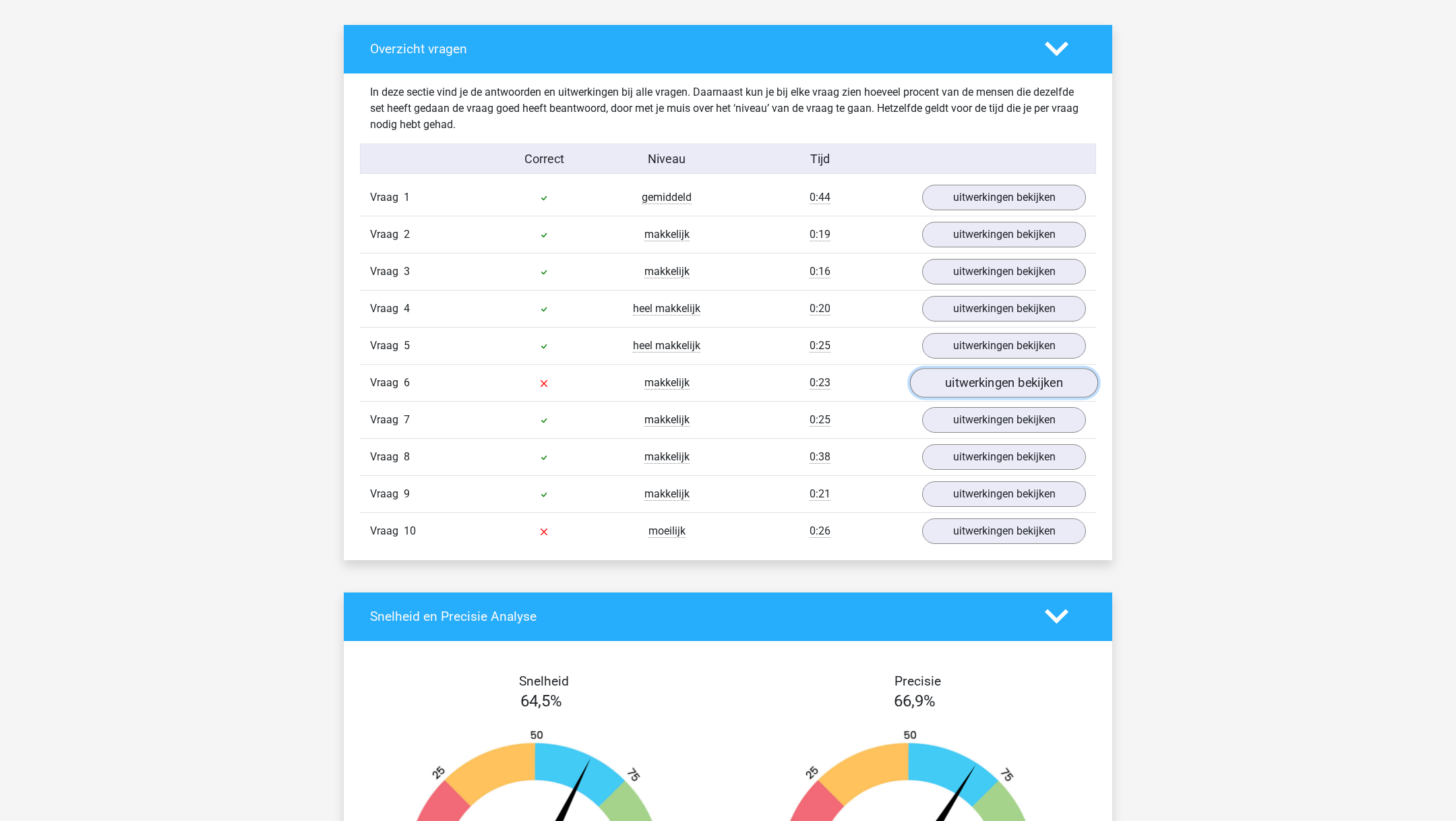
click at [976, 381] on link "uitwerkingen bekijken" at bounding box center [1004, 383] width 188 height 29
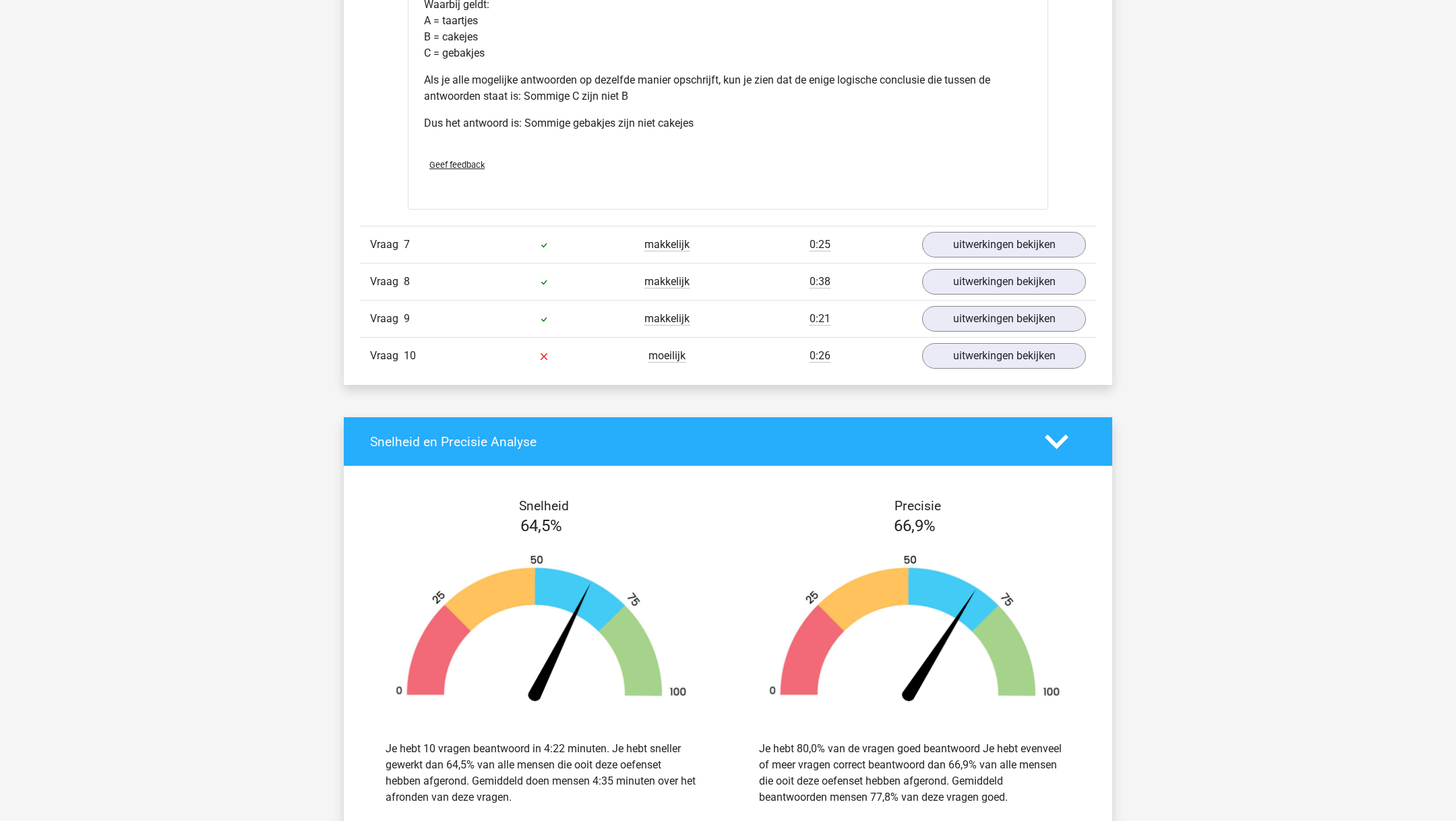
scroll to position [1406, 0]
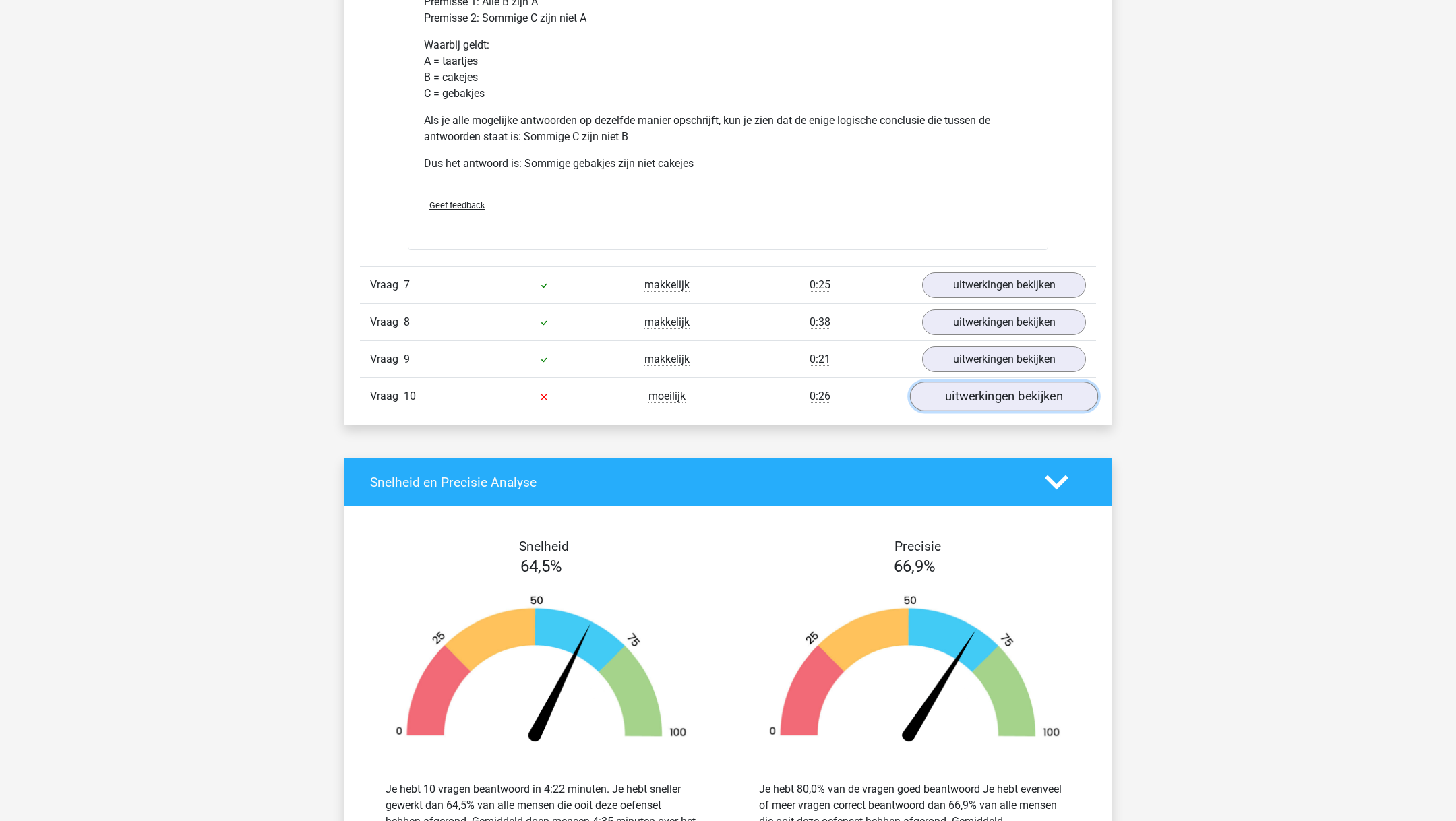
click at [994, 387] on link "uitwerkingen bekijken" at bounding box center [1004, 396] width 188 height 29
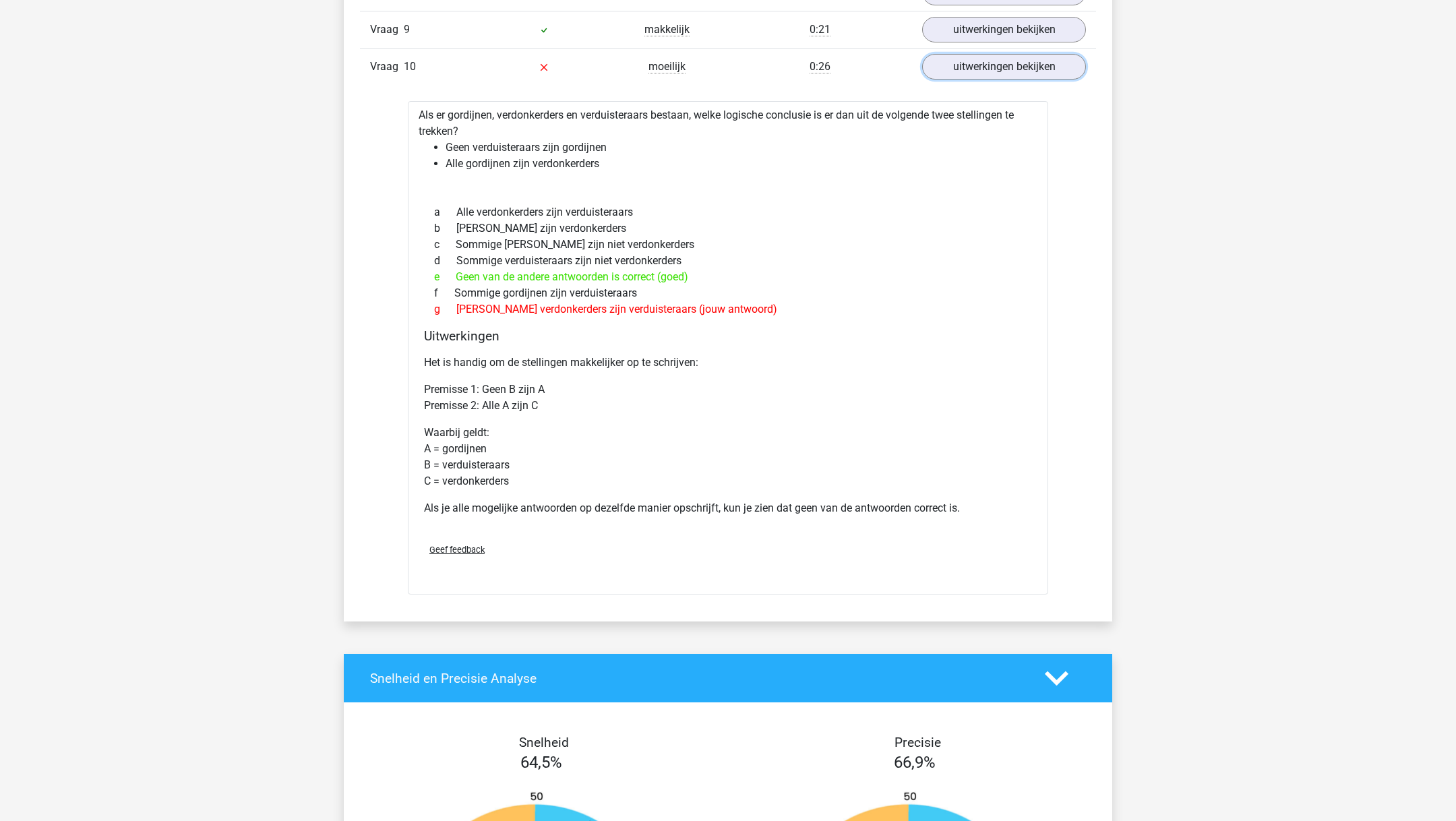
scroll to position [1883, 0]
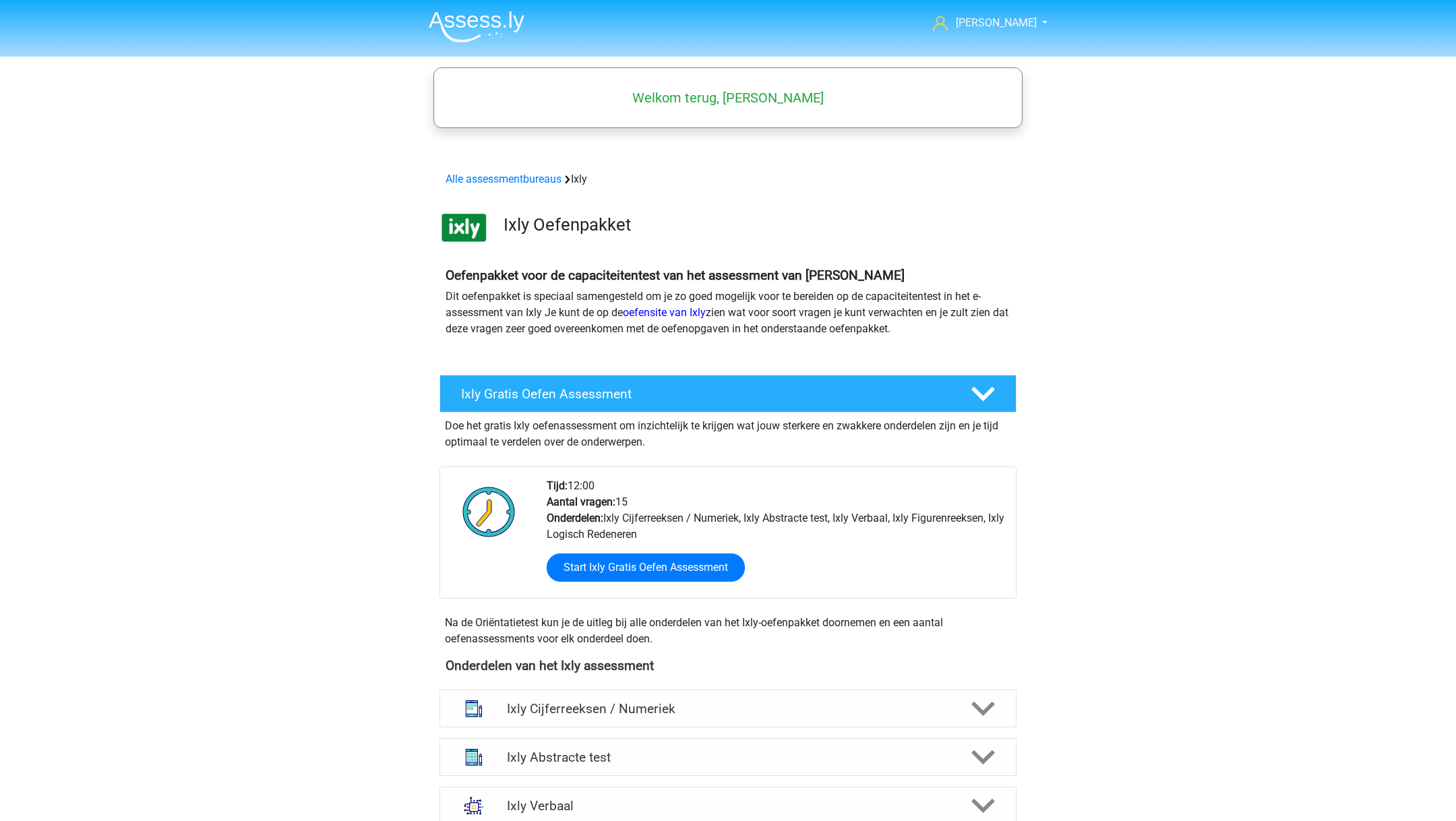
click at [522, 26] on img at bounding box center [476, 26] width 96 height 32
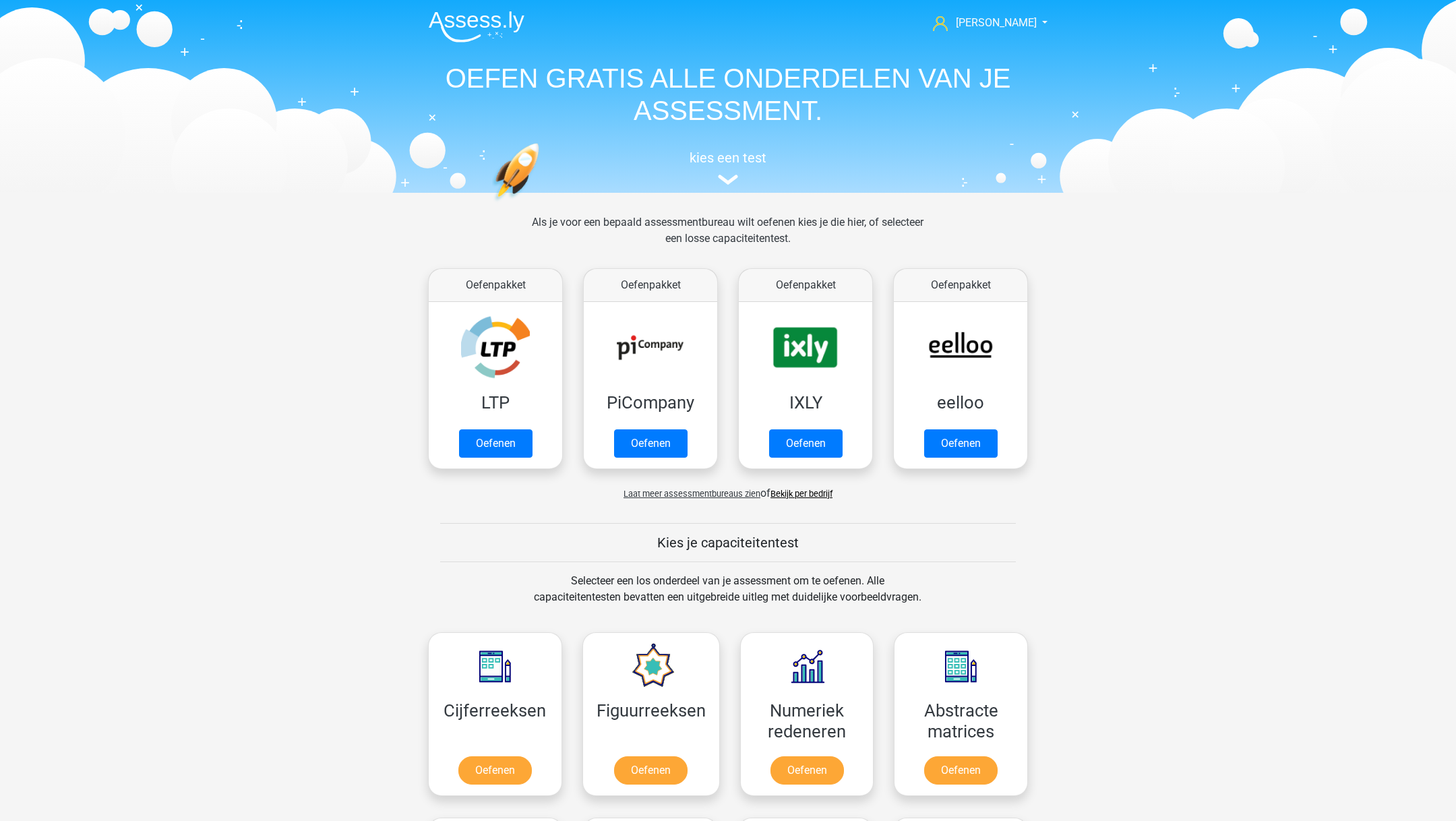
scroll to position [18, 0]
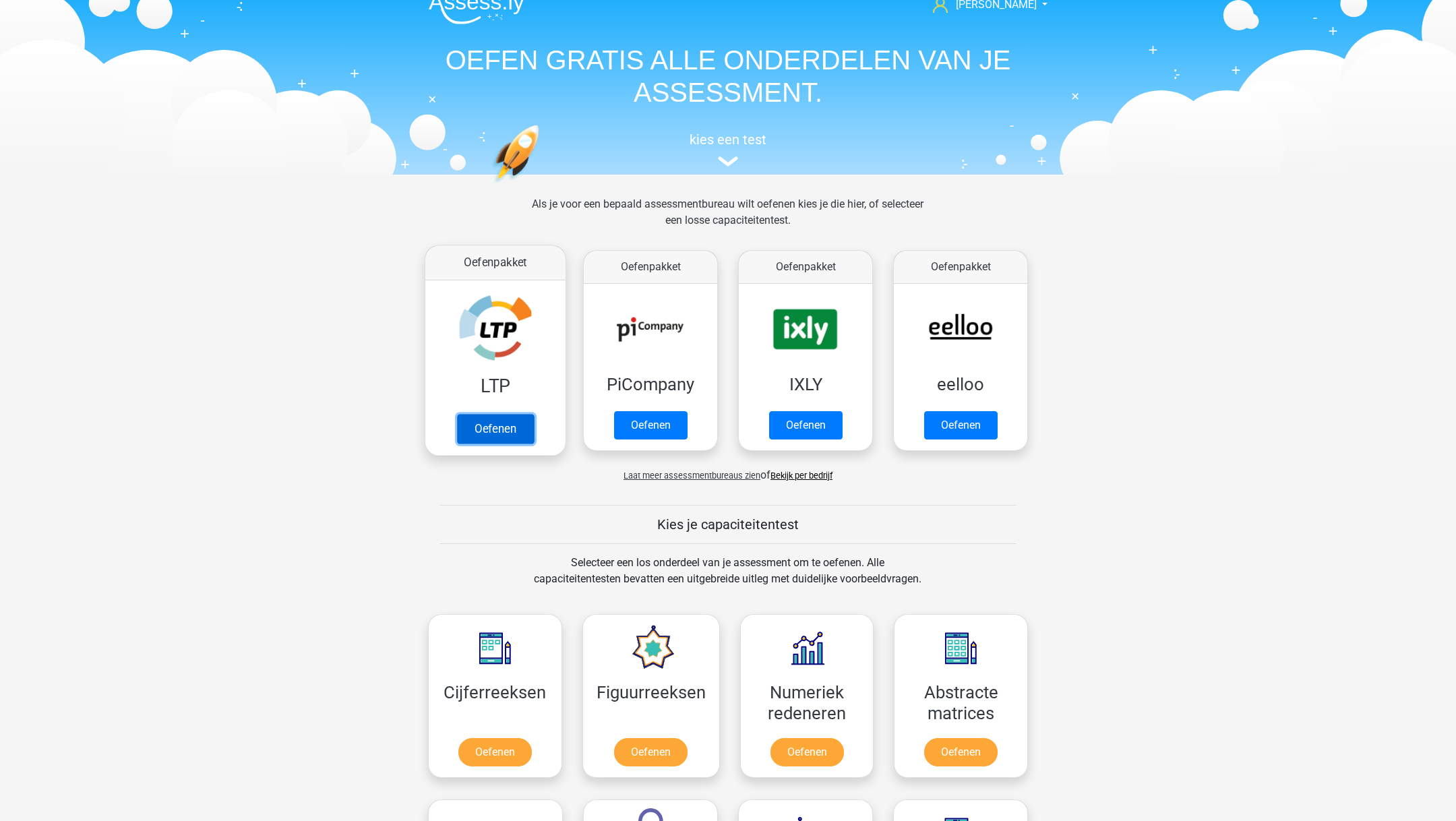
click at [507, 415] on link "Oefenen" at bounding box center [495, 429] width 77 height 29
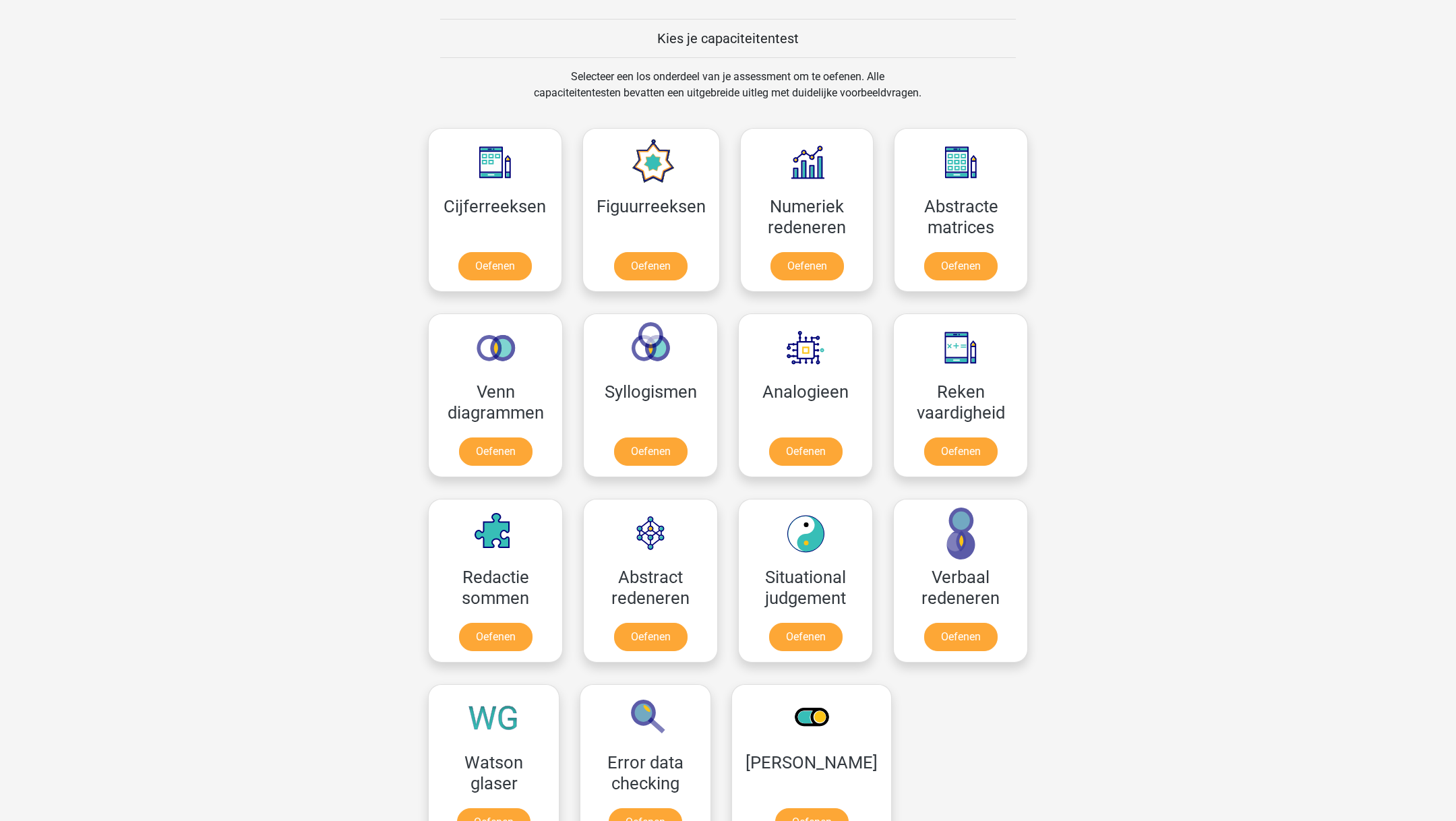
scroll to position [506, 0]
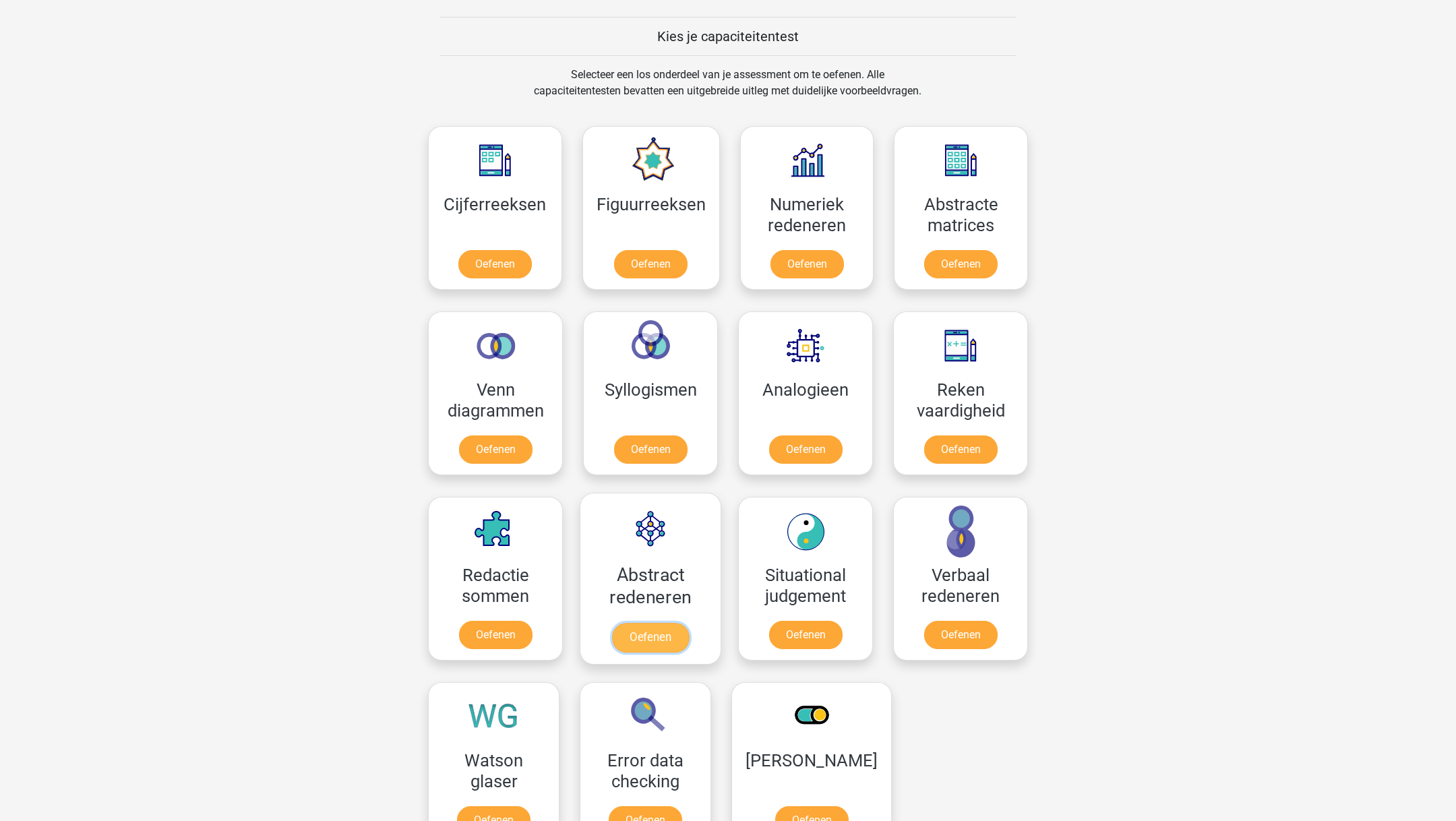
click at [636, 623] on link "Oefenen" at bounding box center [650, 637] width 77 height 29
click at [497, 438] on link "Oefenen" at bounding box center [495, 452] width 77 height 29
click at [636, 438] on link "Oefenen" at bounding box center [650, 452] width 77 height 29
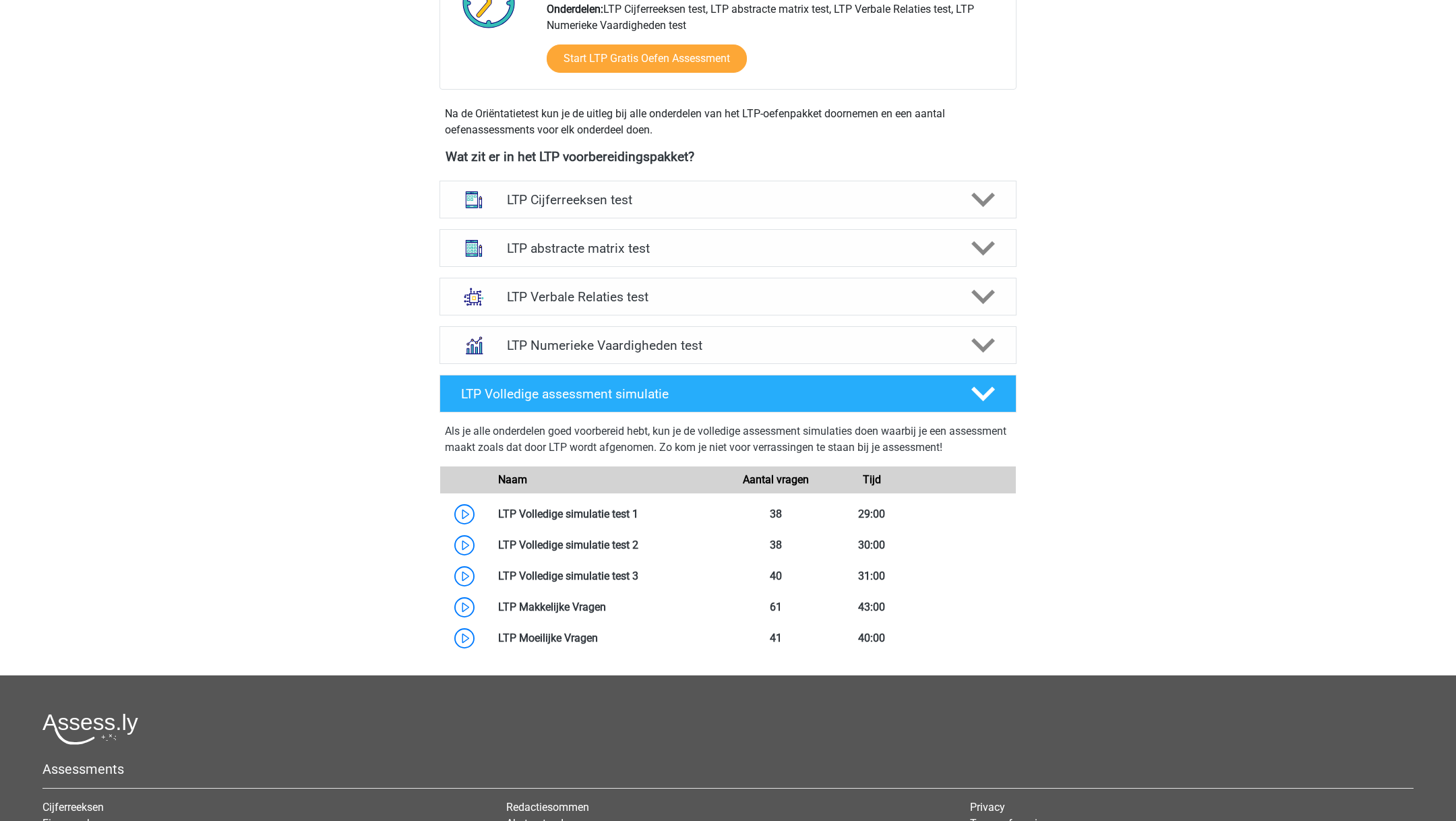
scroll to position [409, 0]
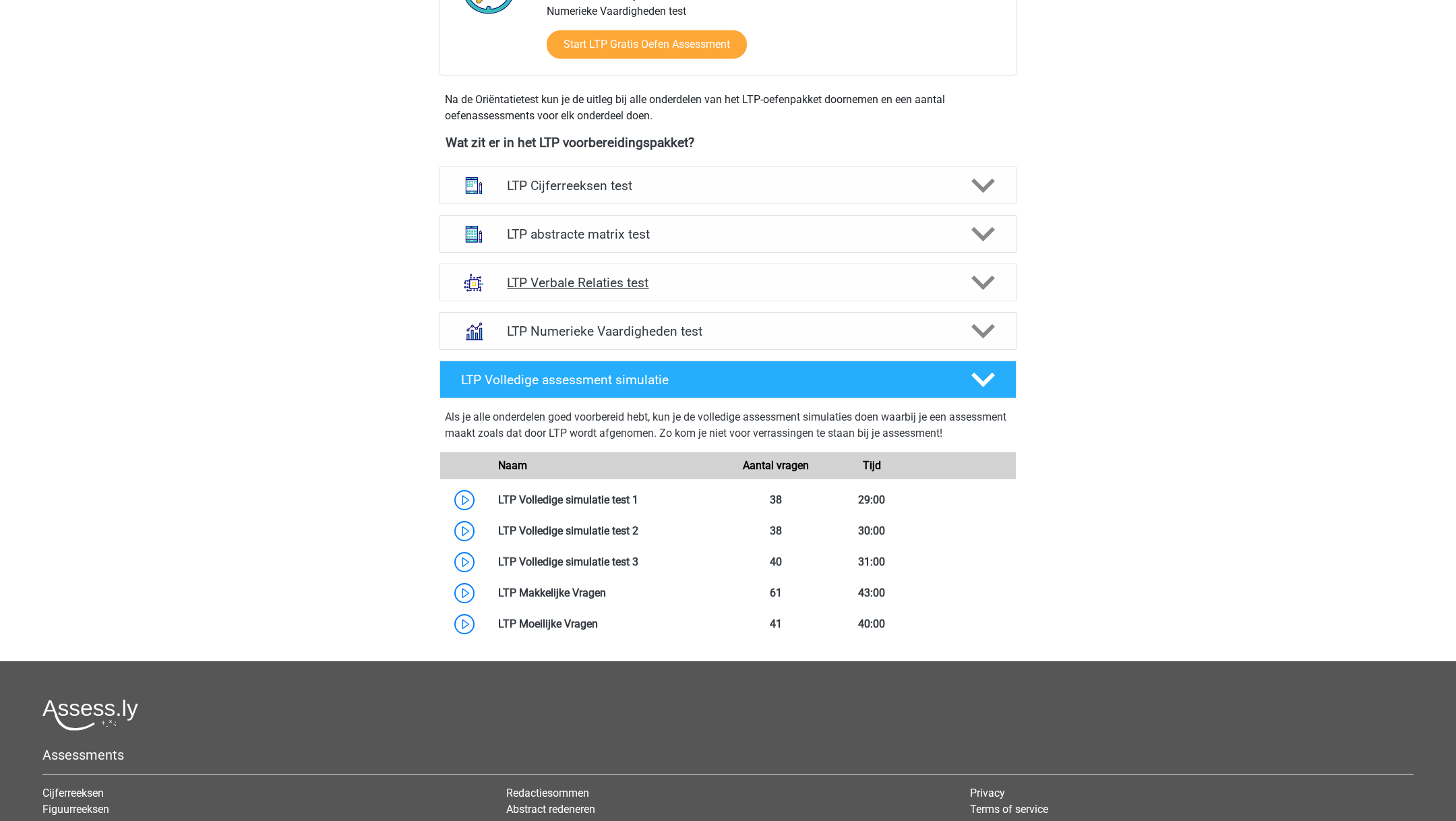
click at [665, 288] on h4 "LTP Verbale Relaties test" at bounding box center [727, 282] width 441 height 16
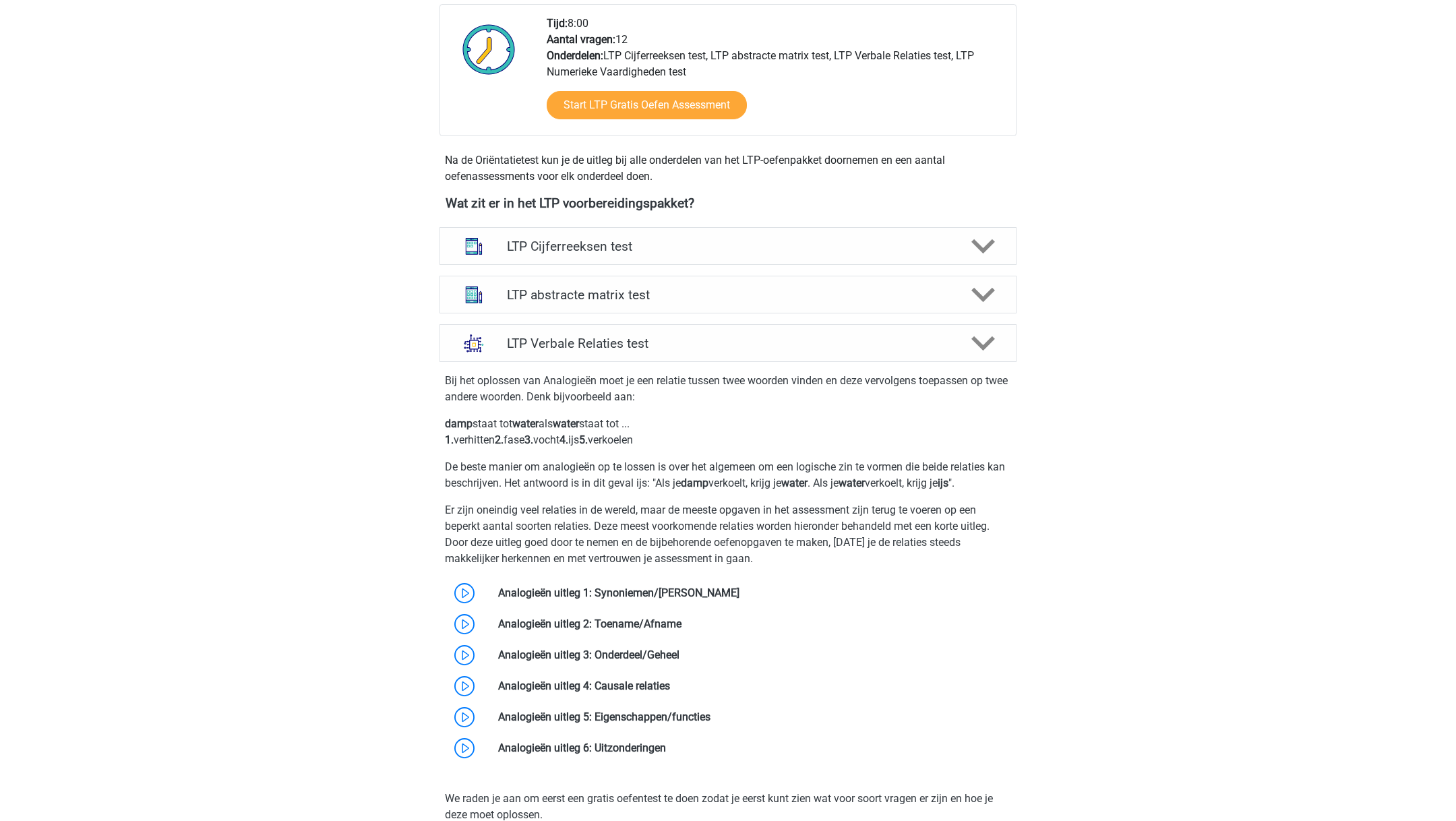
scroll to position [340, 0]
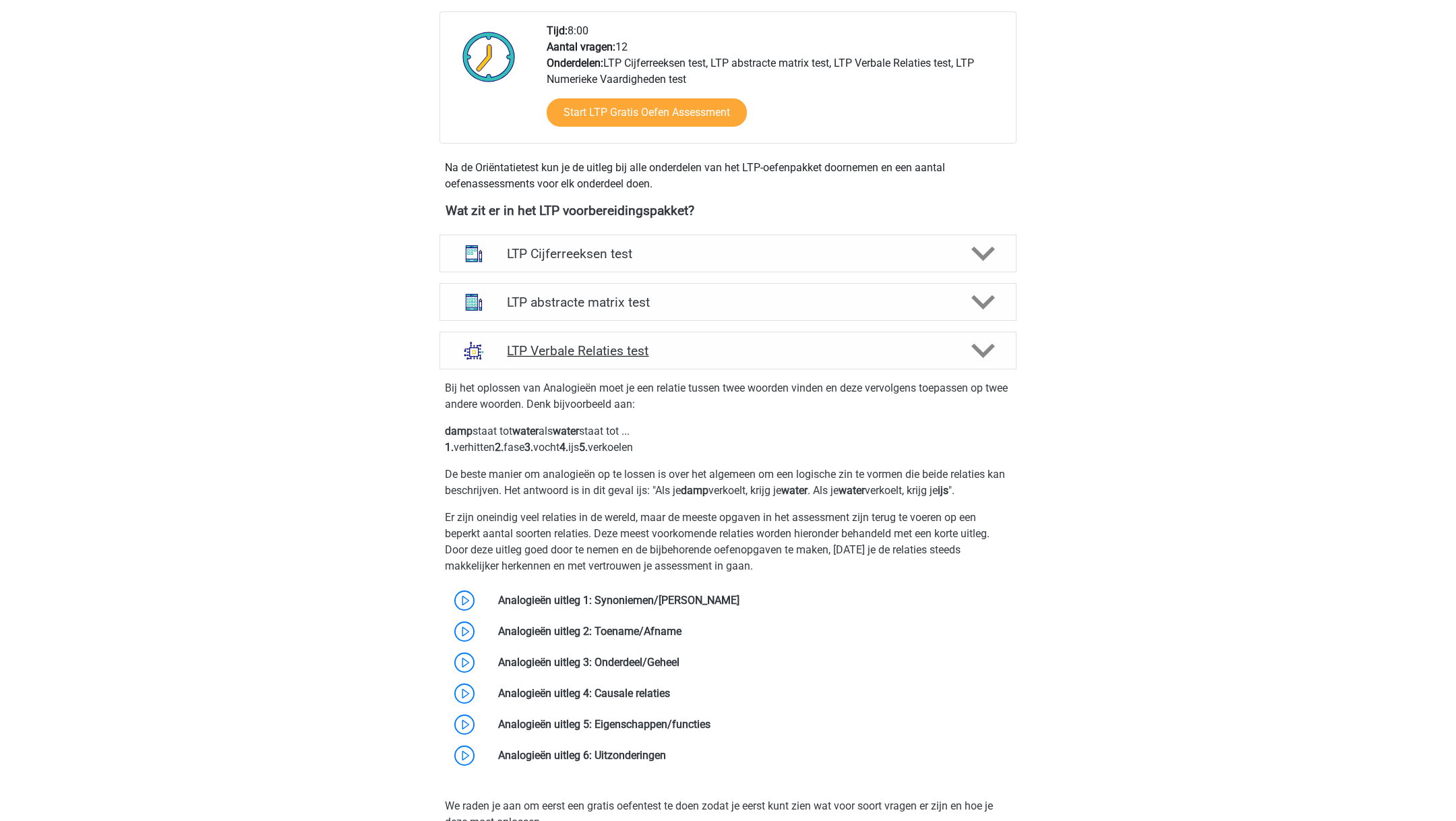
click at [641, 351] on h4 "LTP Verbale Relaties test" at bounding box center [727, 351] width 441 height 16
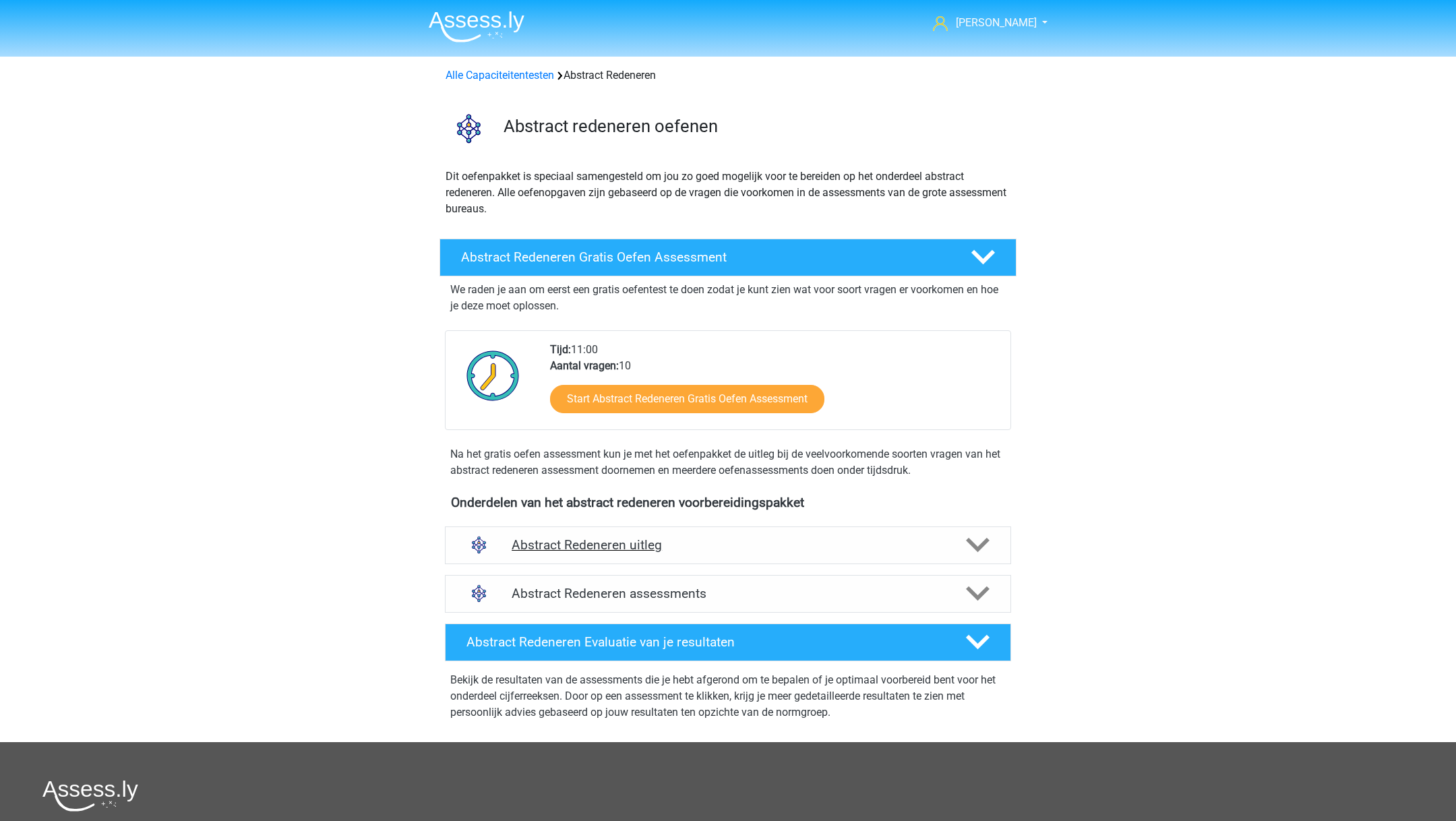
click at [649, 541] on h4 "Abstract Redeneren uitleg" at bounding box center [727, 545] width 433 height 16
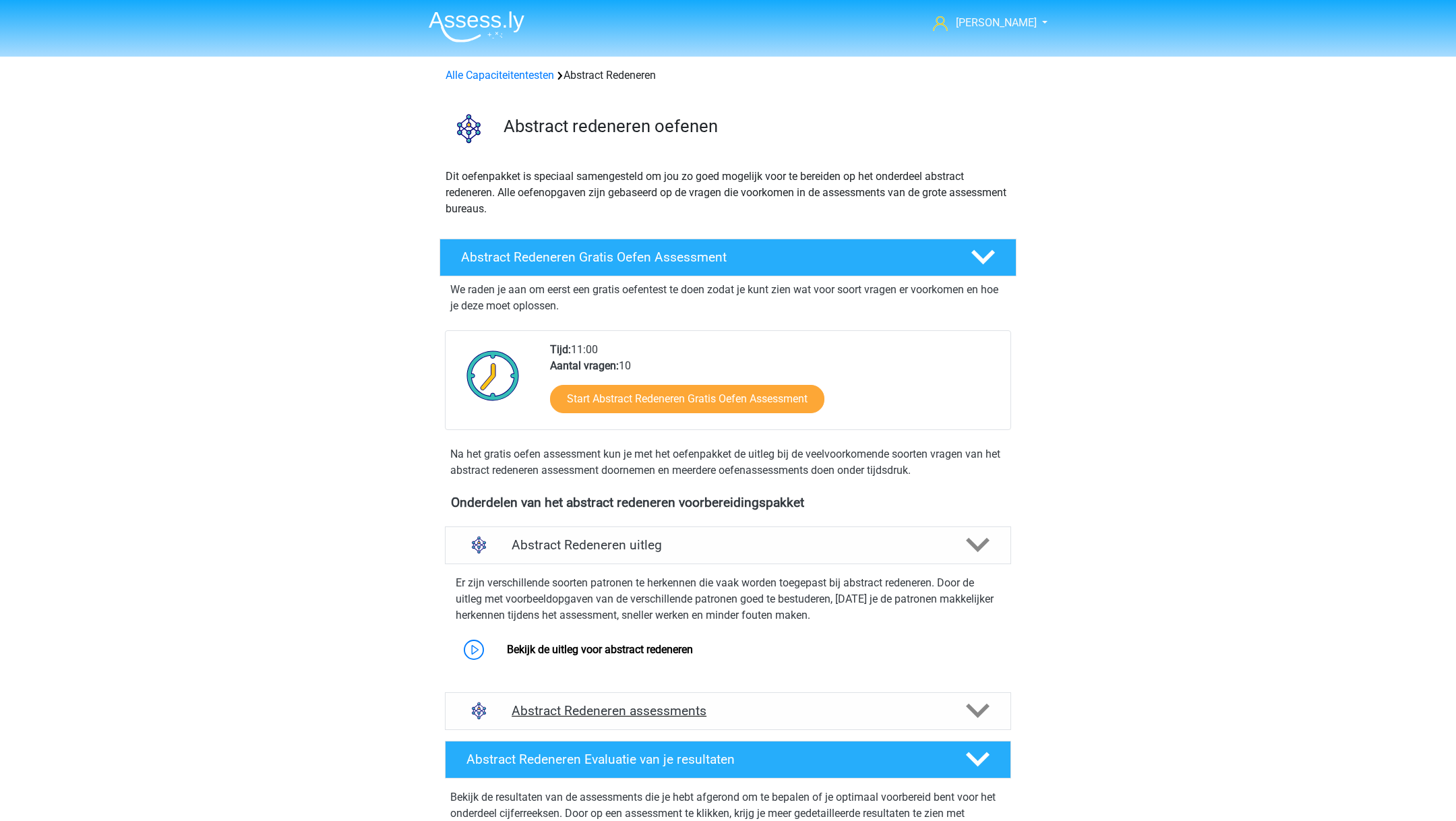
click at [671, 712] on h4 "Abstract Redeneren assessments" at bounding box center [727, 711] width 433 height 16
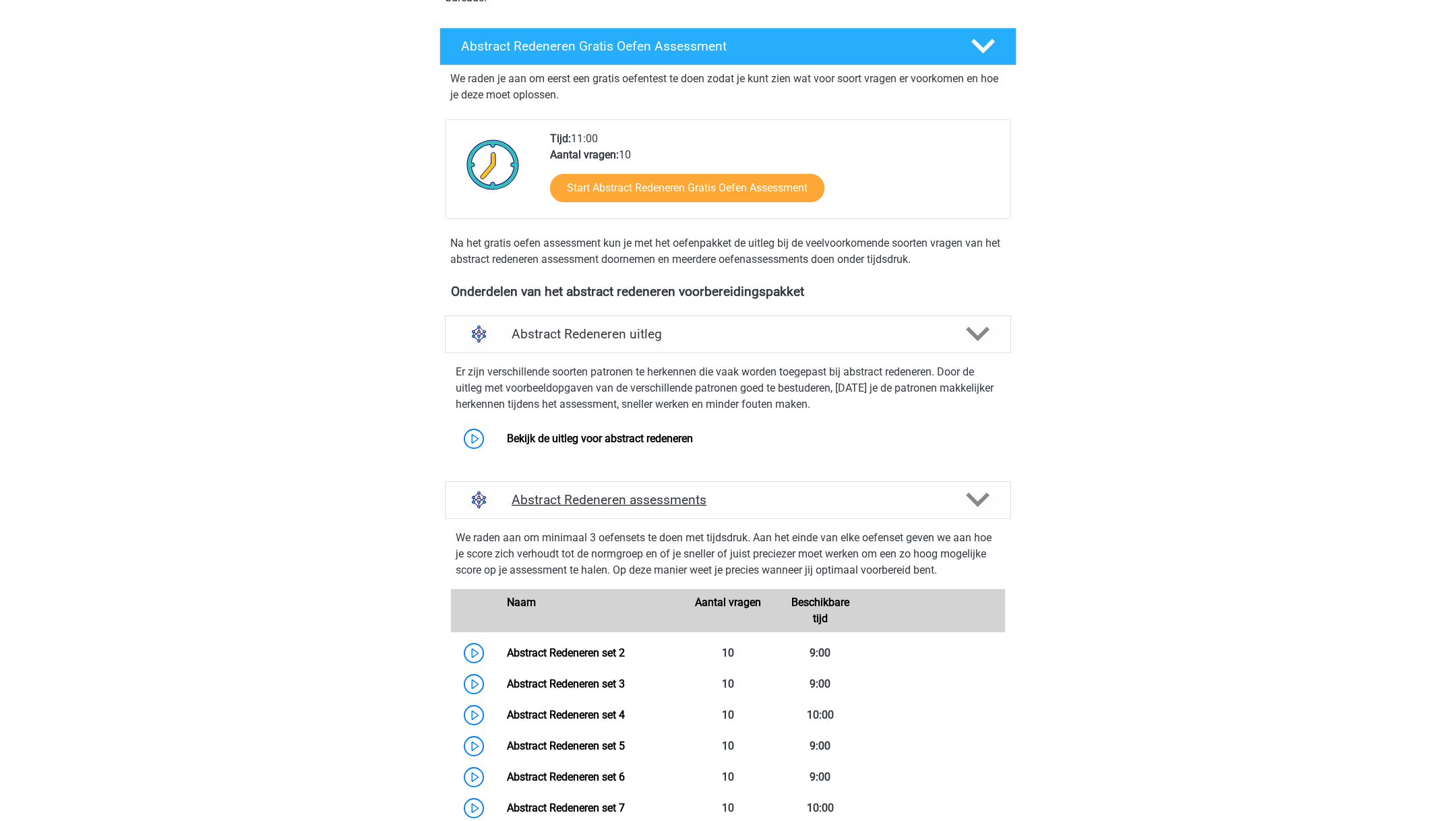
scroll to position [213, 0]
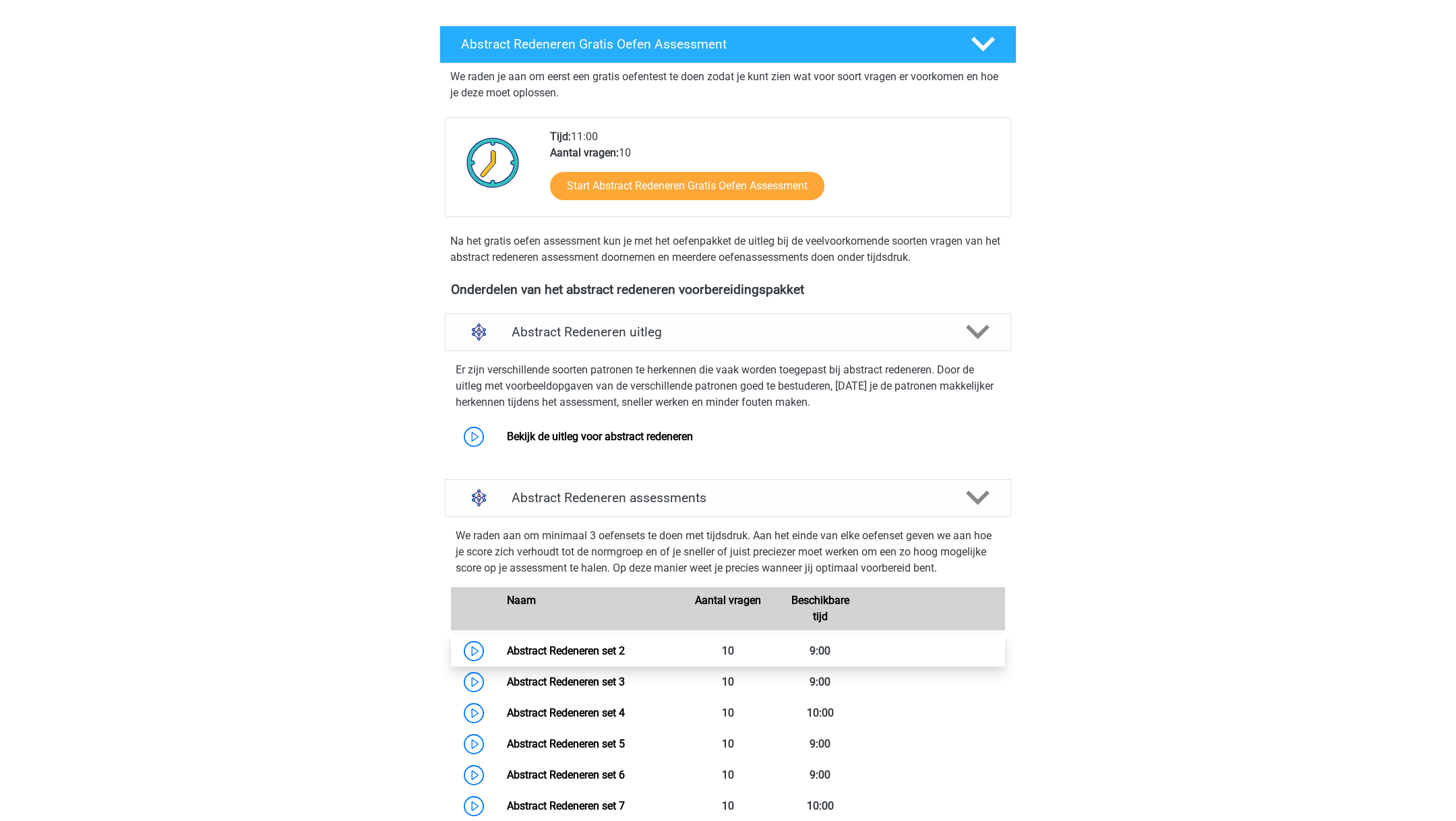
click at [625, 655] on link "Abstract Redeneren set 2" at bounding box center [565, 651] width 118 height 13
click at [698, 347] on div "Abstract Redeneren uitleg" at bounding box center [728, 332] width 566 height 38
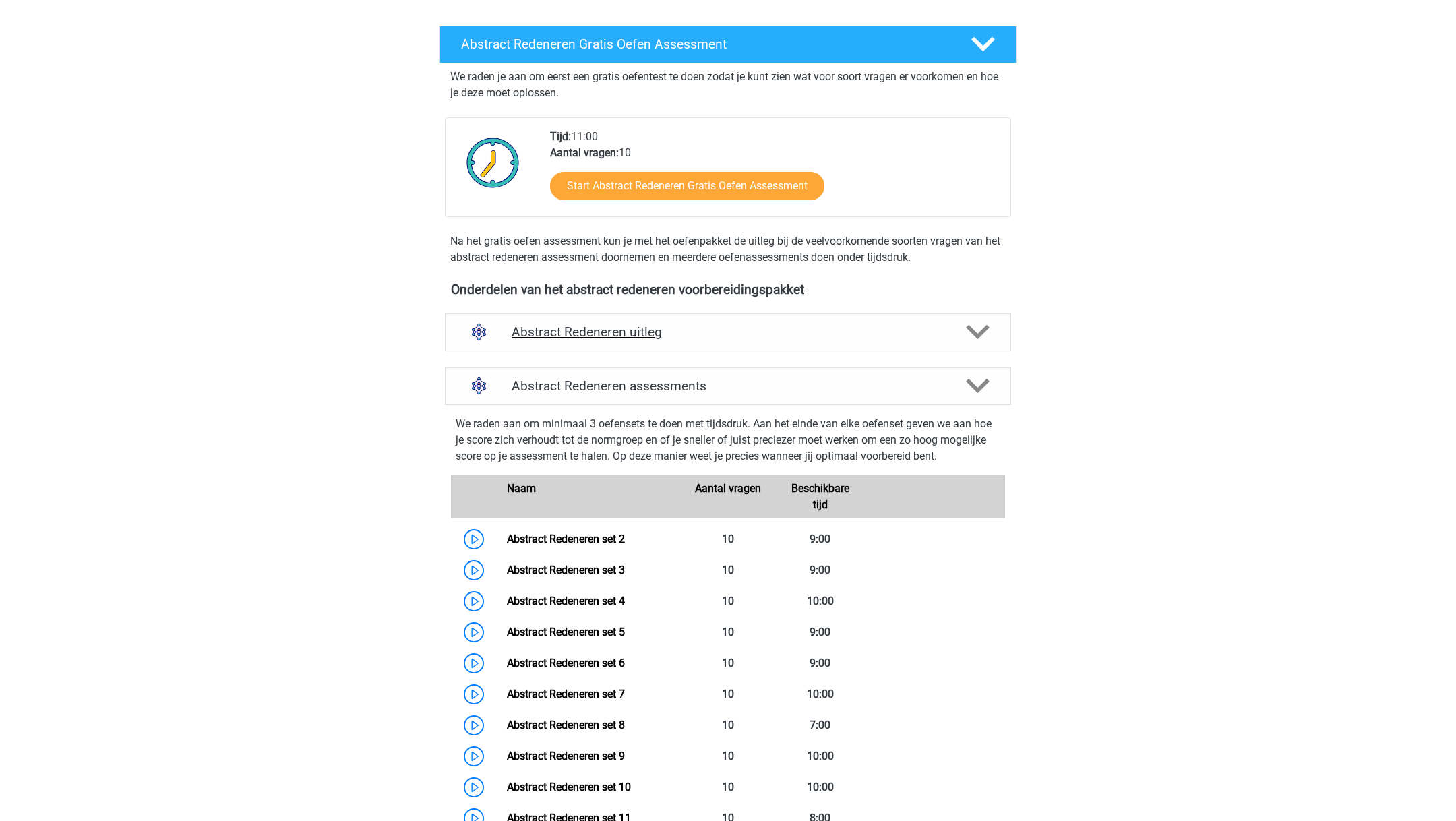
click at [698, 348] on div "Abstract Redeneren uitleg" at bounding box center [728, 332] width 566 height 38
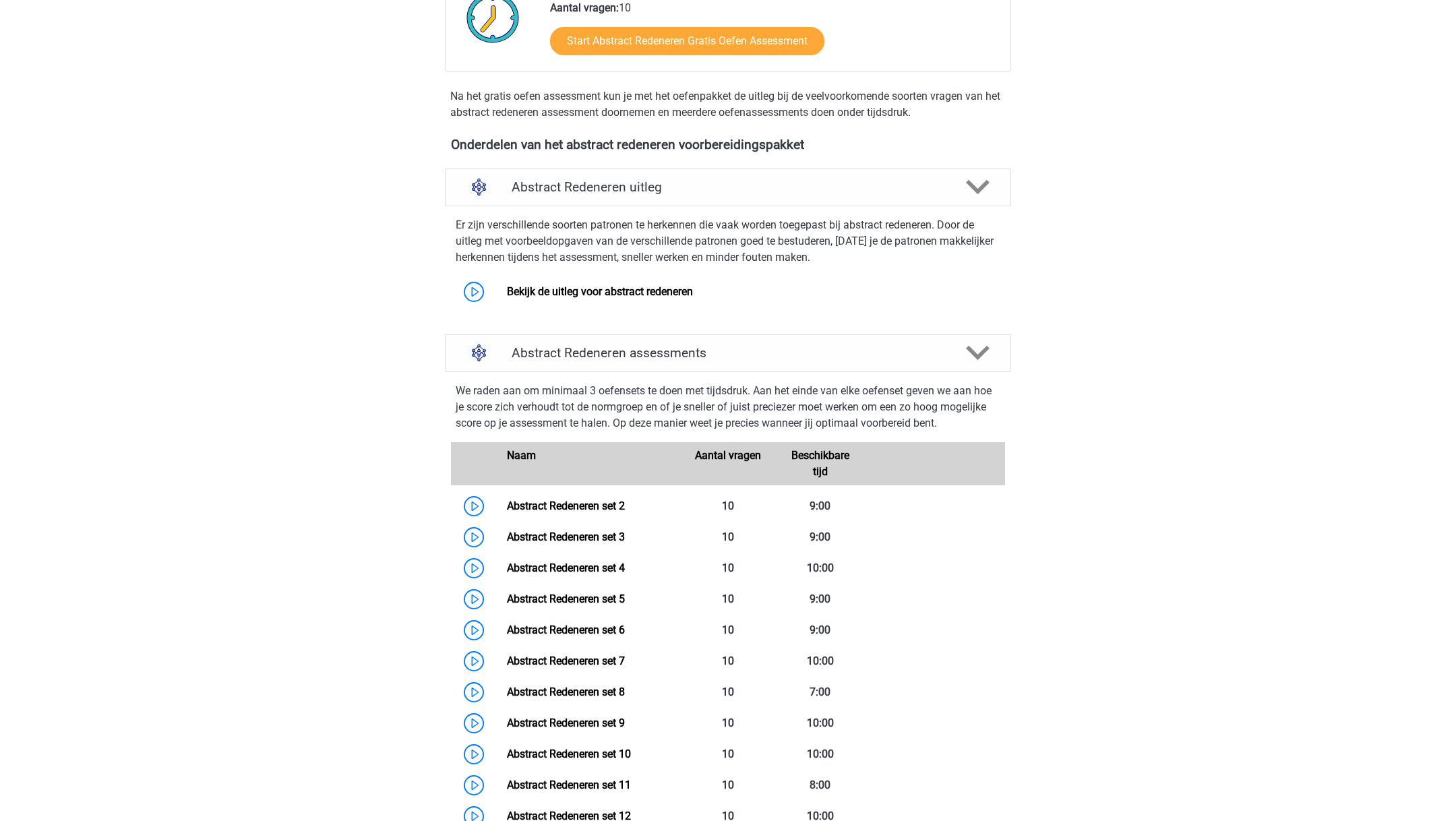
scroll to position [403, 0]
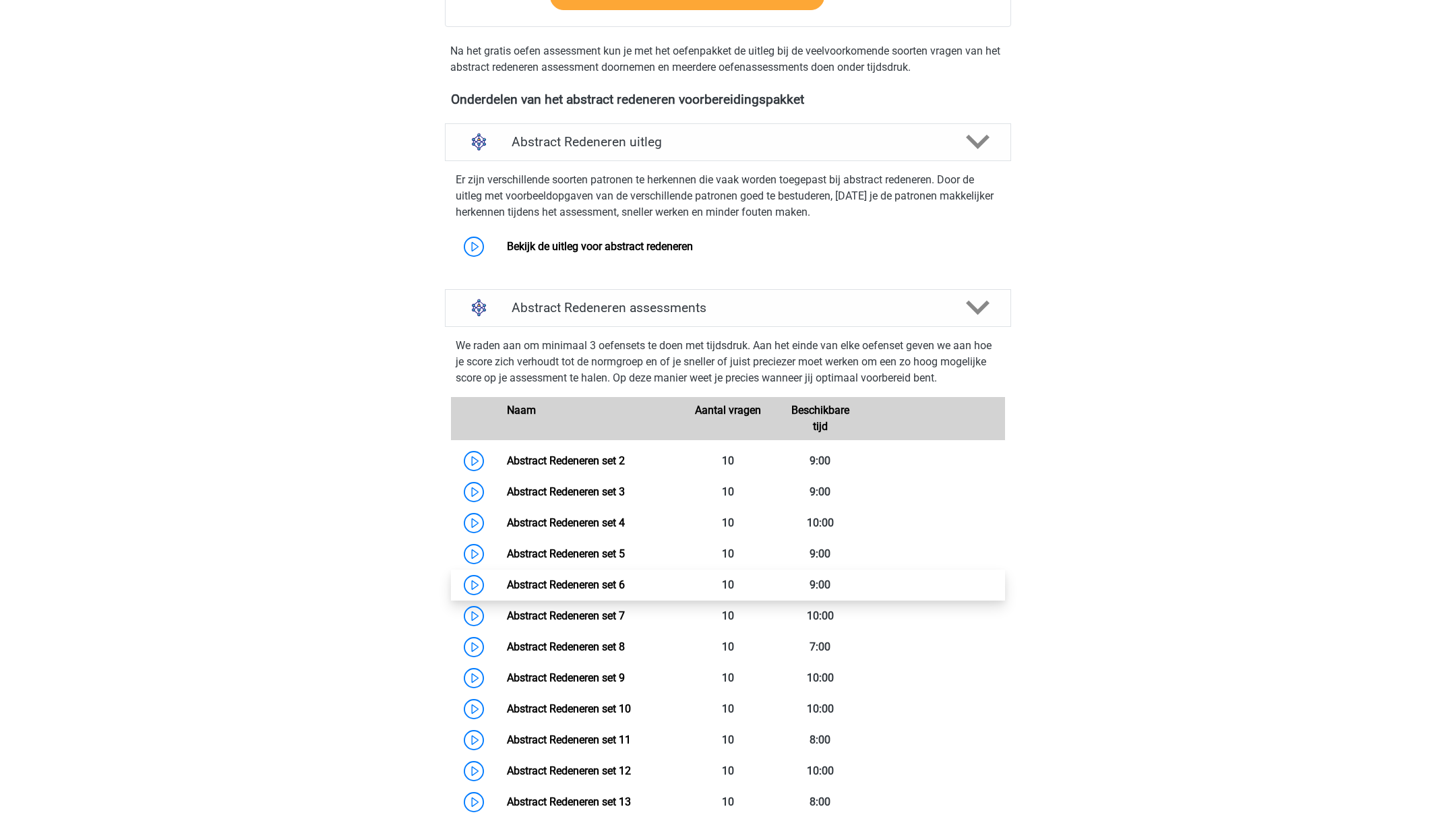
click at [538, 589] on link "Abstract Redeneren set 6" at bounding box center [565, 584] width 118 height 13
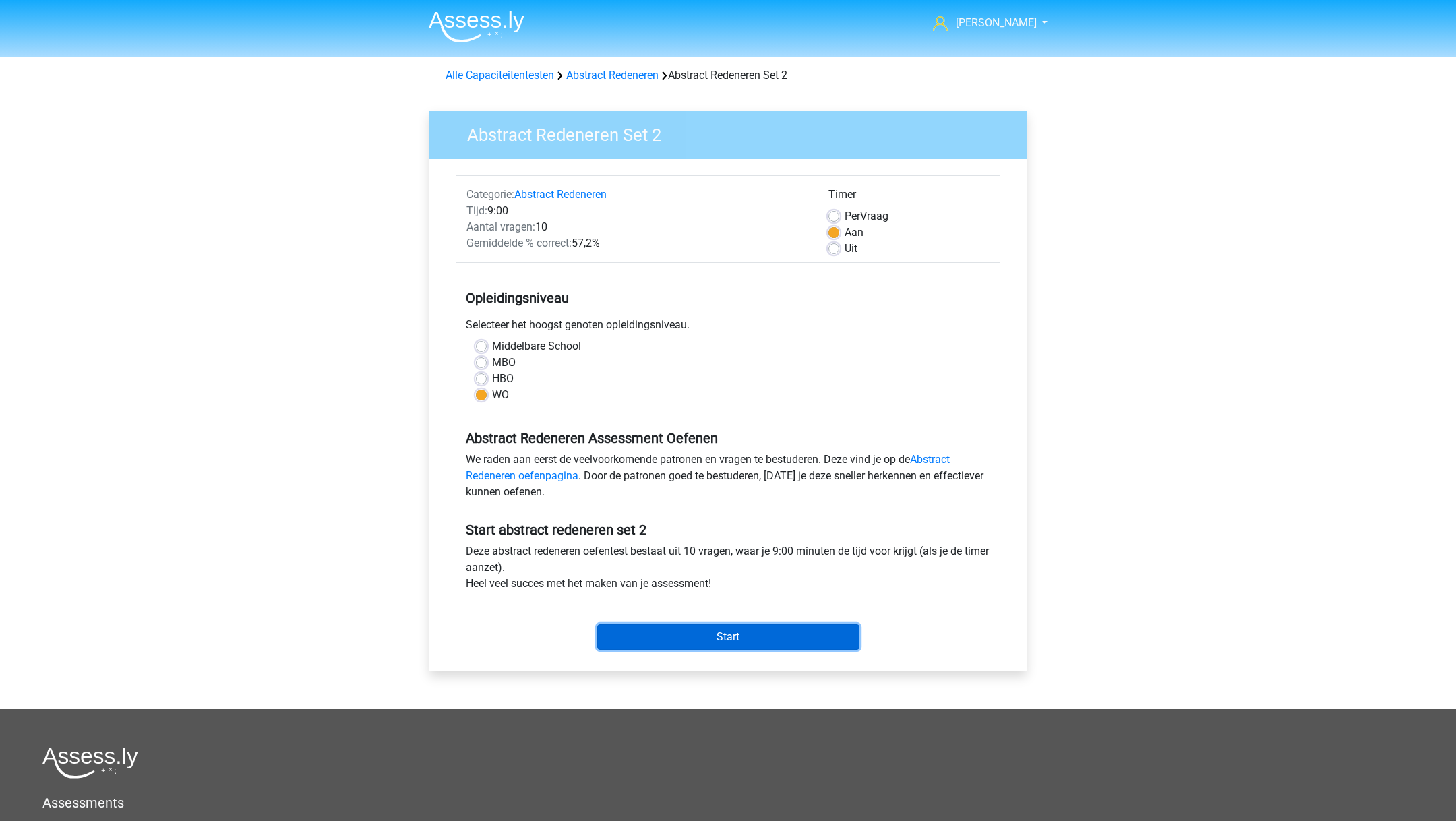
click at [657, 647] on input "Start" at bounding box center [728, 637] width 262 height 26
click at [723, 636] on input "Start" at bounding box center [728, 637] width 262 height 26
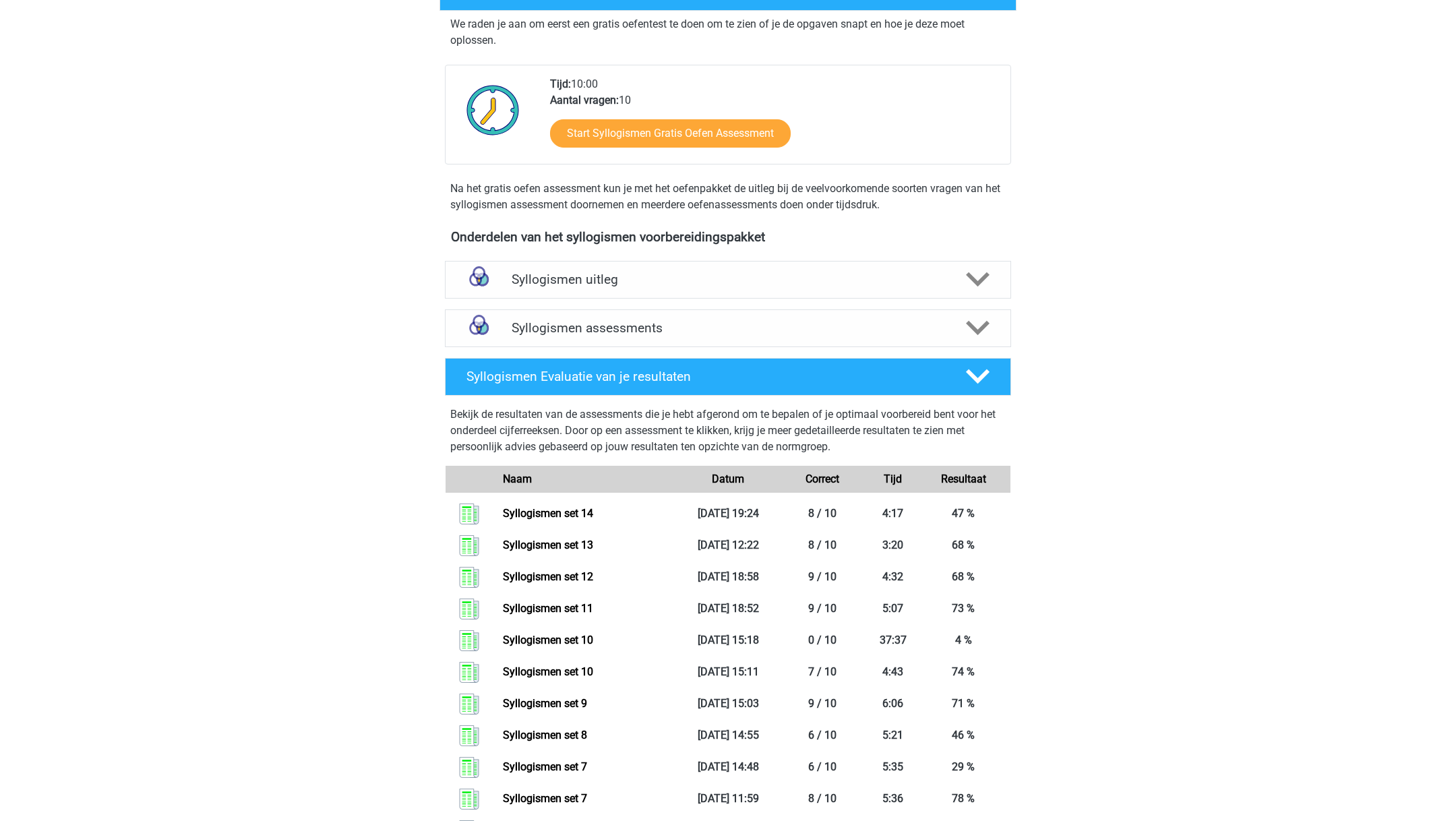
scroll to position [41, 0]
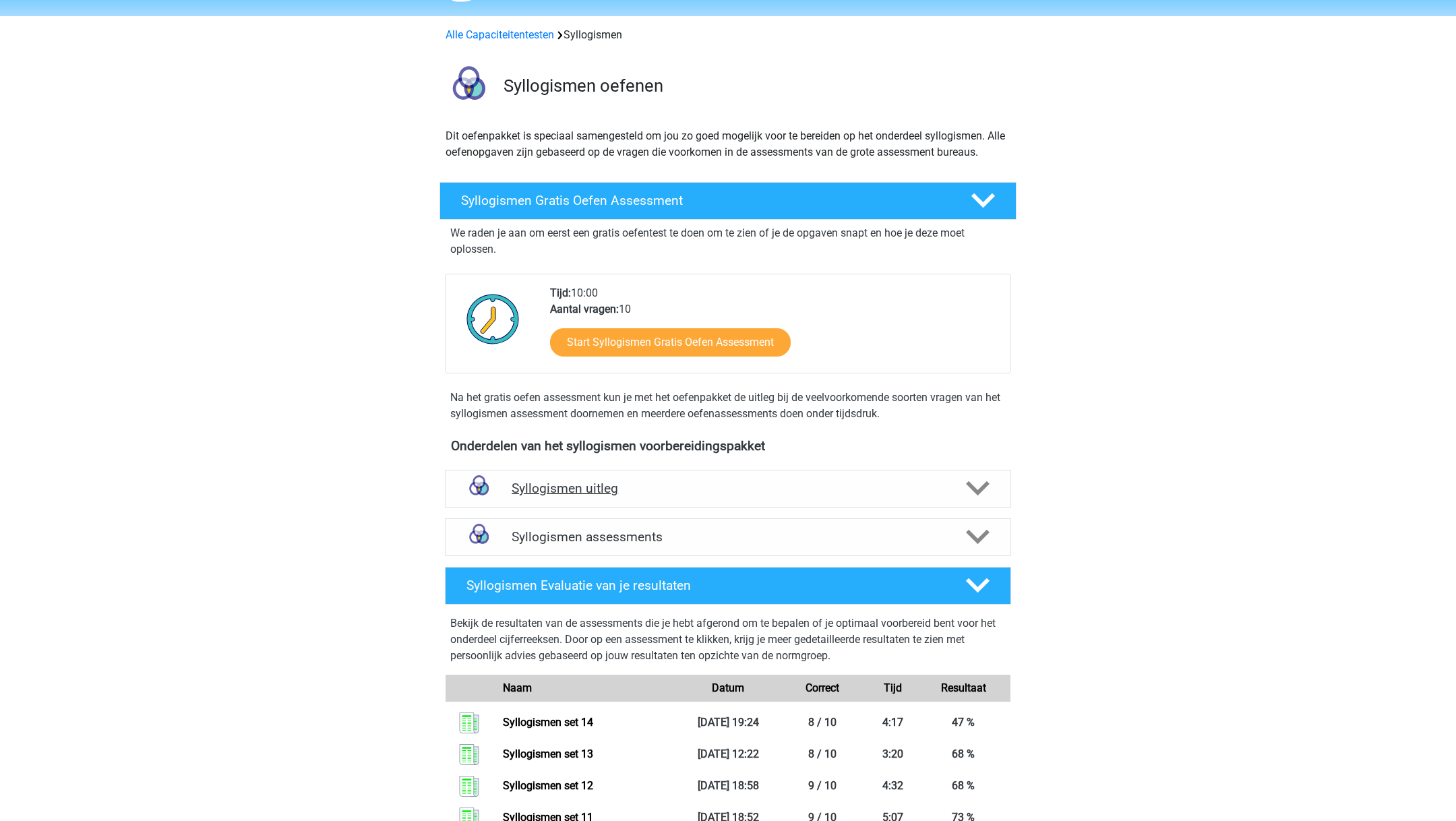
click at [684, 477] on div "Syllogismen uitleg" at bounding box center [728, 489] width 566 height 38
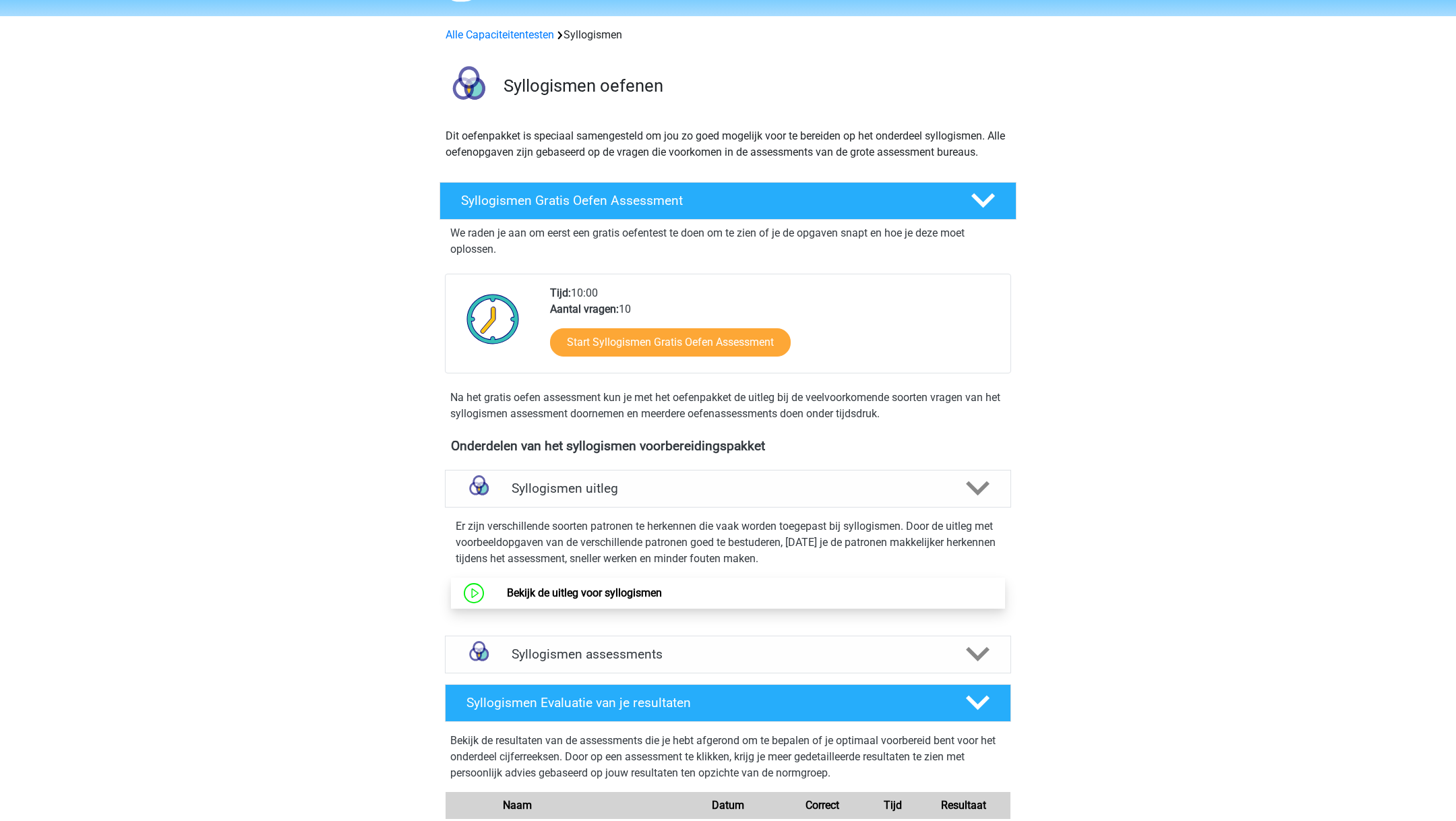
click at [626, 589] on link "Bekijk de uitleg voor syllogismen" at bounding box center [584, 593] width 155 height 13
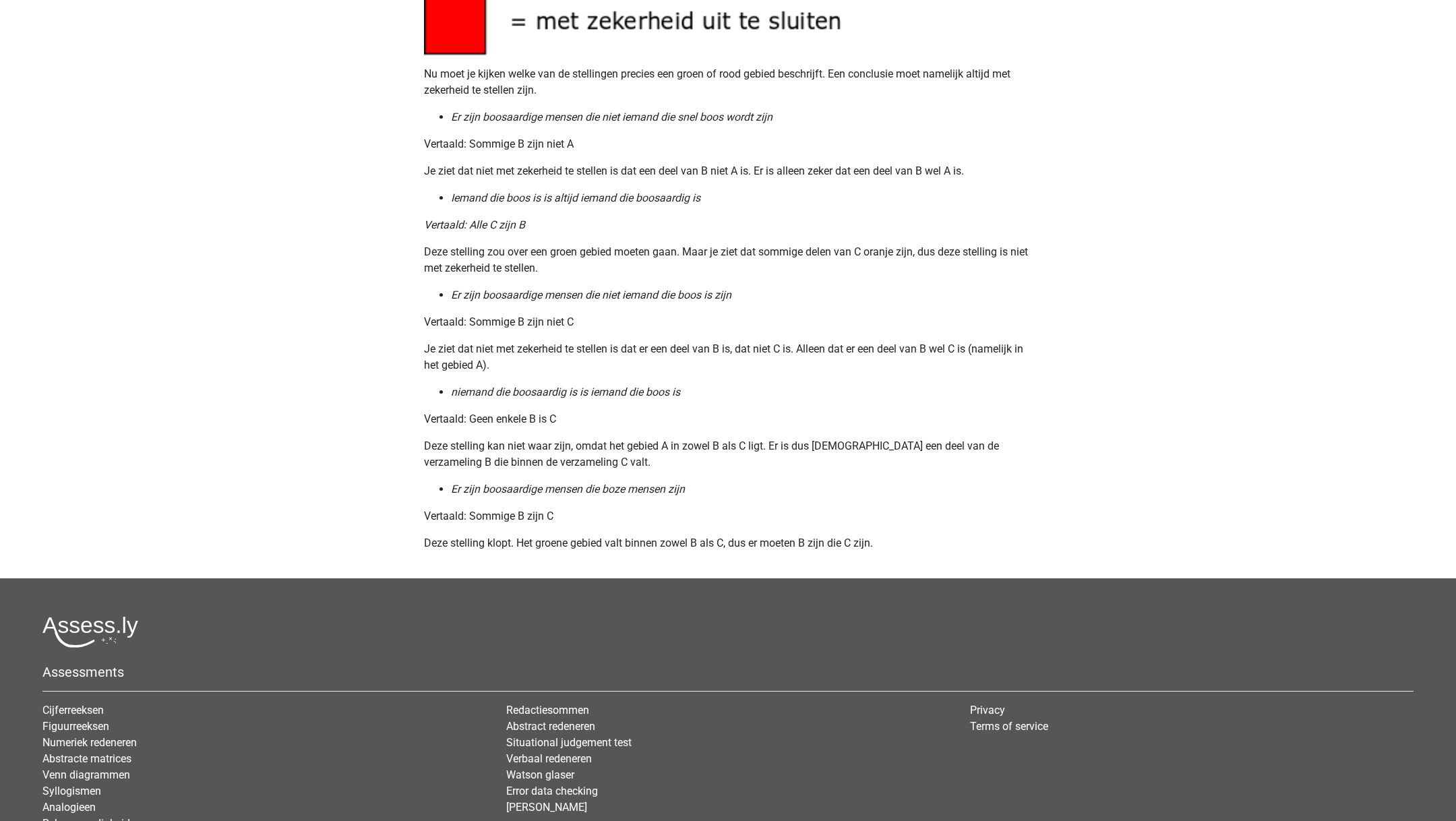
scroll to position [1569, 0]
